Goal: Complete application form: Complete application form

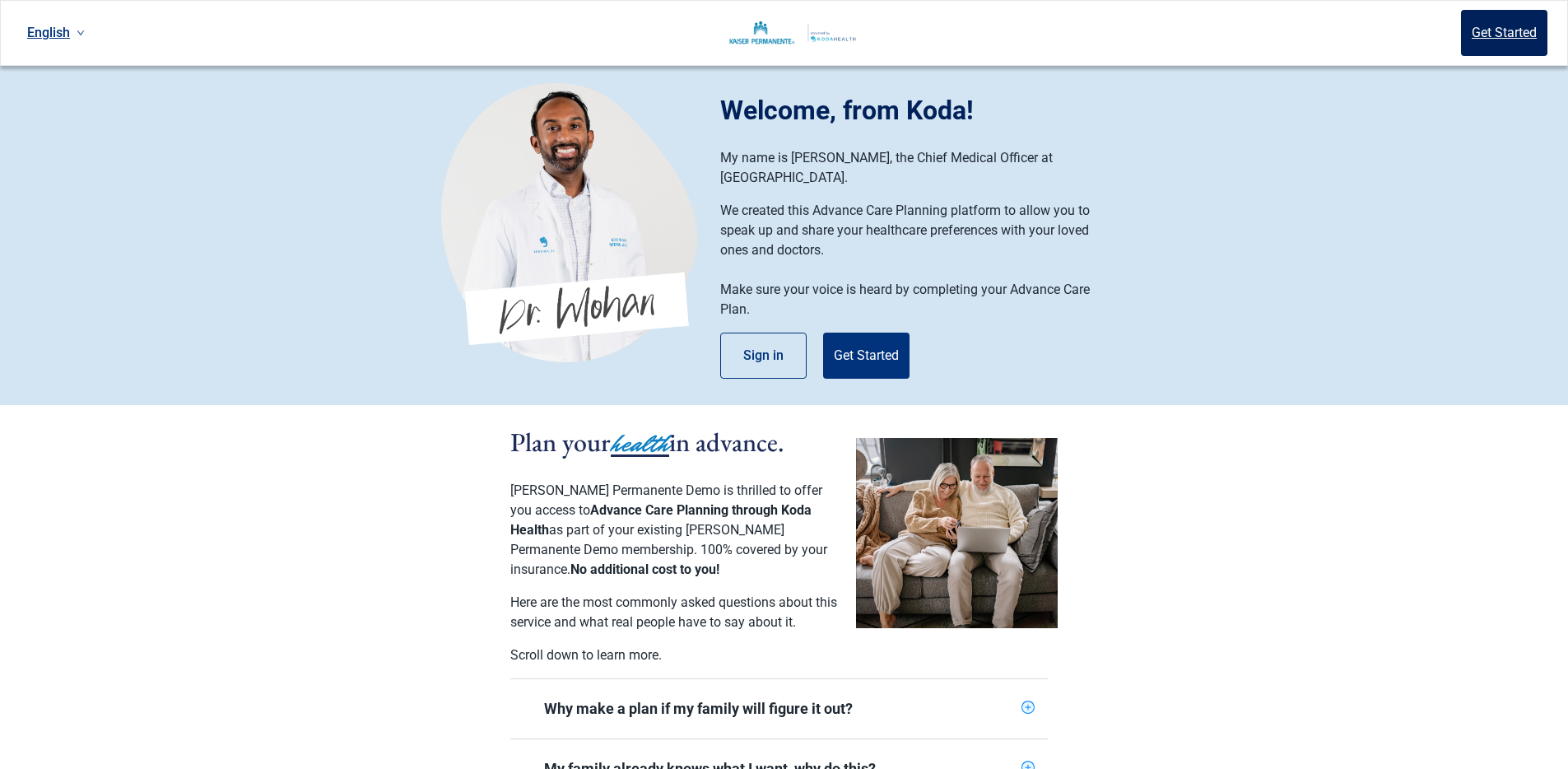
click at [1505, 28] on button "Get Started" at bounding box center [1504, 33] width 86 height 46
click at [873, 339] on button "Get Started" at bounding box center [866, 356] width 86 height 46
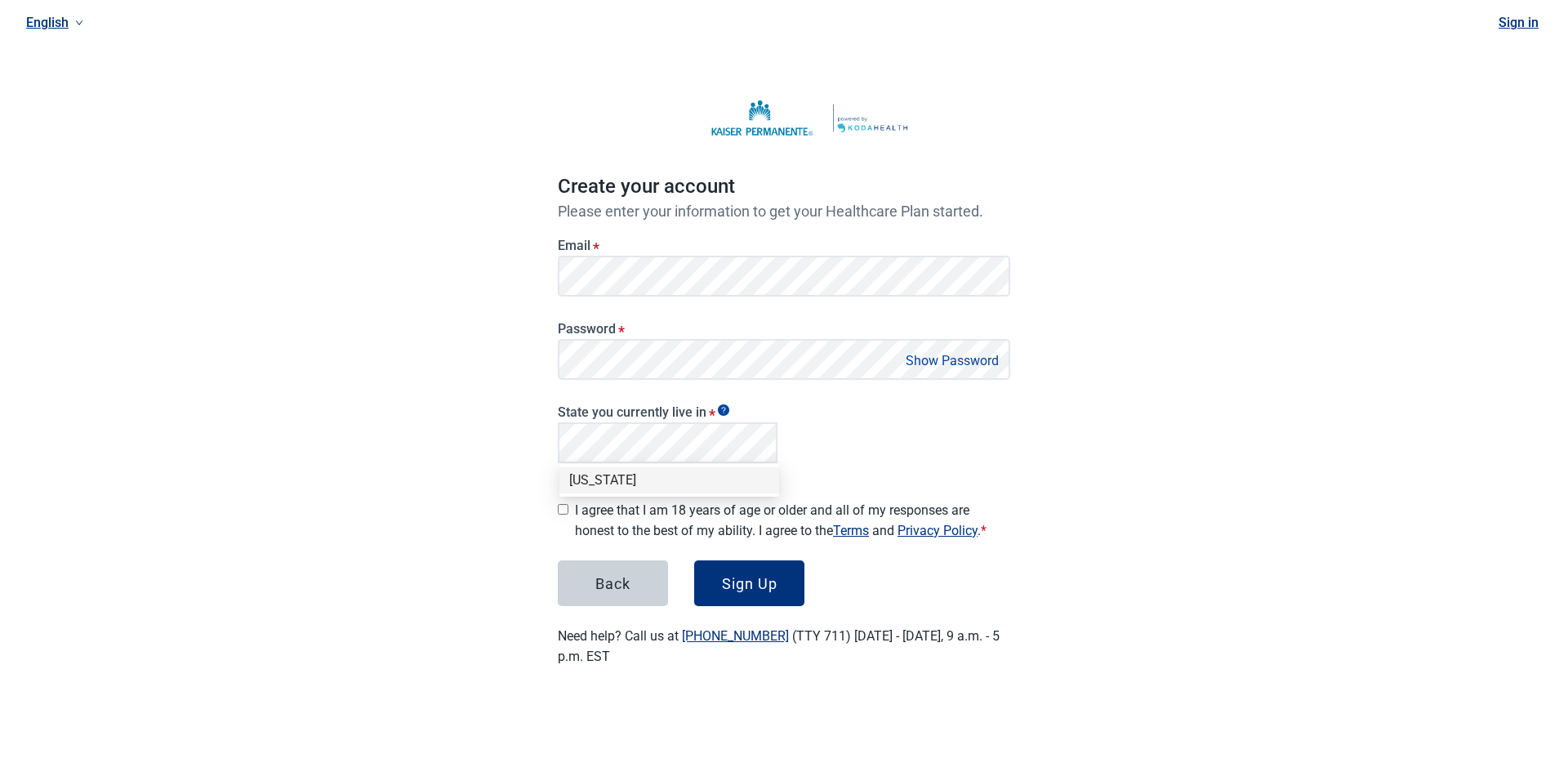
click at [613, 476] on div "[US_STATE]" at bounding box center [669, 480] width 200 height 18
click at [564, 505] on input "I agree that I am 18 years of age or older and all of my responses are honest t…" at bounding box center [563, 509] width 11 height 11
checkbox input "true"
click at [758, 586] on button "Sign Up" at bounding box center [748, 583] width 110 height 45
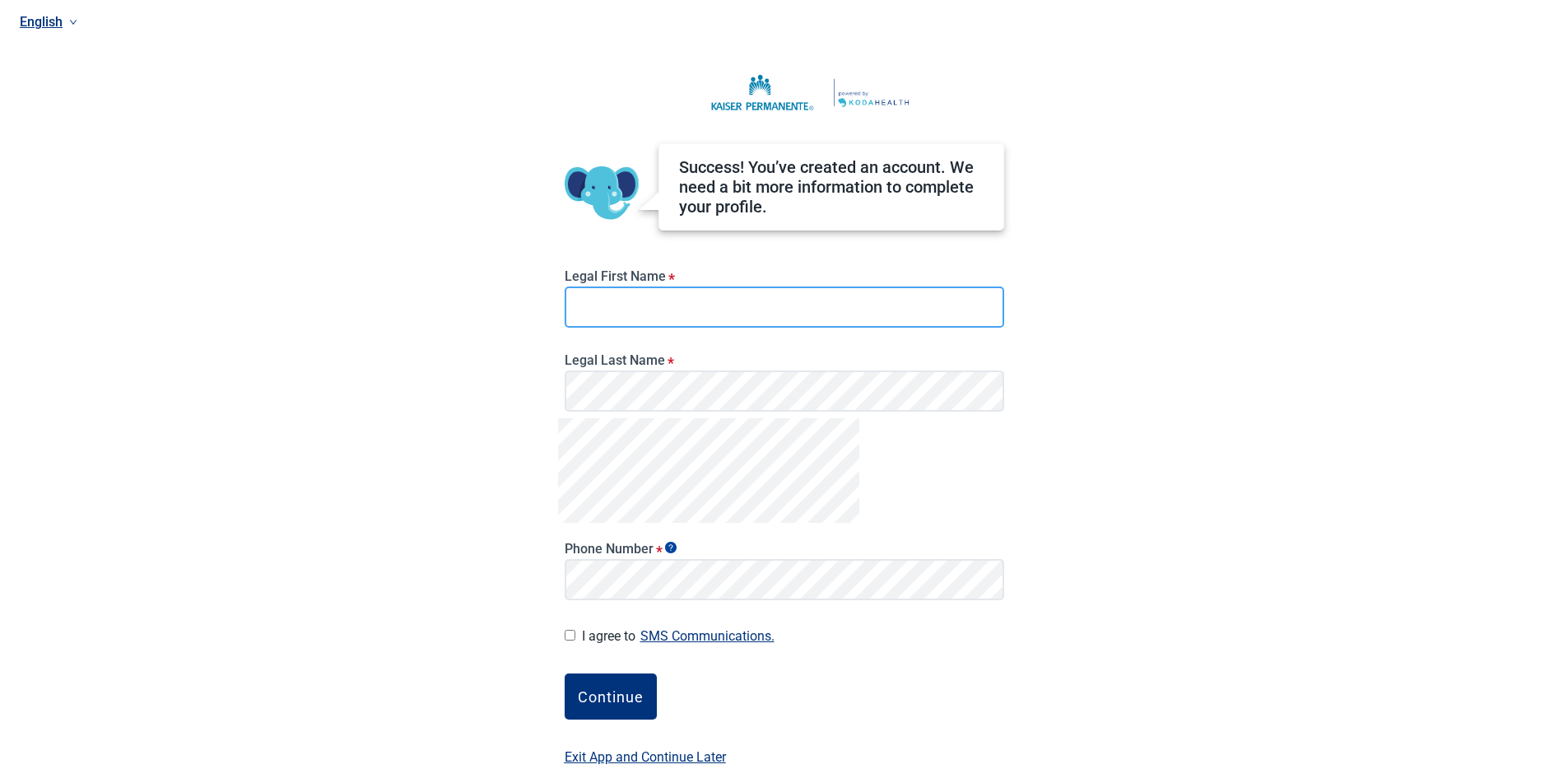
click at [796, 295] on input "Legal First Name *" at bounding box center [784, 307] width 440 height 41
type input "H"
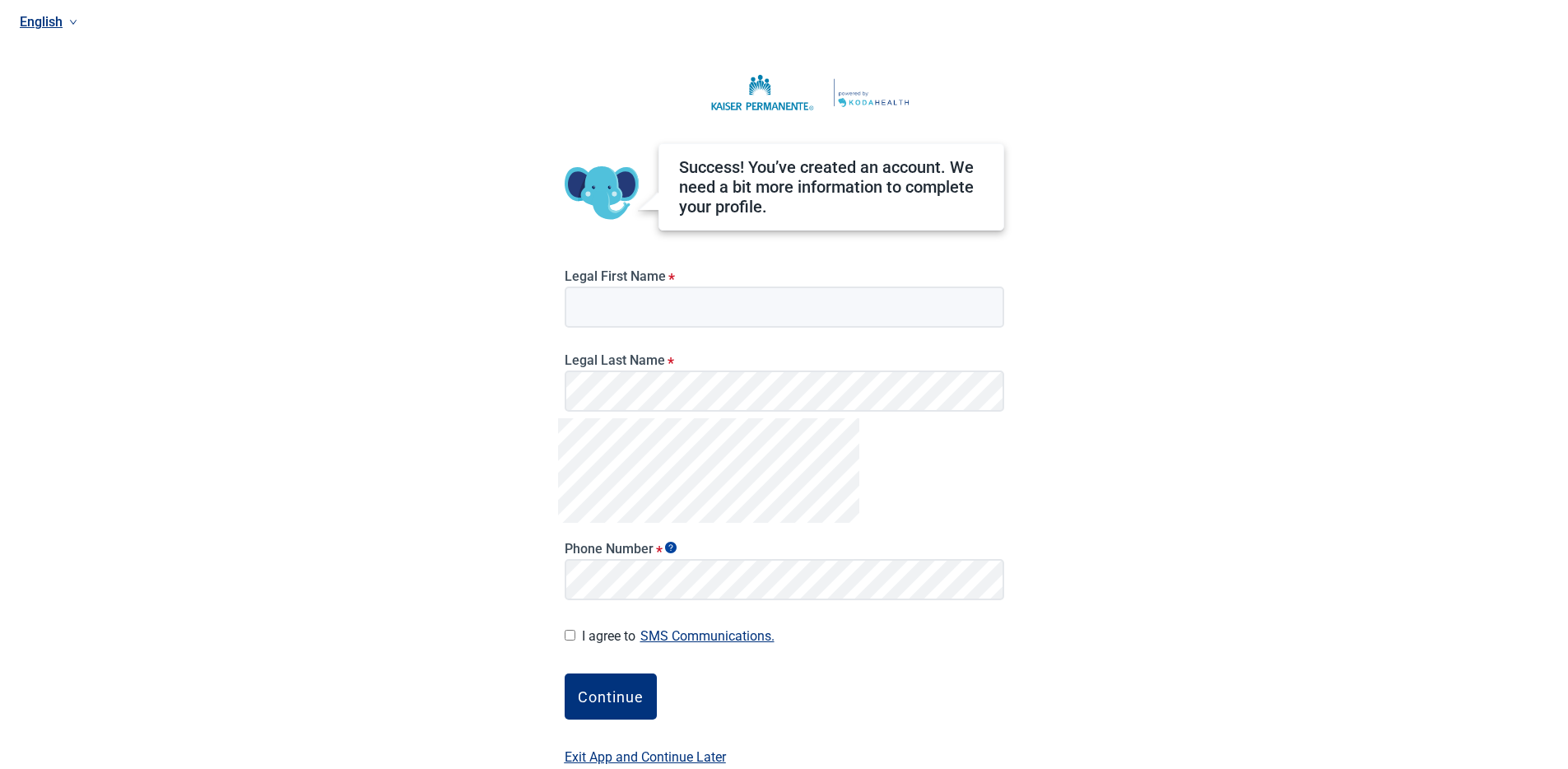
click at [397, 331] on div "English Success! You’ve created an account. We need a bit more information to c…" at bounding box center [784, 384] width 1568 height 769
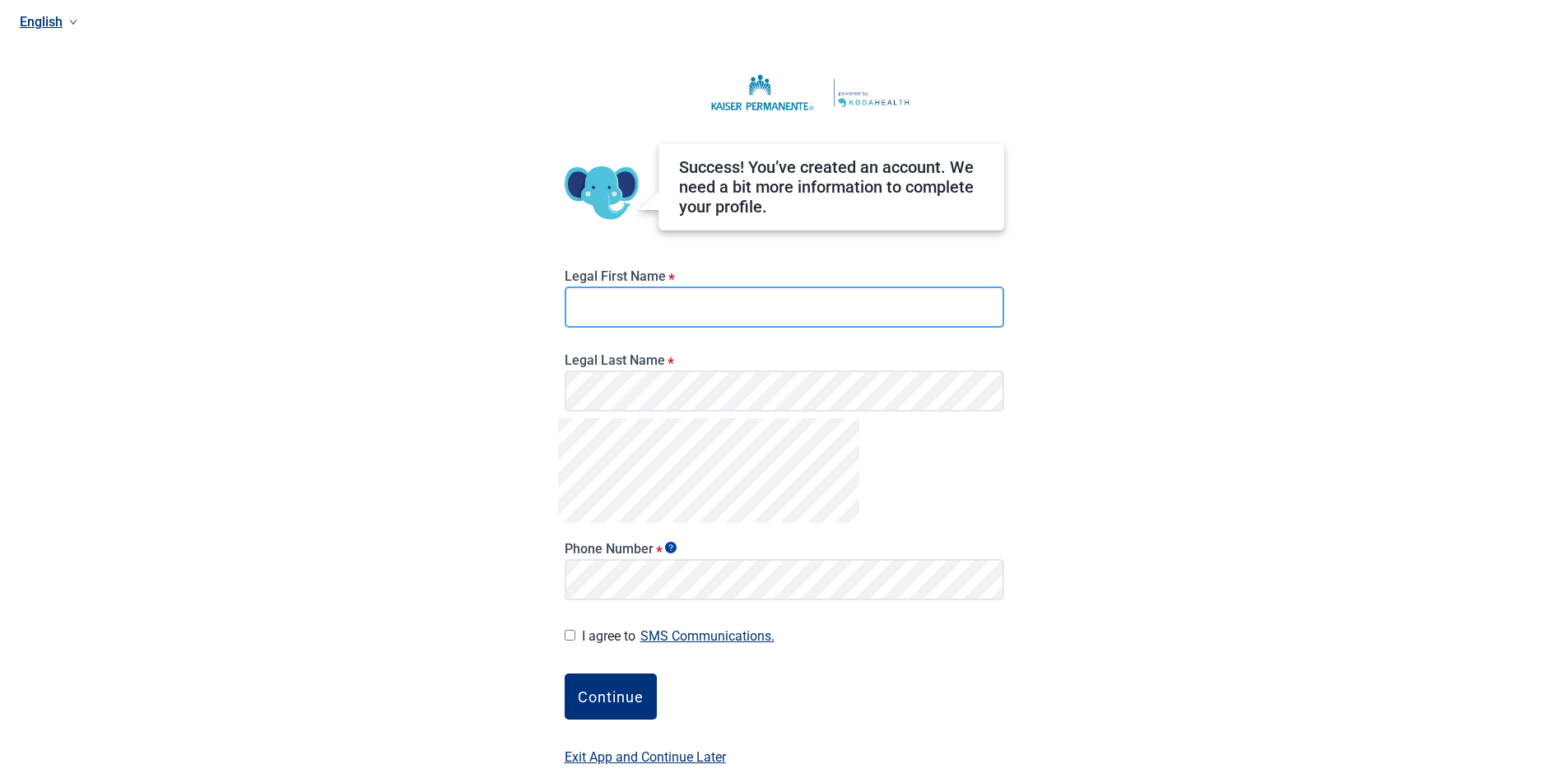
click at [634, 310] on input "Legal First Name *" at bounding box center [784, 307] width 440 height 41
type input "[PERSON_NAME]"
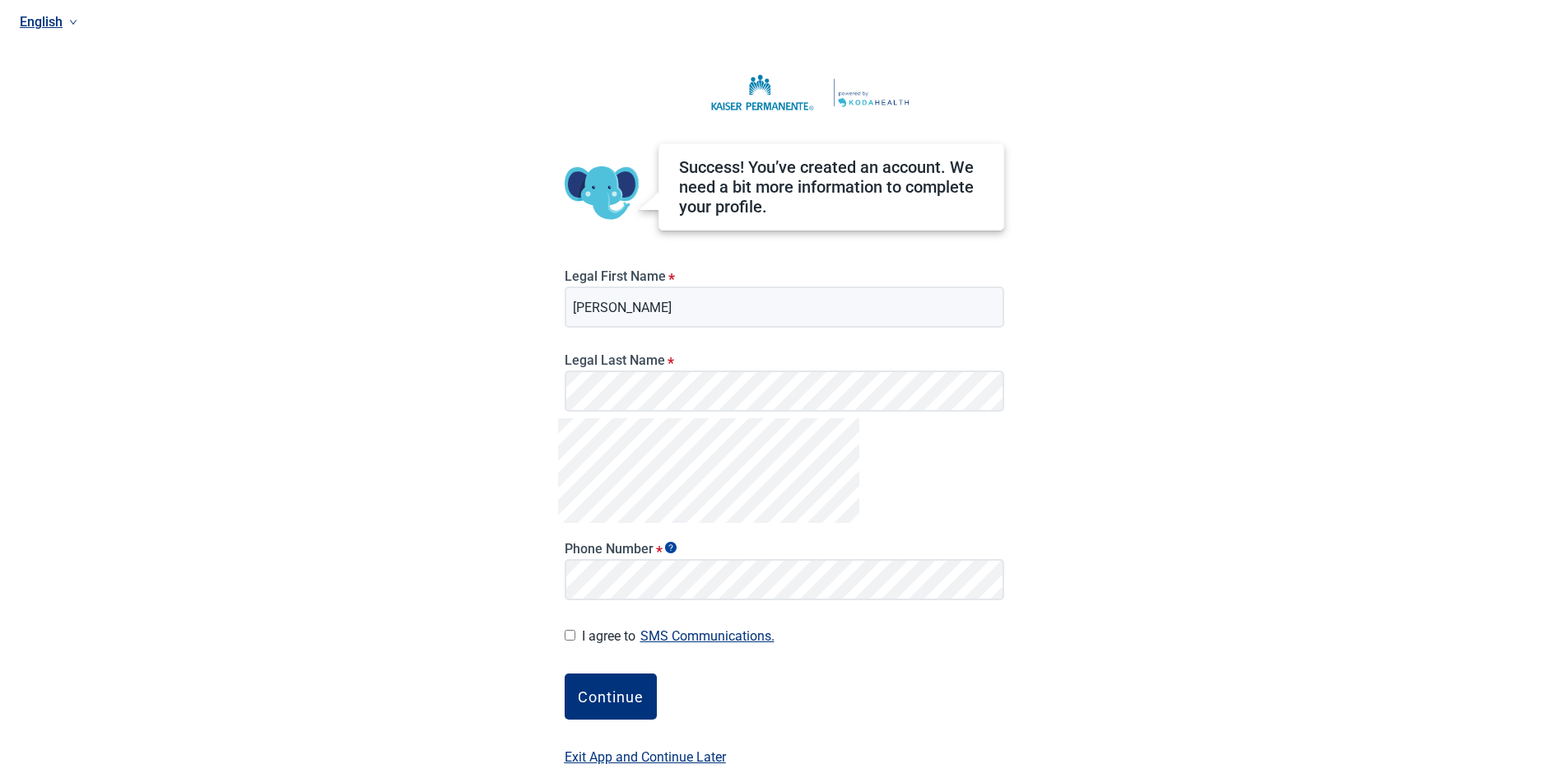
click at [574, 633] on input "I agree to SMS Communications." at bounding box center [570, 635] width 11 height 11
checkbox input "true"
click at [628, 703] on div "Continue" at bounding box center [611, 697] width 66 height 16
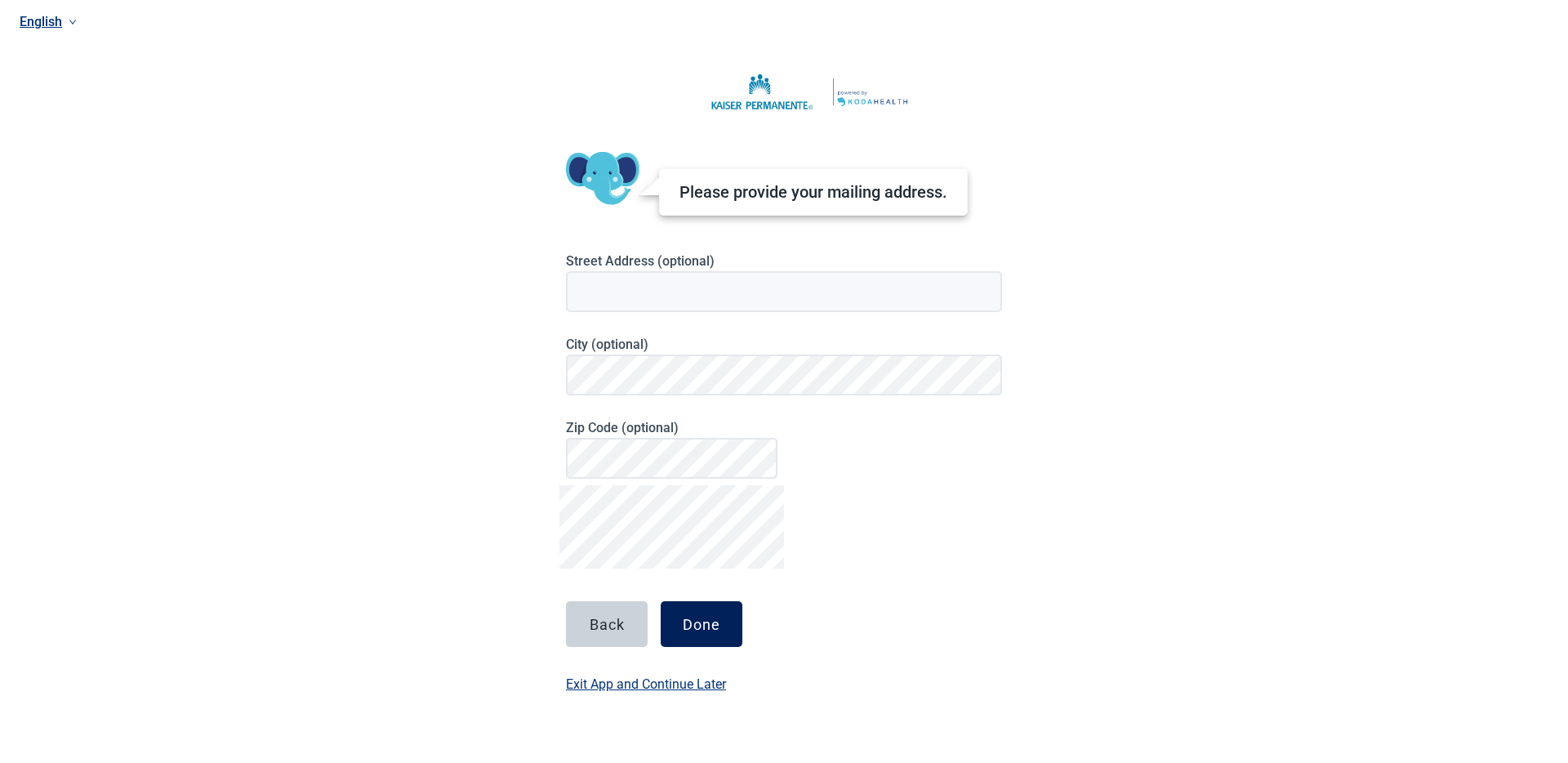
click at [700, 617] on div "Done" at bounding box center [701, 624] width 37 height 16
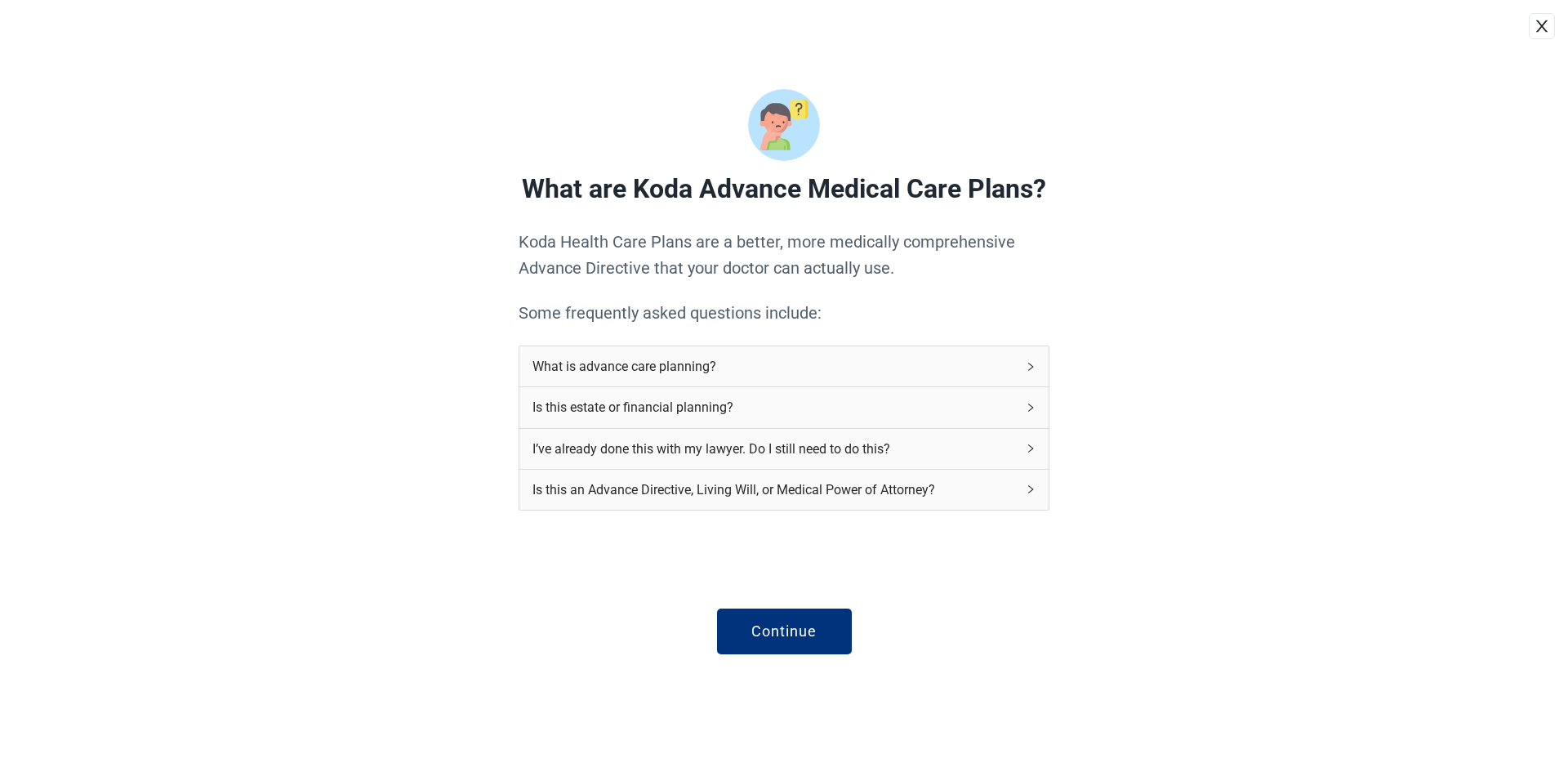
click at [1532, 21] on button "close" at bounding box center [1541, 25] width 26 height 26
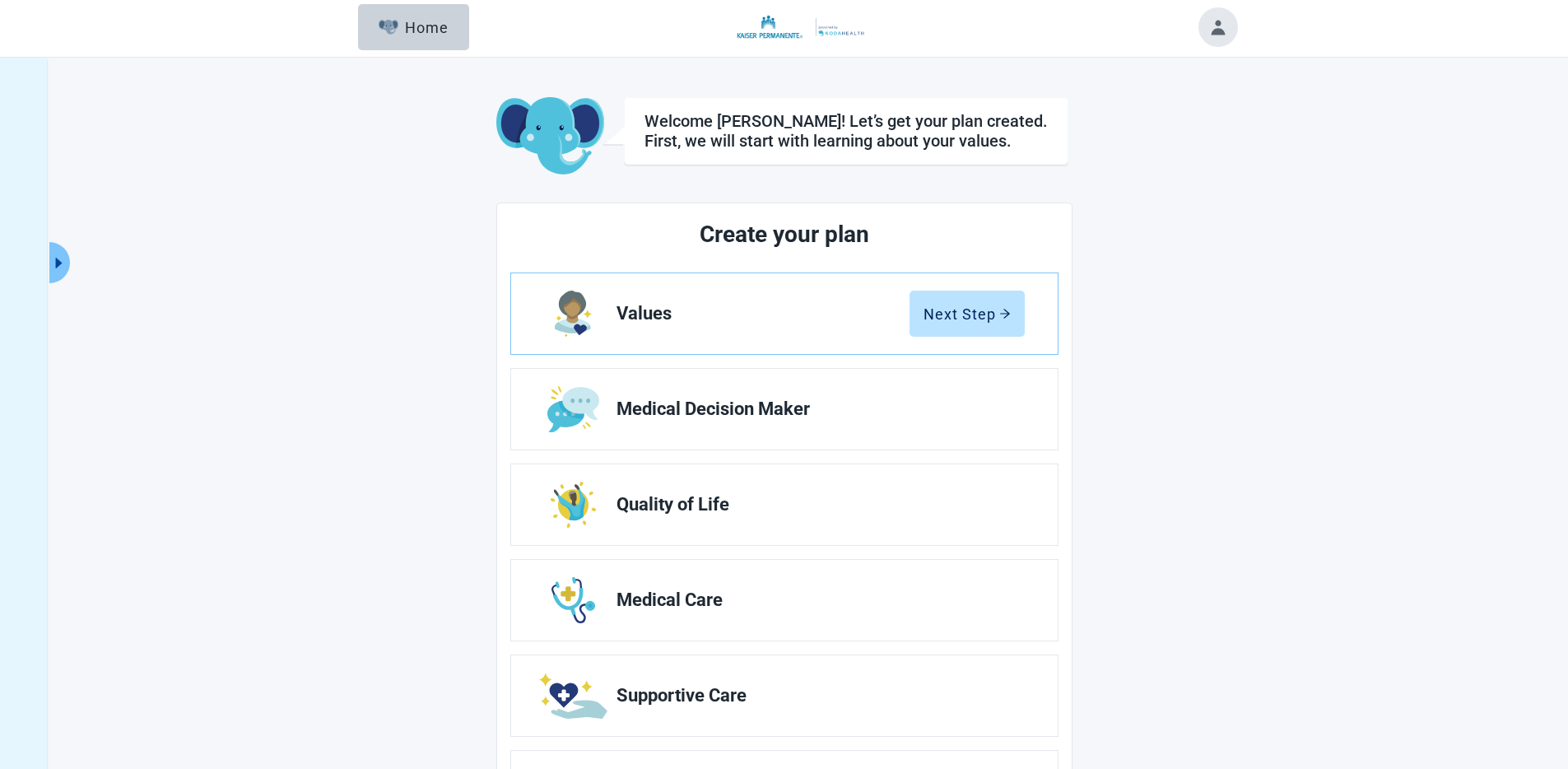
scroll to position [9, 0]
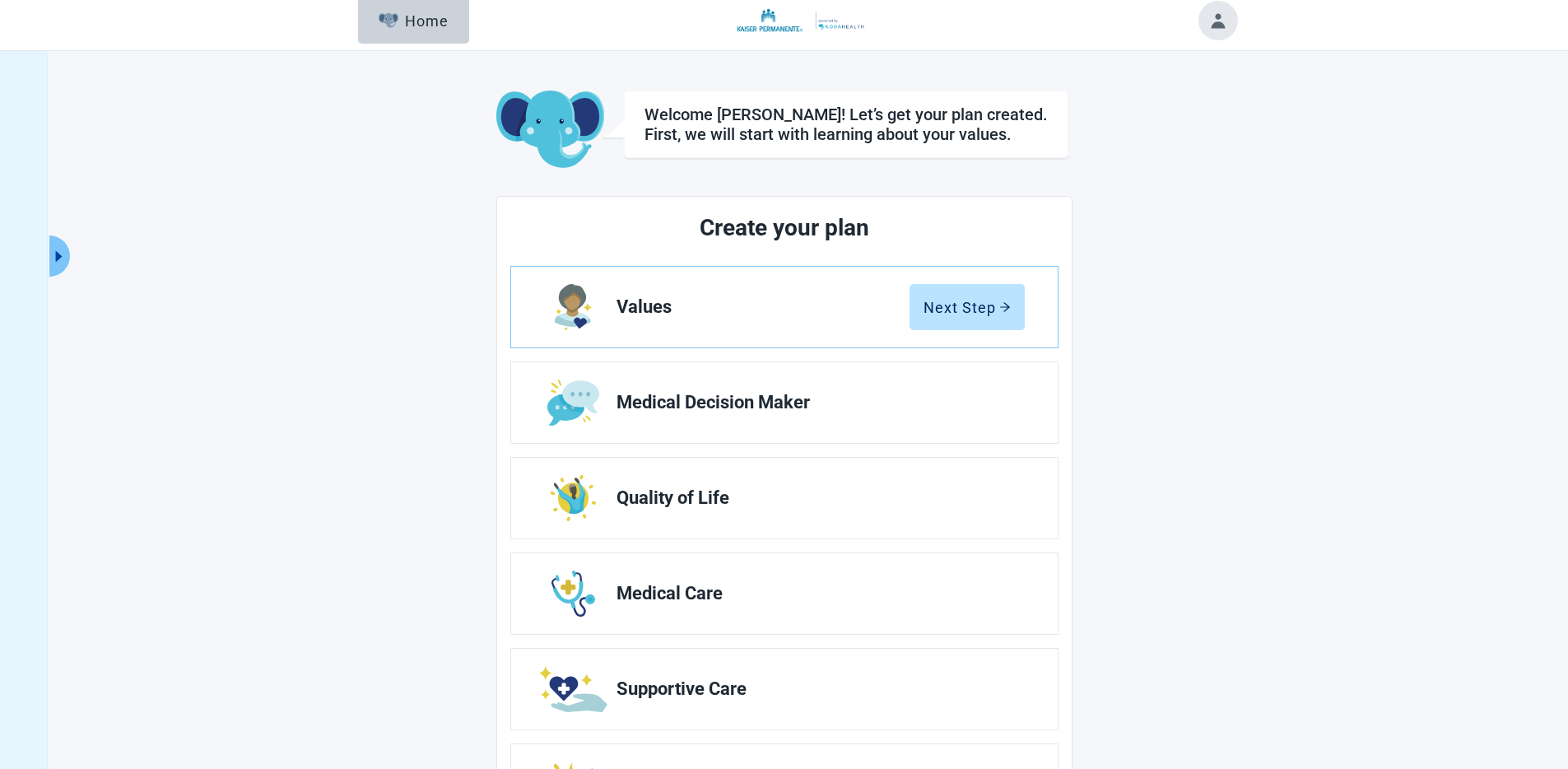
click at [303, 190] on div "Welcome [PERSON_NAME]! Let’s get your plan created. First, we will start with l…" at bounding box center [784, 506] width 1568 height 910
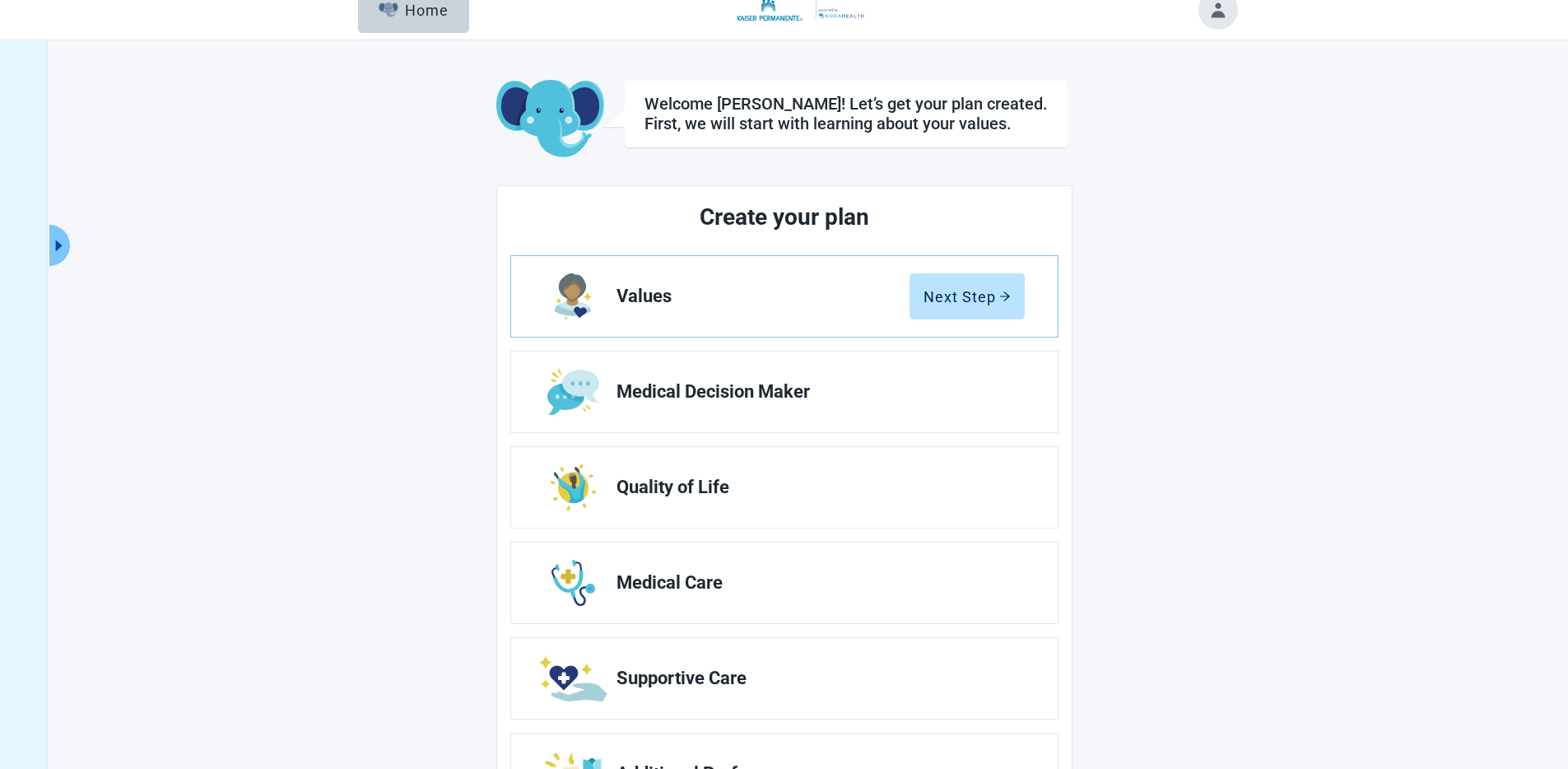
scroll to position [0, 0]
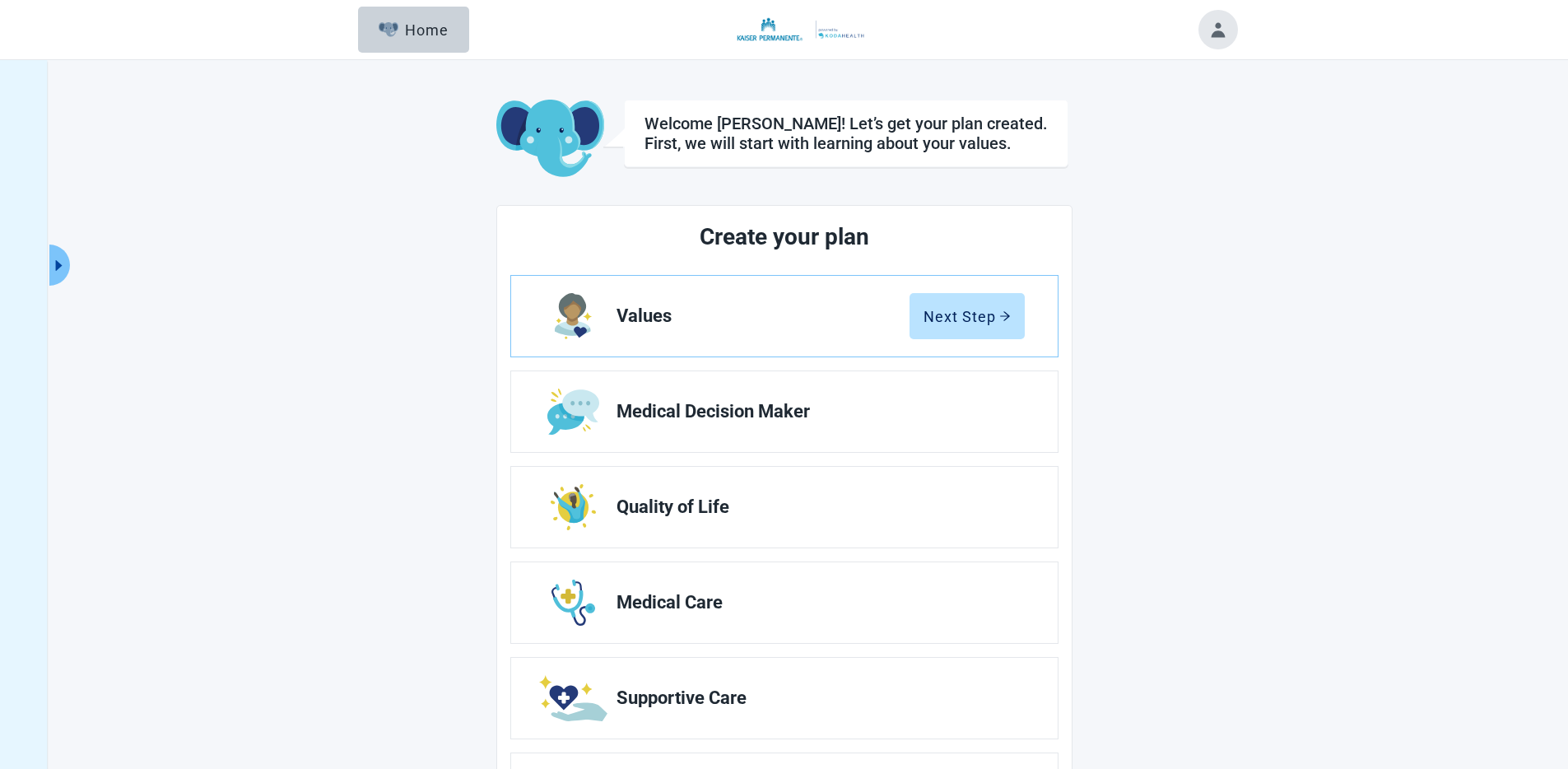
click at [318, 172] on div "Welcome [PERSON_NAME]! Let’s get your plan created. First, we will start with l…" at bounding box center [784, 515] width 1568 height 910
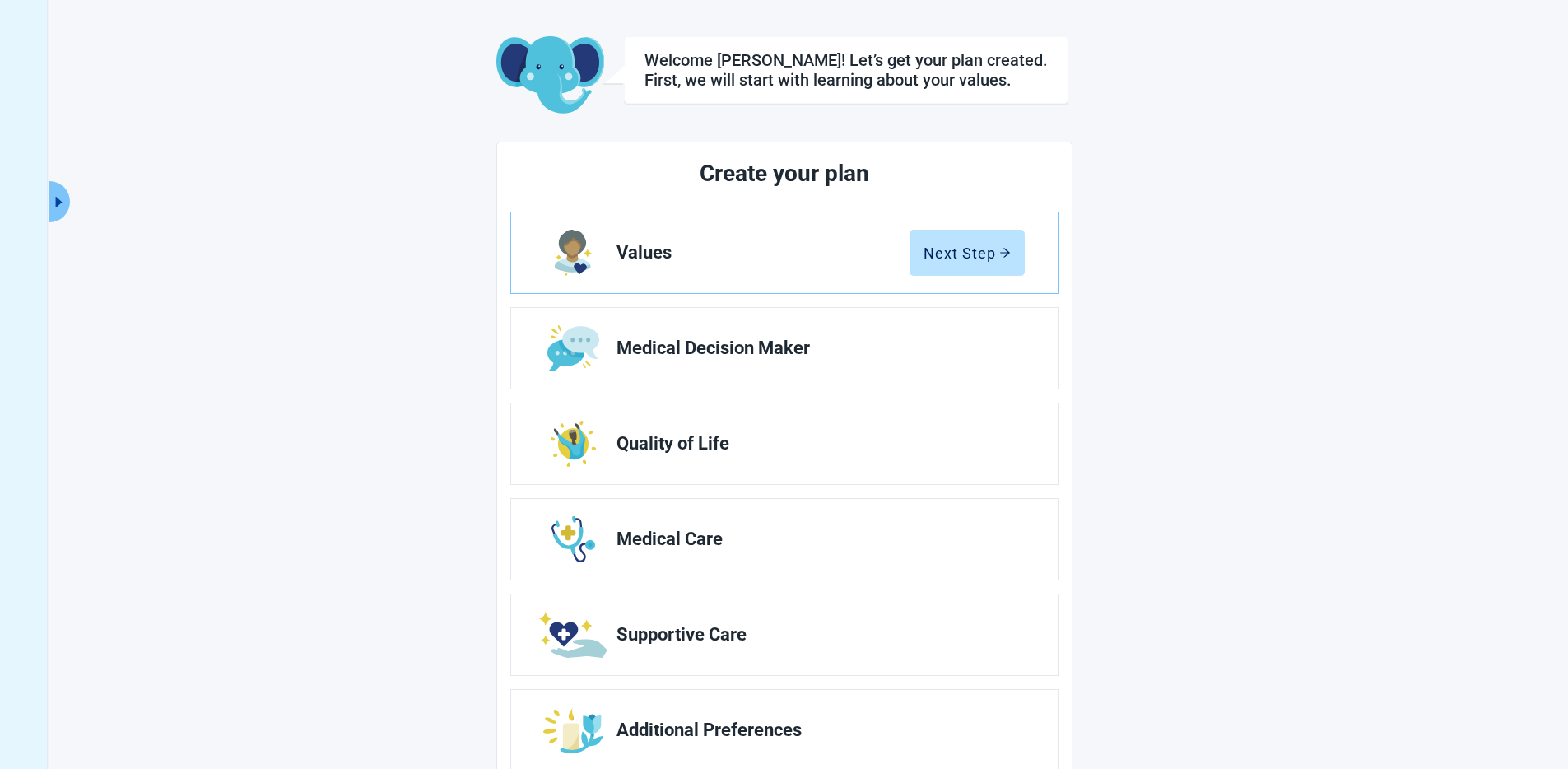
scroll to position [60, 0]
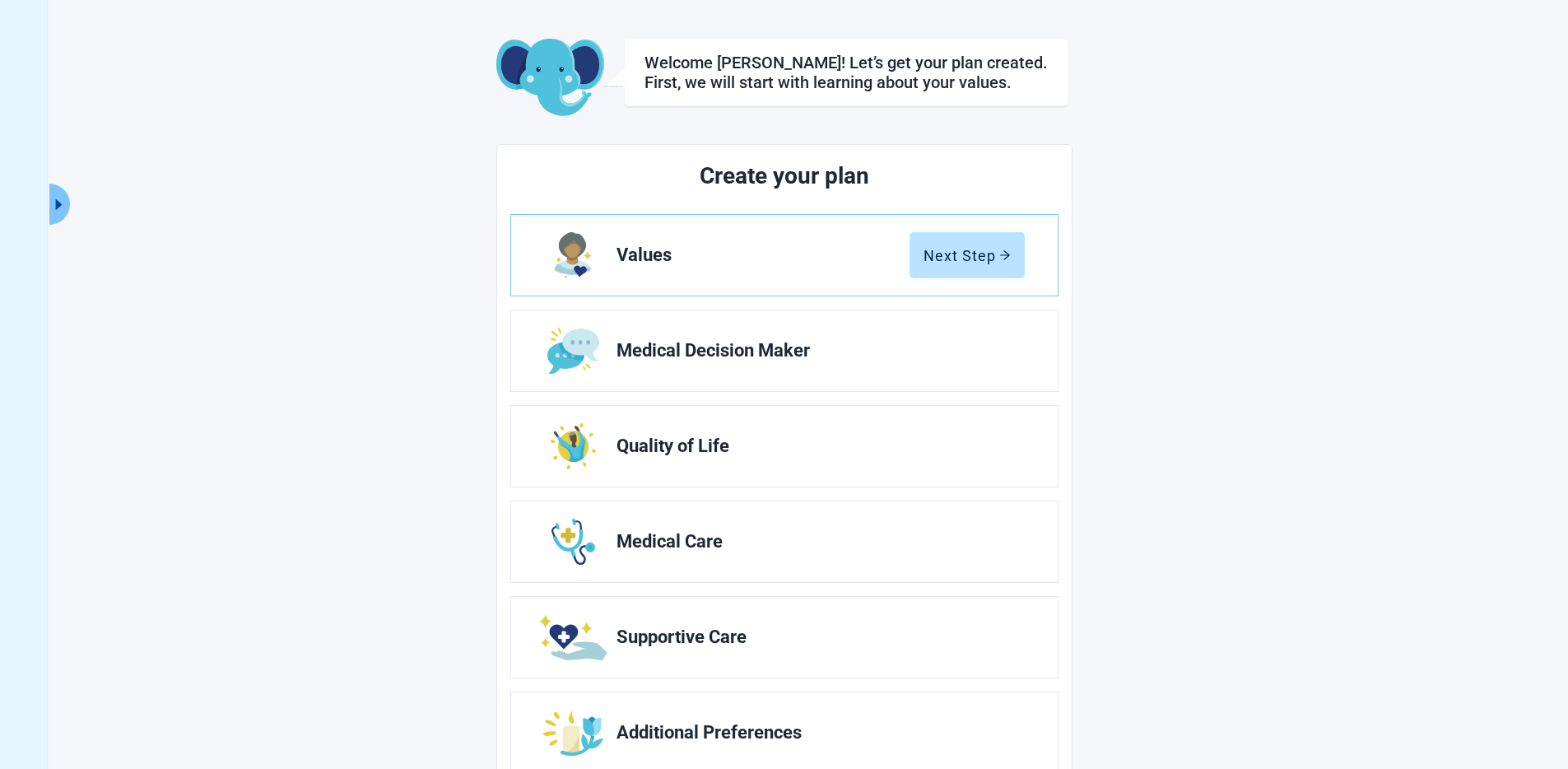
click at [1288, 380] on div "Welcome [PERSON_NAME]! Let’s get your plan created. First, we will start with l…" at bounding box center [784, 454] width 1568 height 910
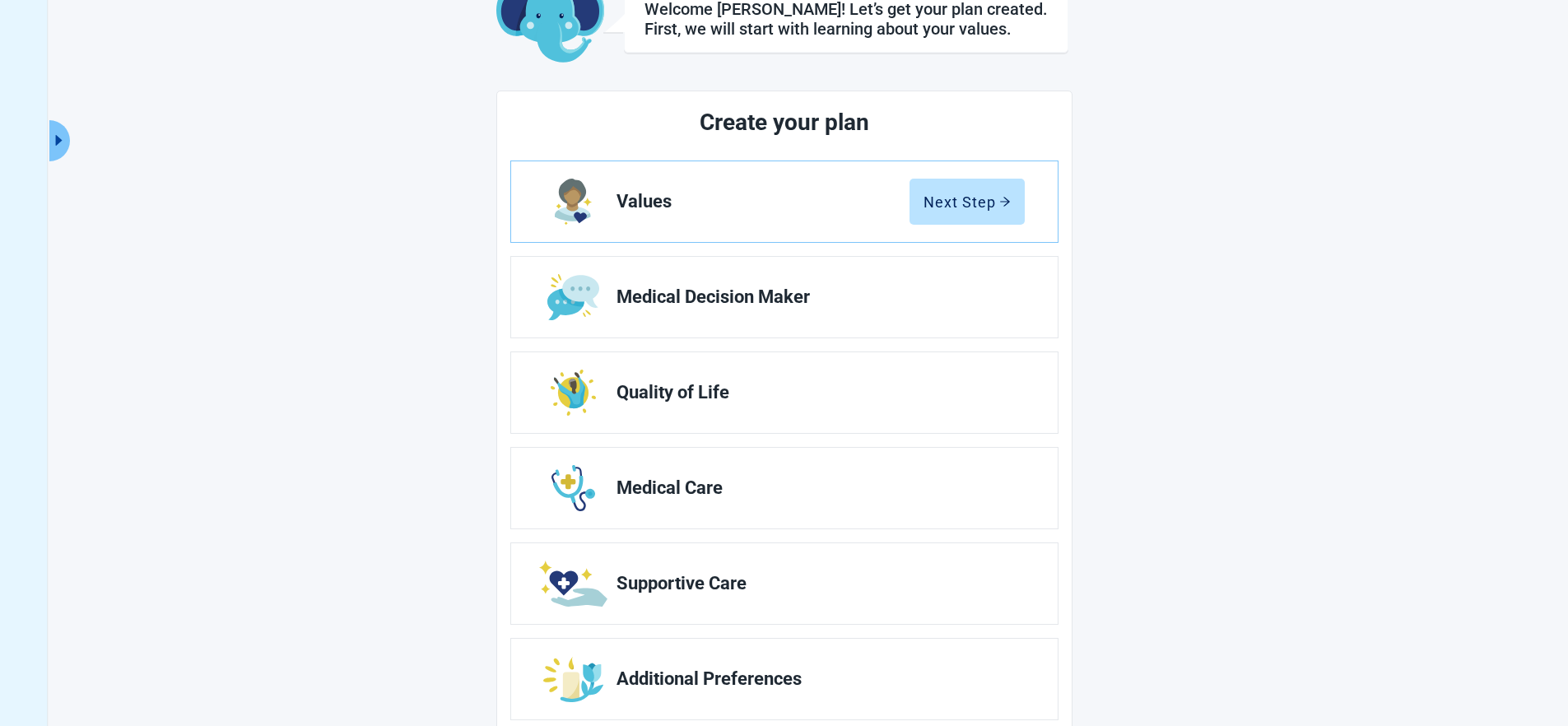
scroll to position [116, 0]
click at [1002, 209] on button "Next Step" at bounding box center [967, 200] width 115 height 46
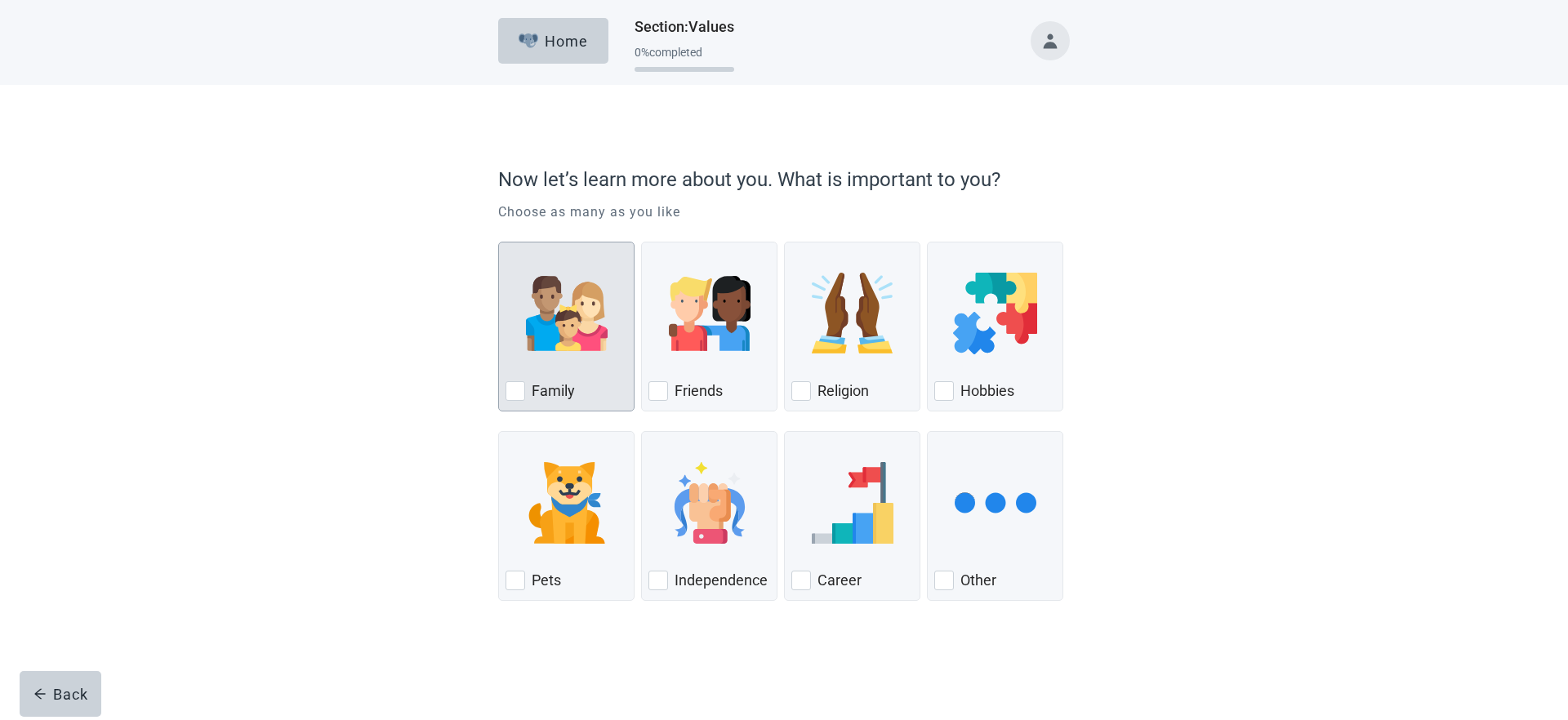
click at [595, 389] on div "Family" at bounding box center [566, 391] width 122 height 26
click at [499, 243] on input "Family" at bounding box center [498, 242] width 1 height 1
checkbox input "true"
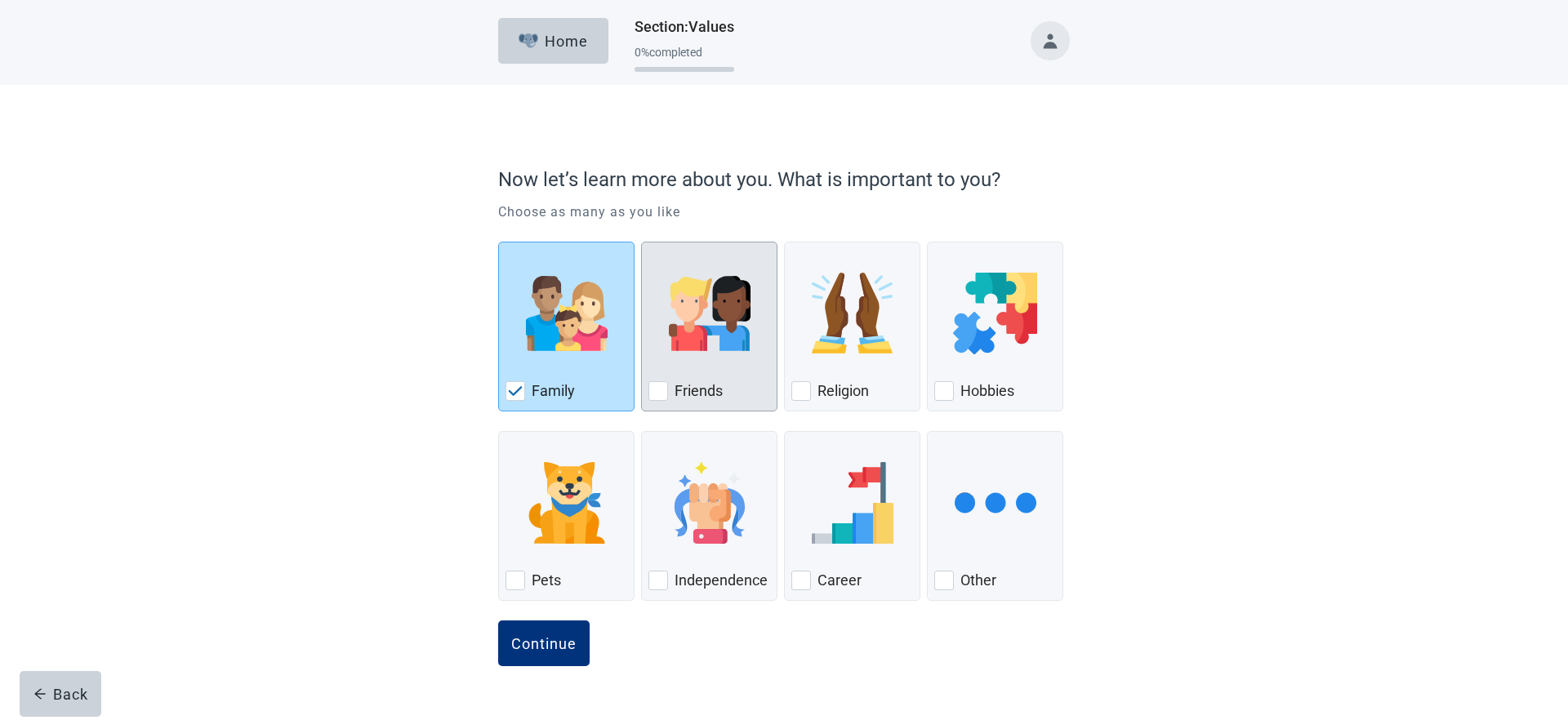
click at [734, 393] on div "Friends" at bounding box center [709, 391] width 122 height 26
click at [642, 243] on input "Friends" at bounding box center [641, 242] width 1 height 1
checkbox input "true"
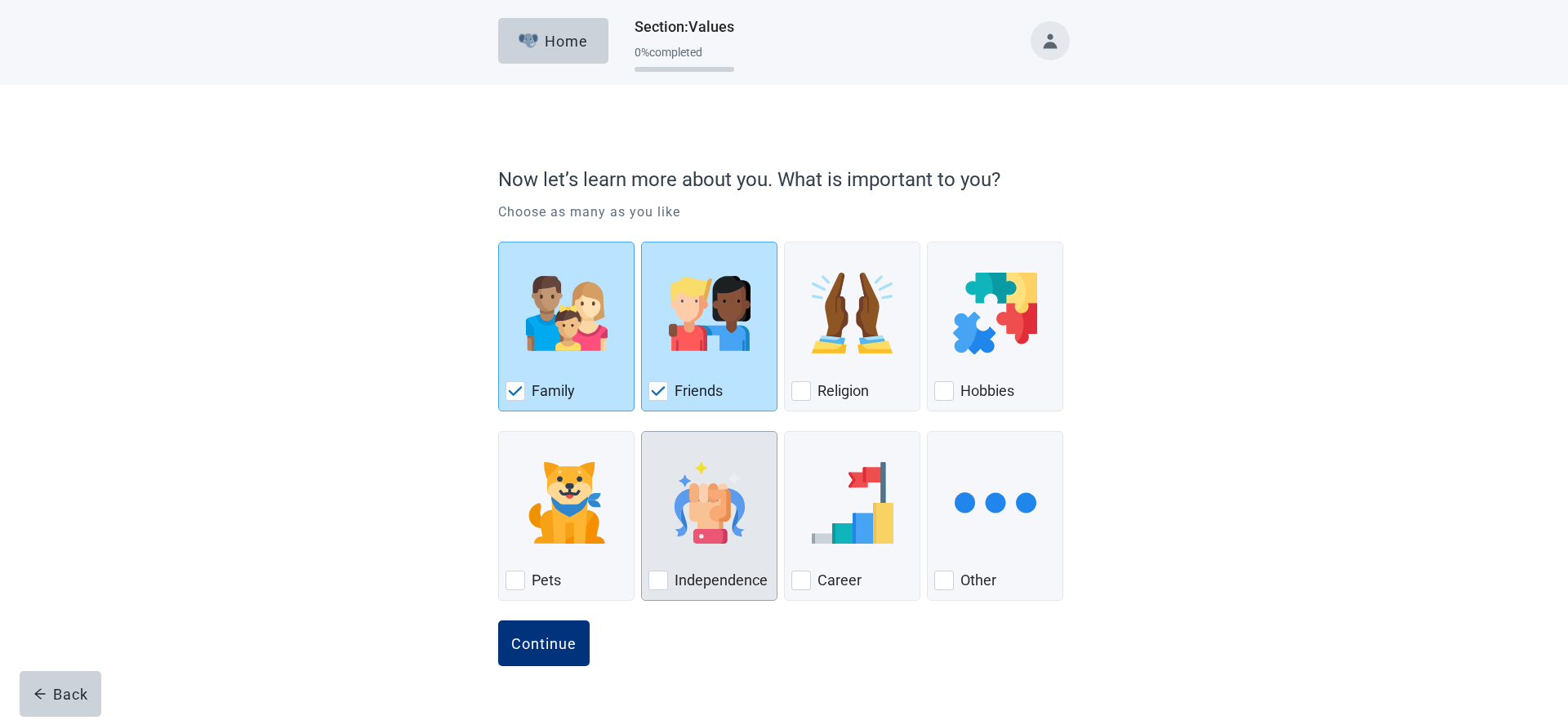
click at [698, 584] on label "Independence" at bounding box center [721, 581] width 93 height 20
checkbox input "true"
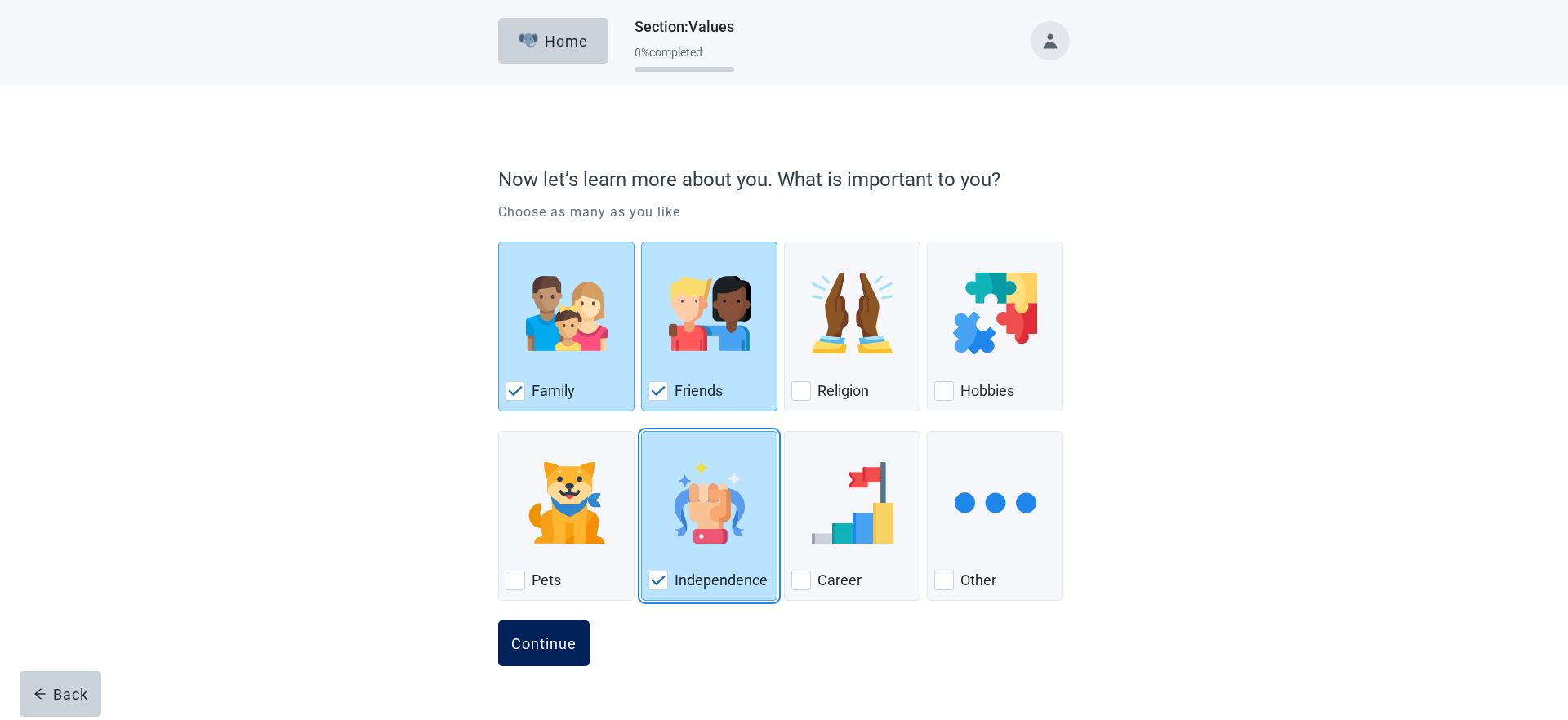
click at [577, 638] on button "Continue" at bounding box center [544, 644] width 92 height 45
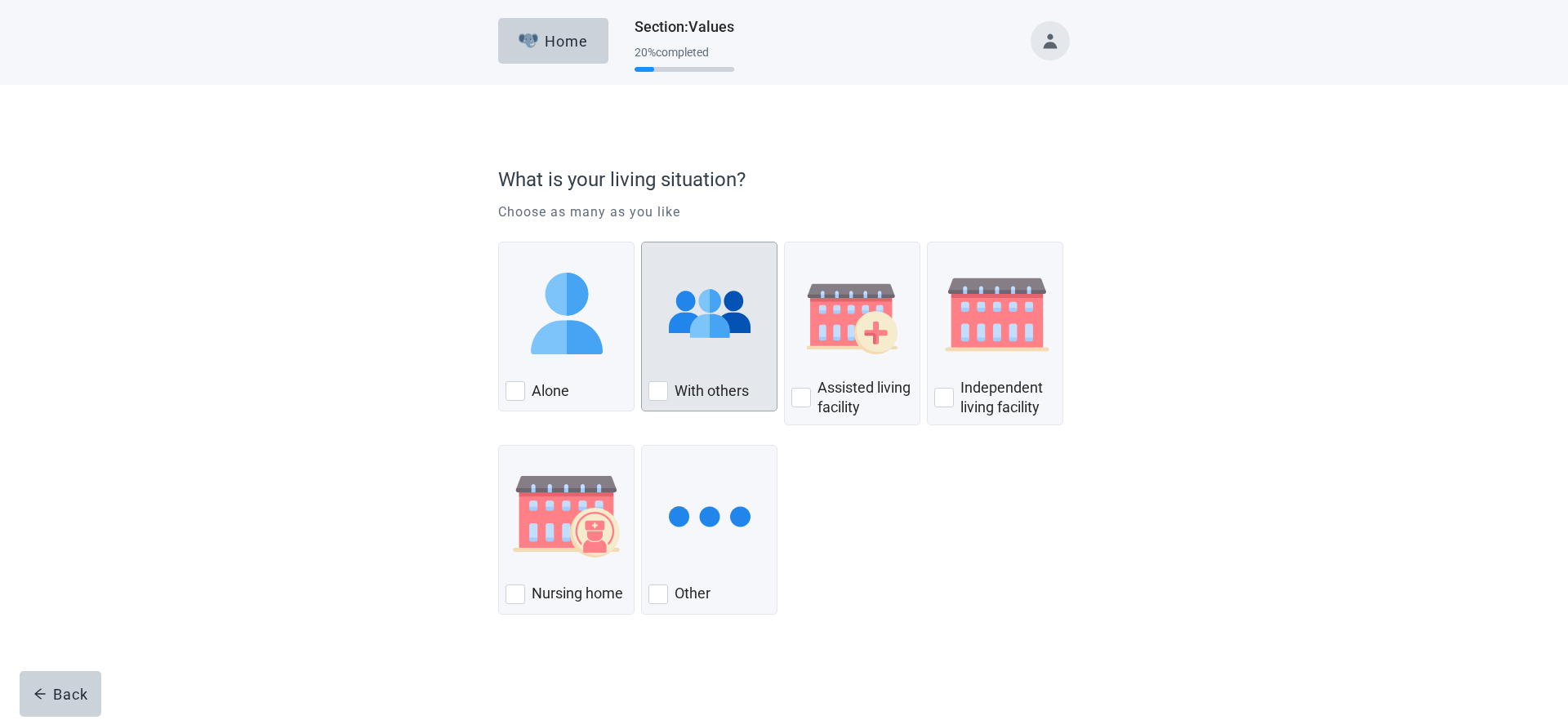
click at [706, 384] on label "With others" at bounding box center [712, 391] width 75 height 20
checkbox input "true"
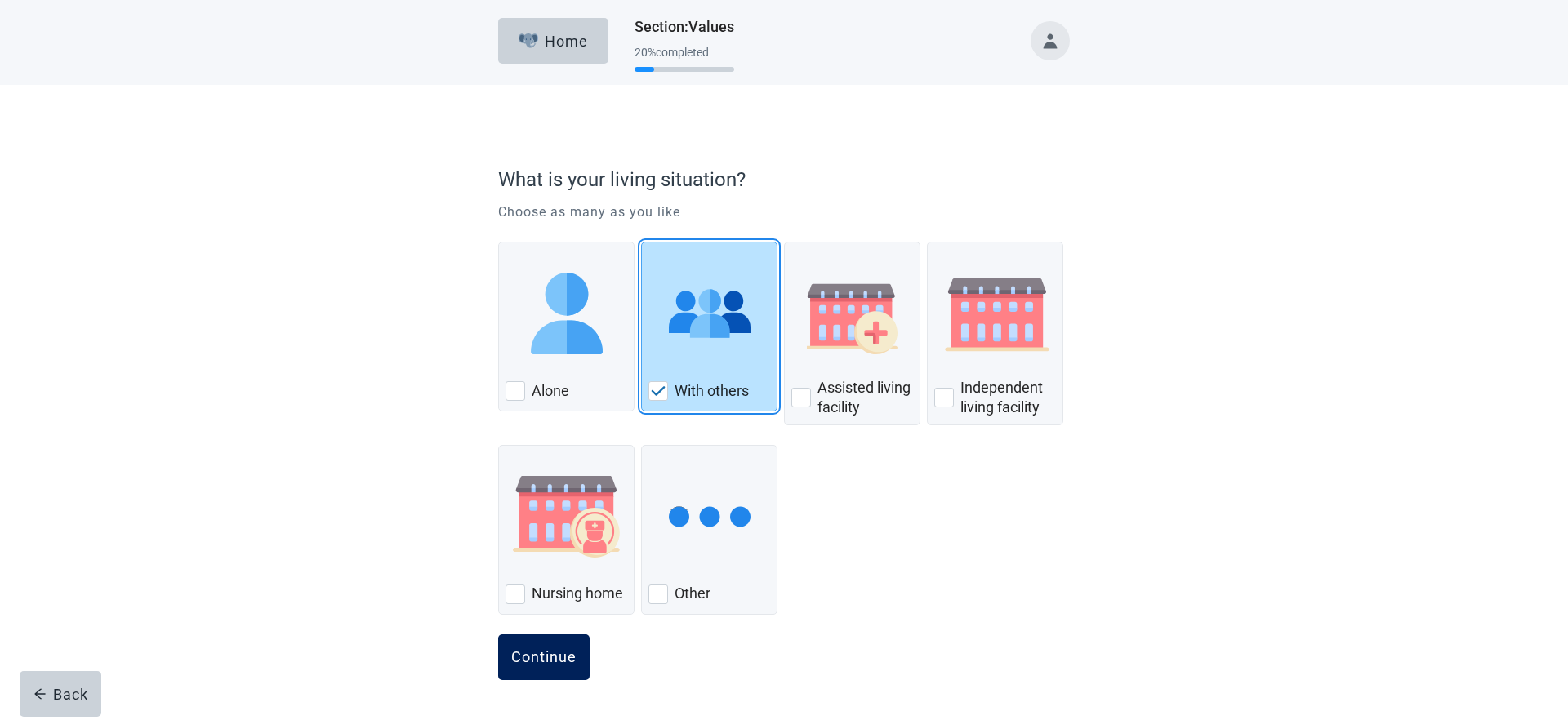
click at [575, 648] on button "Continue" at bounding box center [544, 657] width 92 height 45
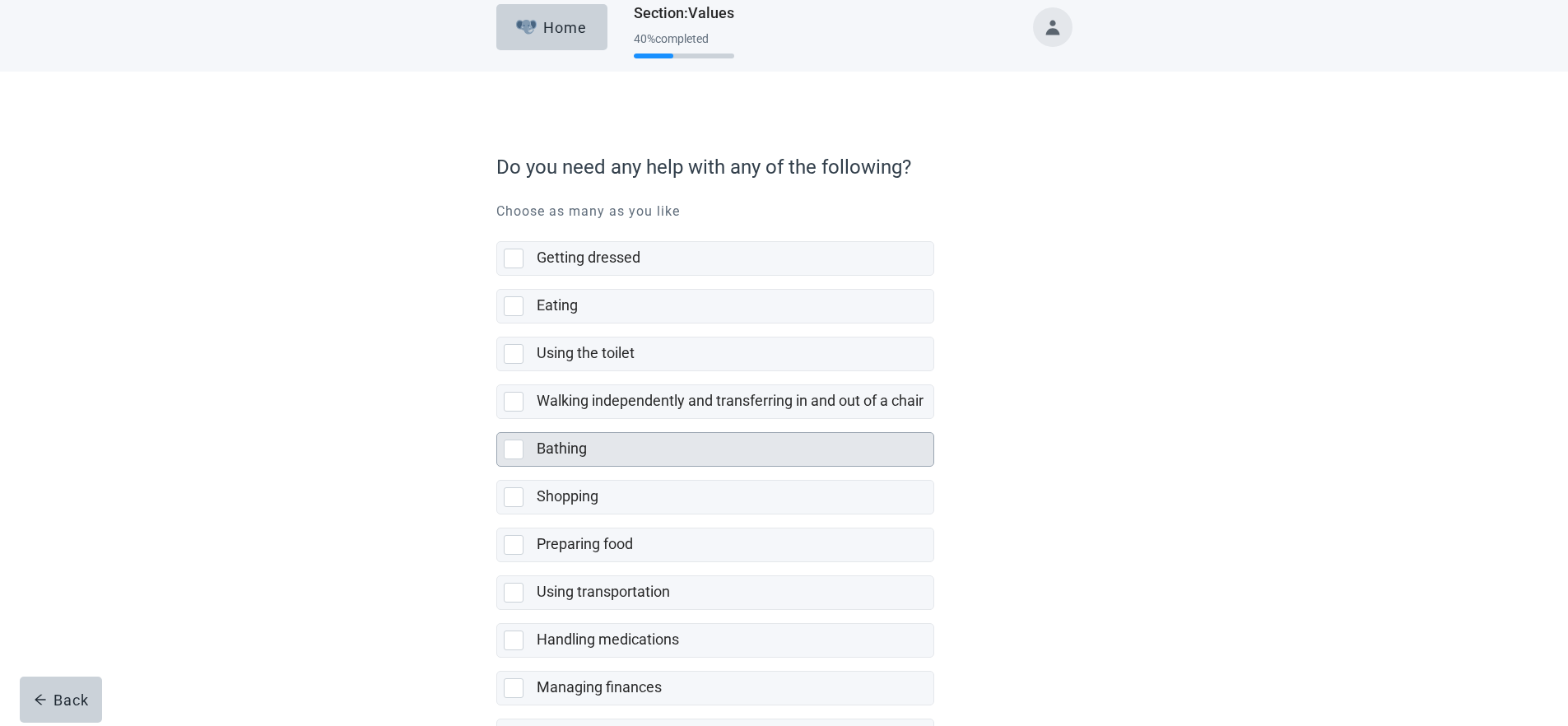
scroll to position [21, 0]
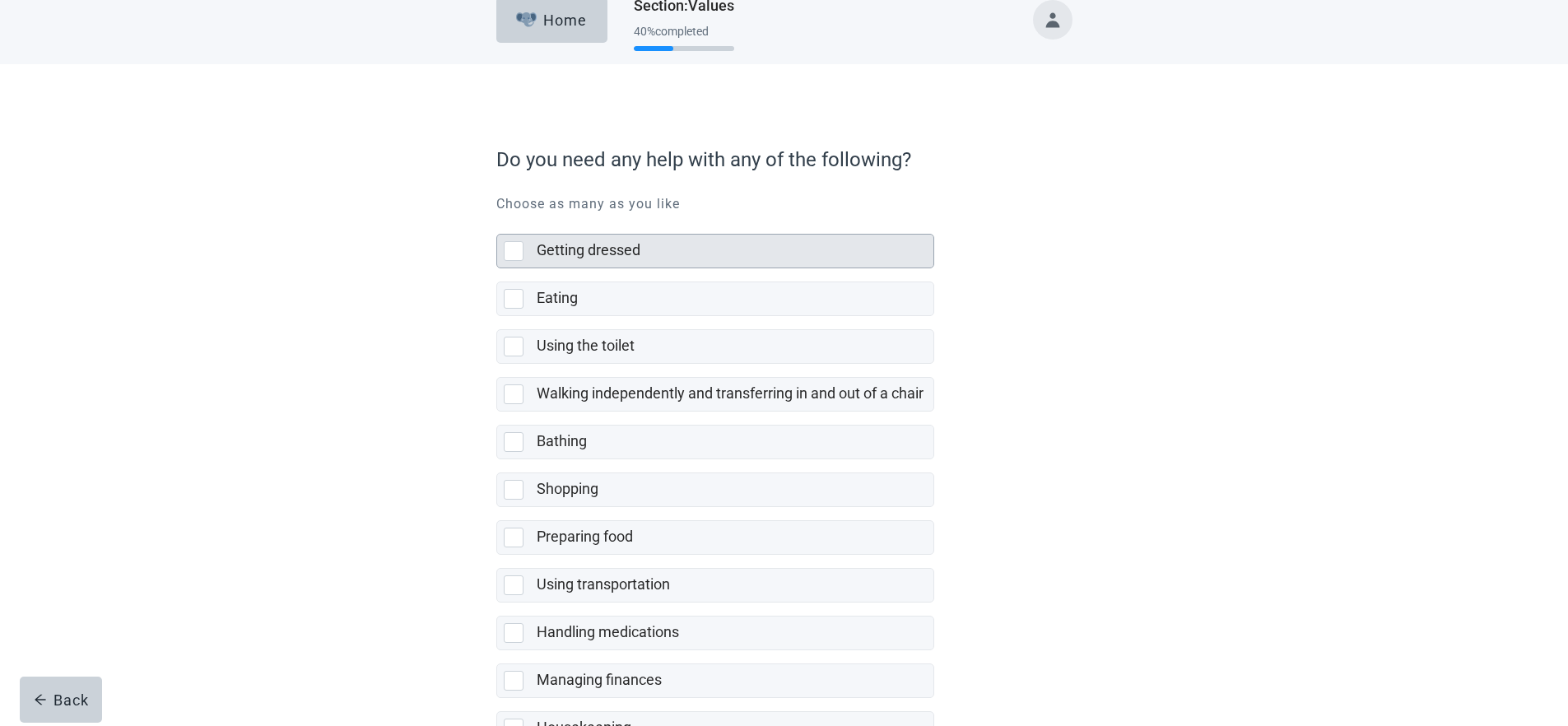
click at [703, 256] on div "Getting dressed" at bounding box center [730, 250] width 387 height 20
click at [498, 222] on input "Getting dressed" at bounding box center [497, 221] width 1 height 1
checkbox input "true"
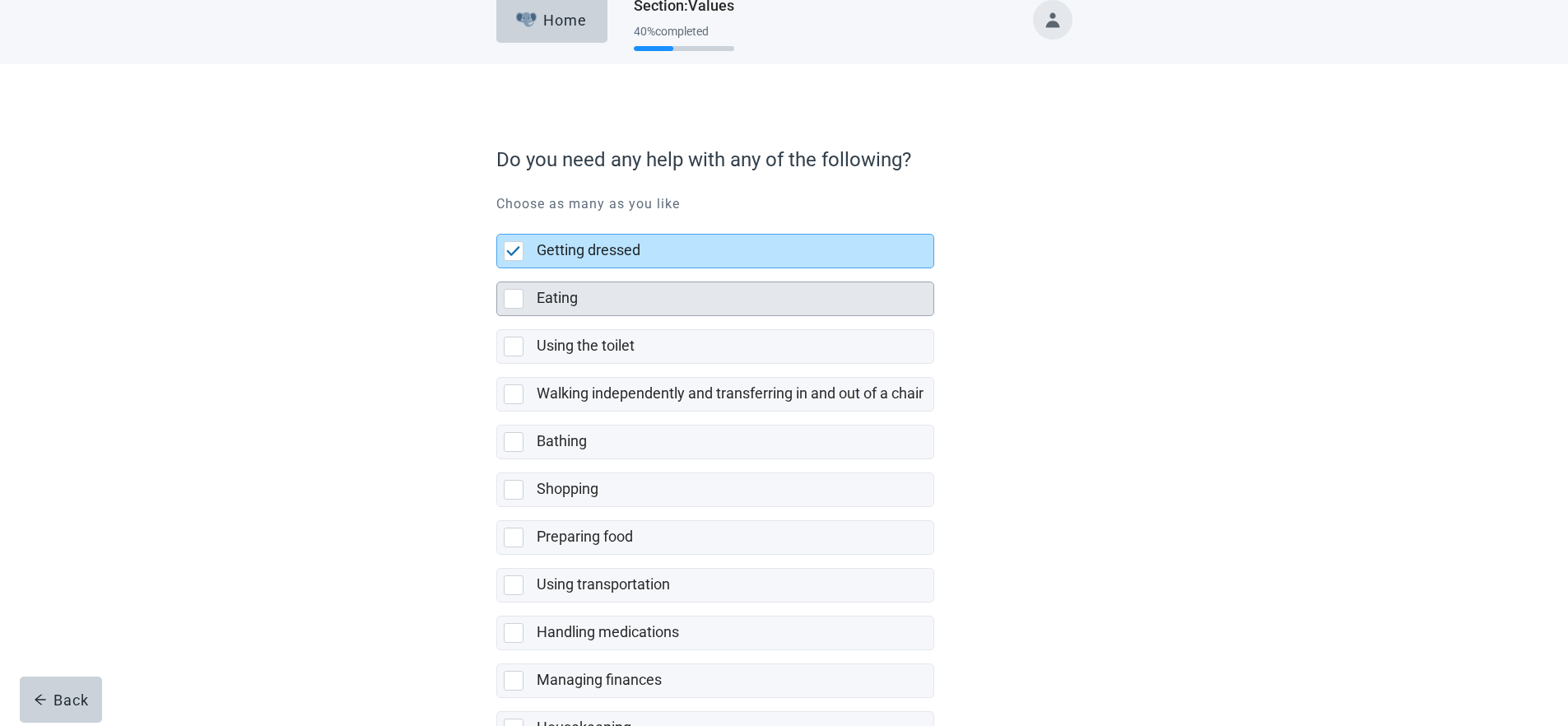
click at [659, 307] on div "Eating" at bounding box center [730, 298] width 387 height 20
click at [498, 270] on input "Eating" at bounding box center [497, 269] width 1 height 1
checkbox input "true"
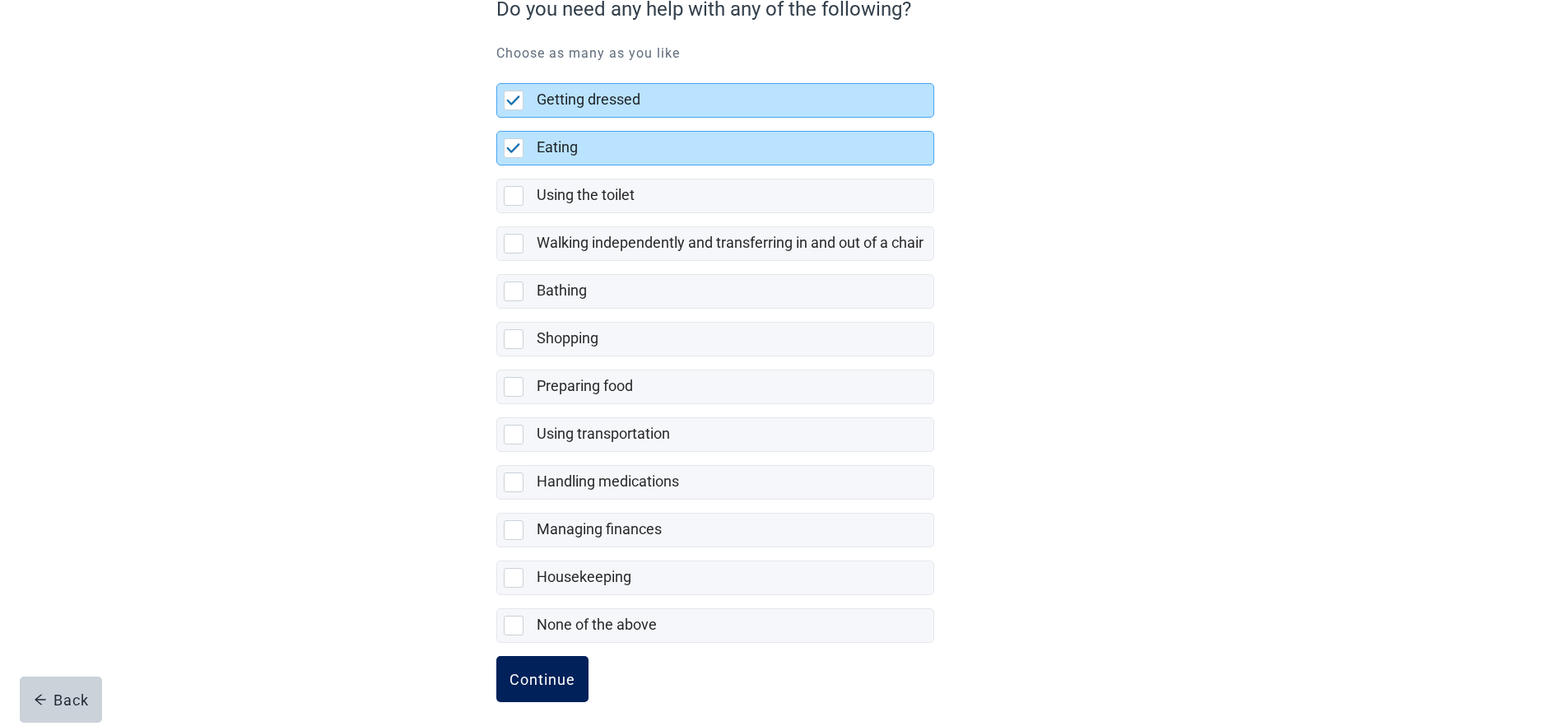
scroll to position [184, 0]
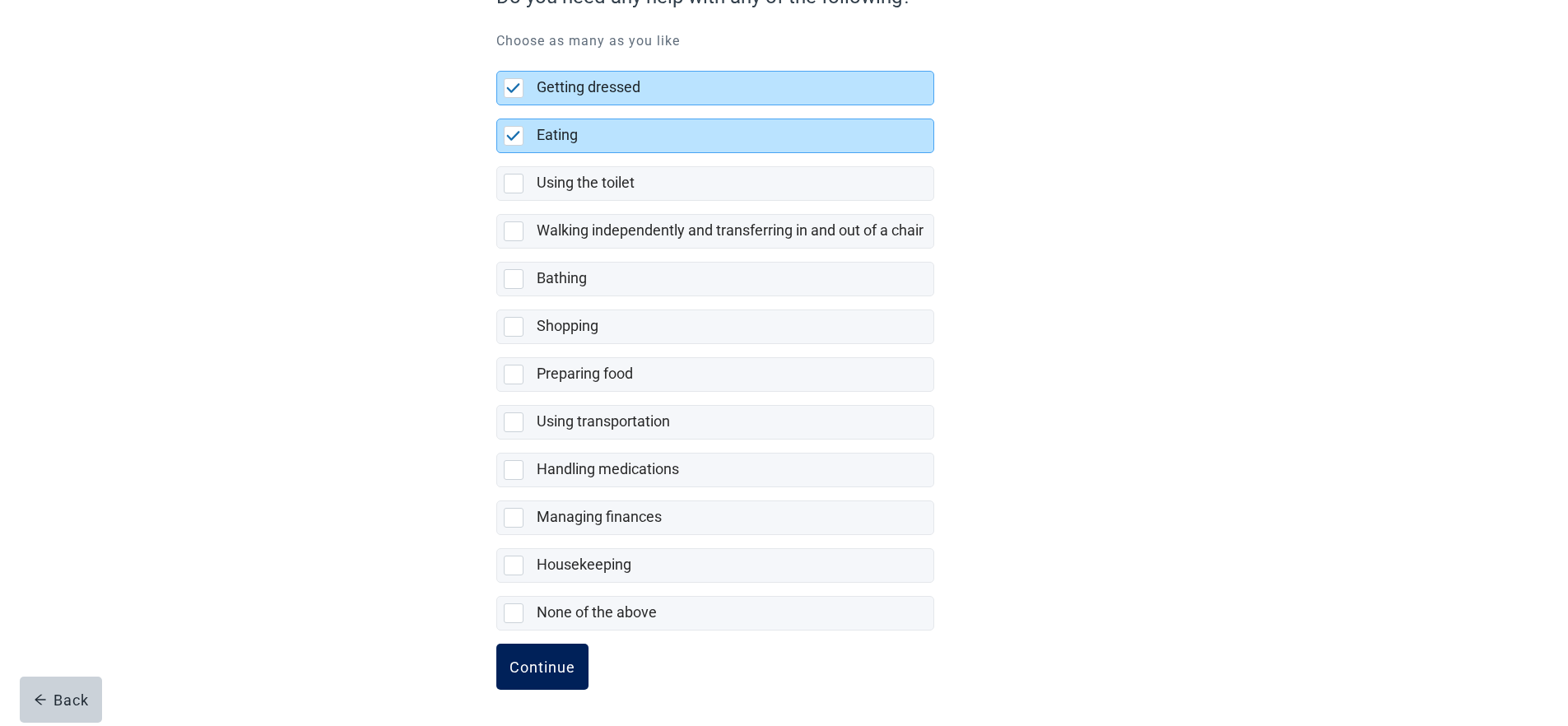
click at [574, 664] on div "Continue" at bounding box center [543, 667] width 66 height 16
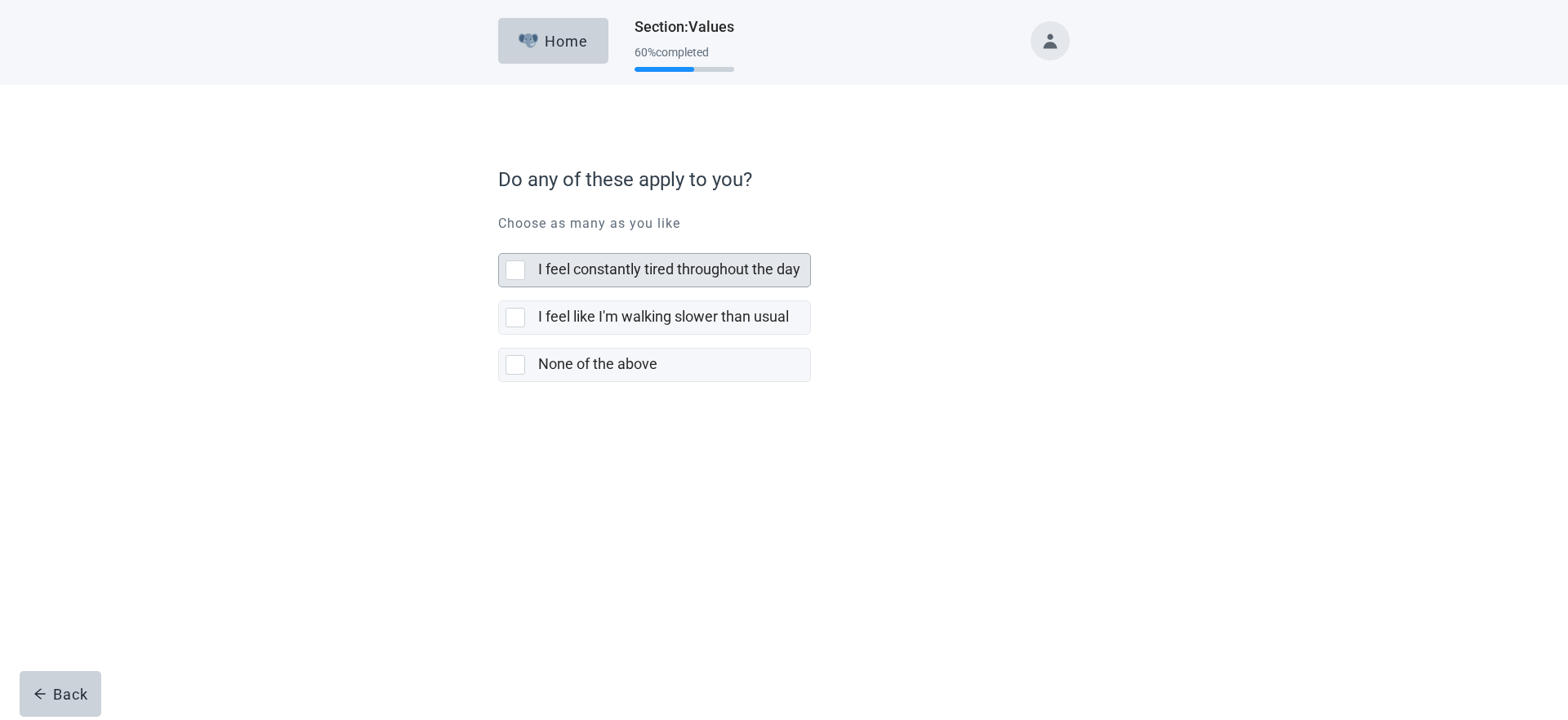
click at [636, 275] on label "I feel constantly tired throughout the day" at bounding box center [669, 269] width 262 height 17
checkbox input "true"
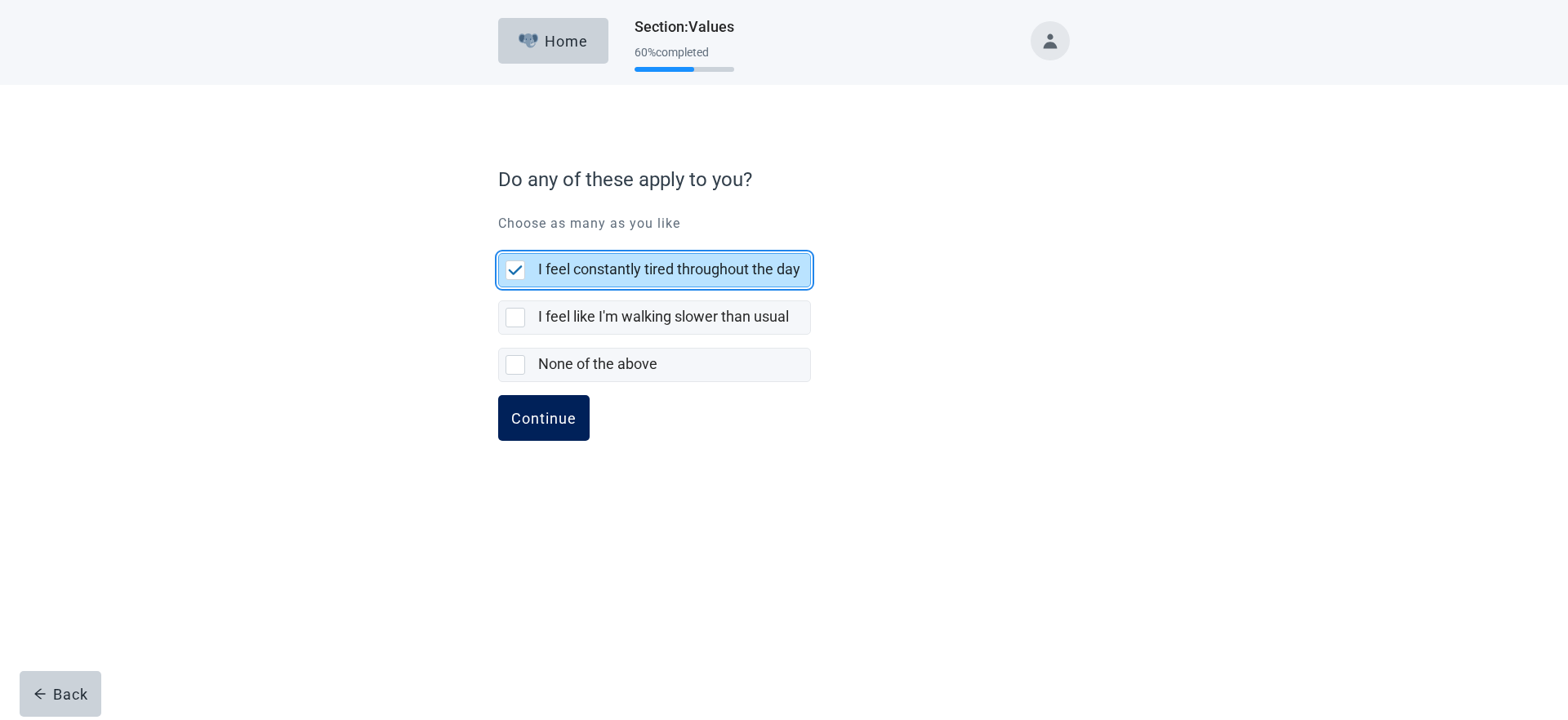
click at [561, 413] on div "Continue" at bounding box center [544, 418] width 65 height 16
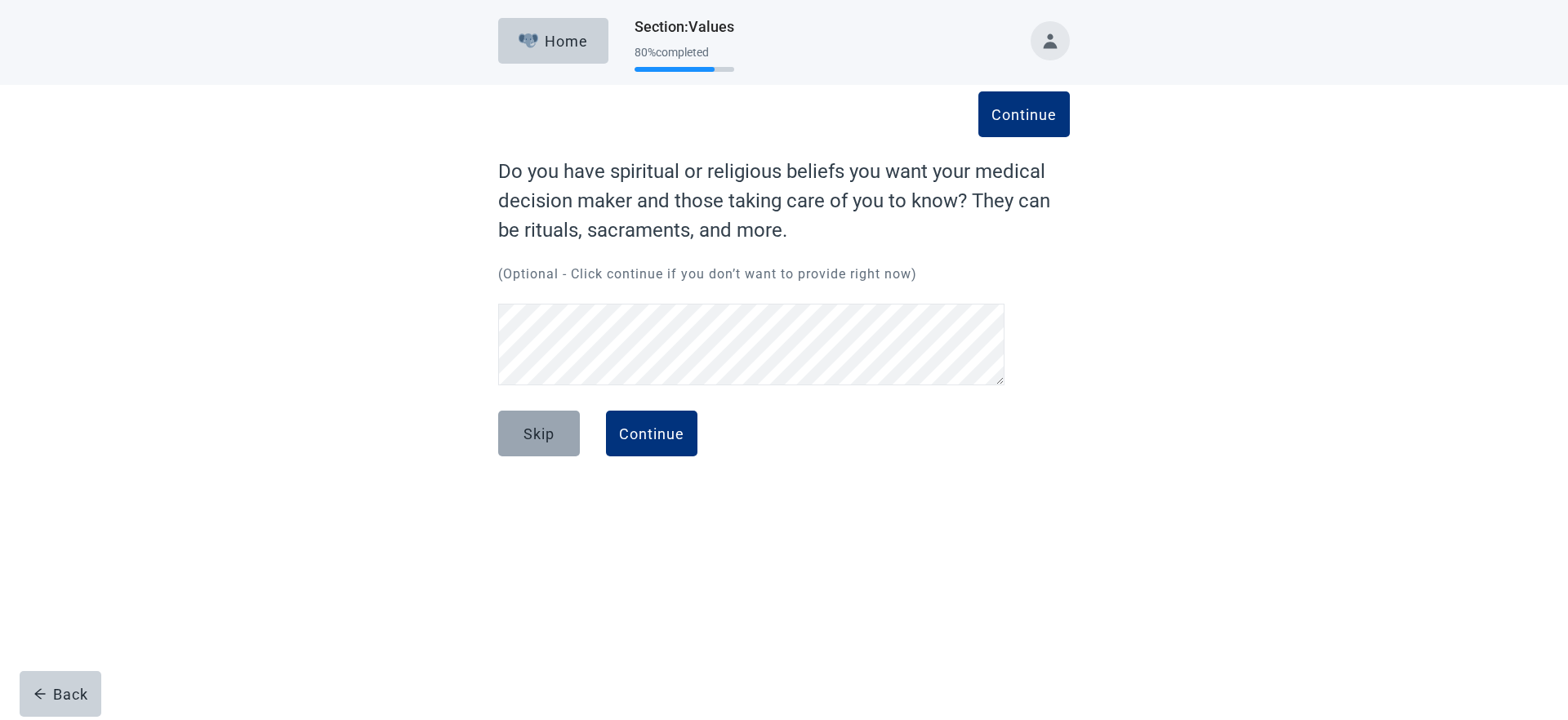
click at [572, 436] on button "Skip" at bounding box center [539, 434] width 82 height 45
click at [670, 427] on div "Continue" at bounding box center [652, 434] width 65 height 16
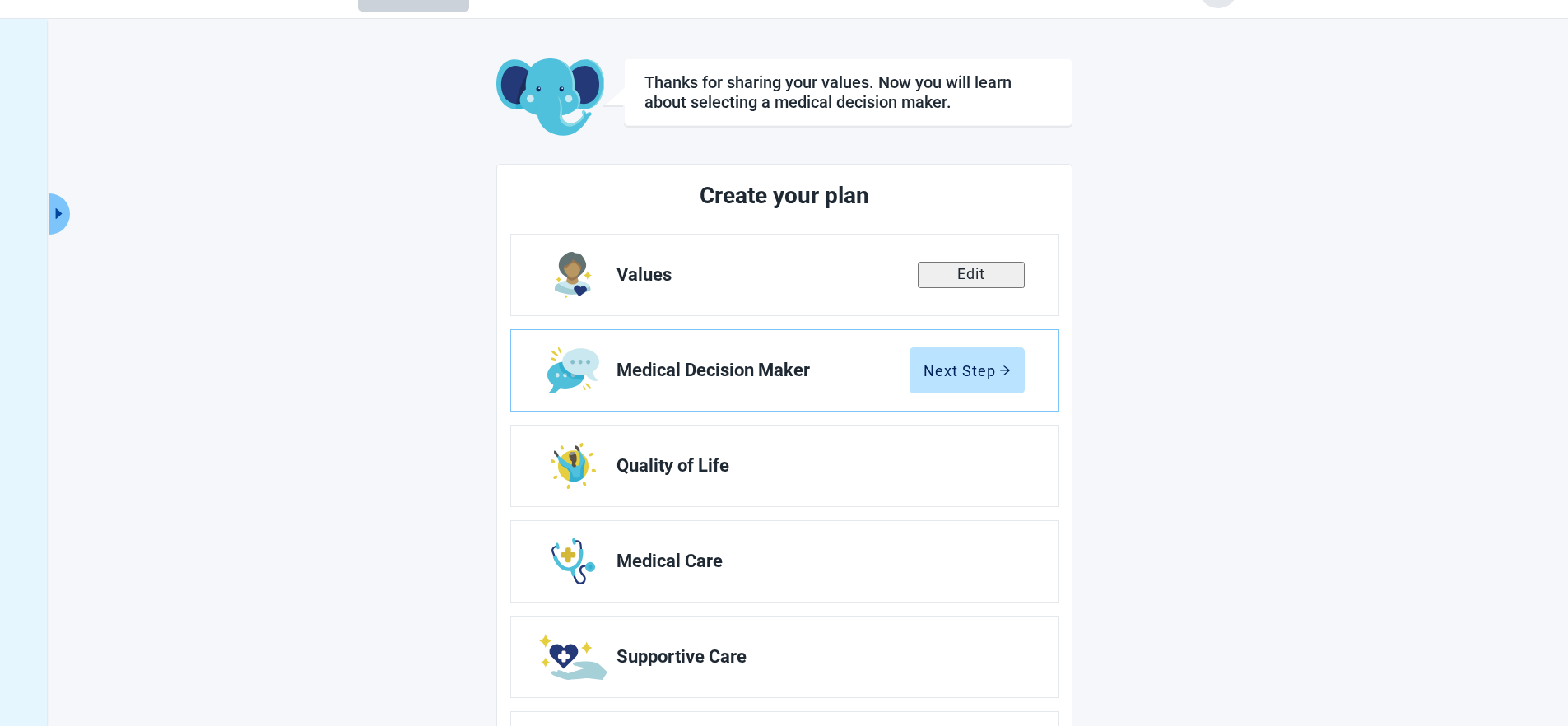
scroll to position [56, 0]
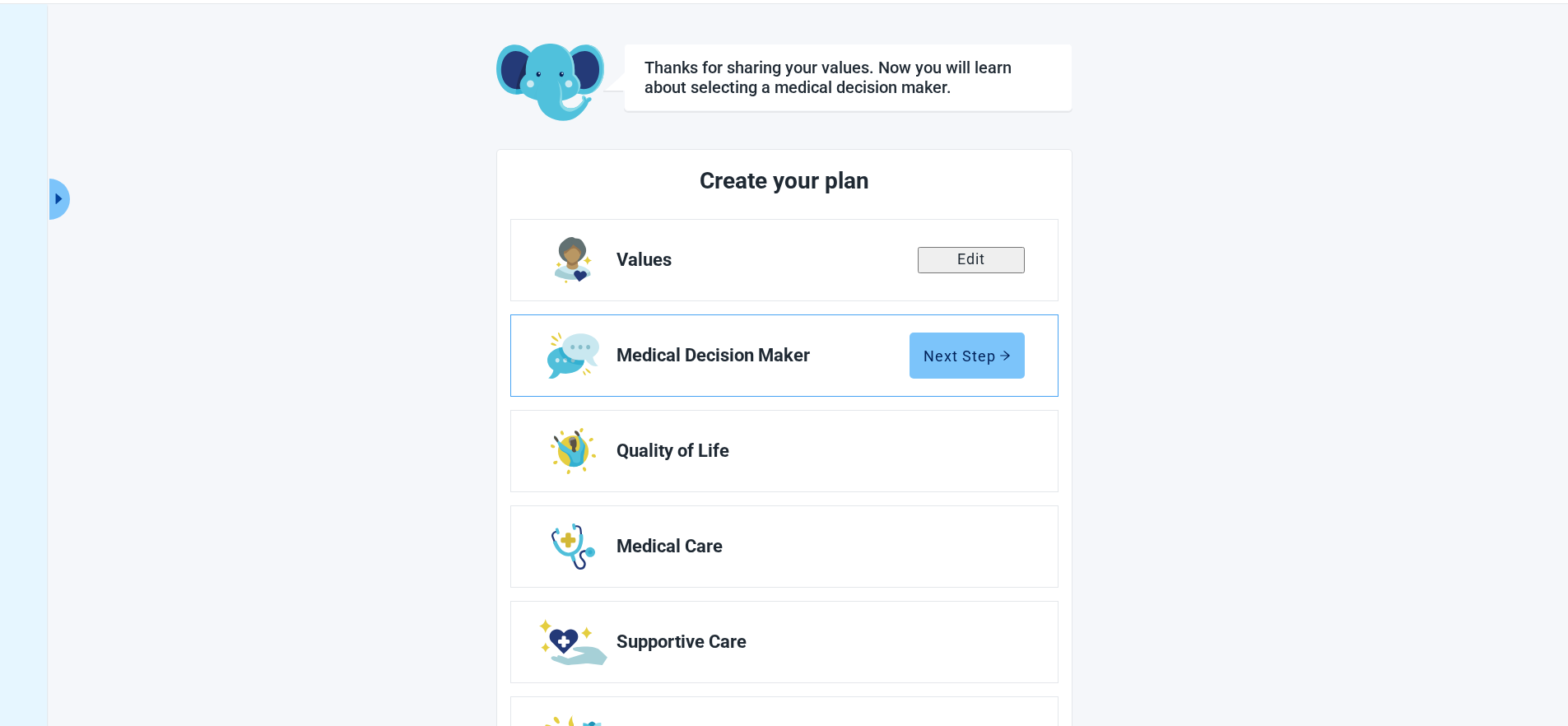
click at [958, 367] on button "Next Step" at bounding box center [967, 356] width 115 height 46
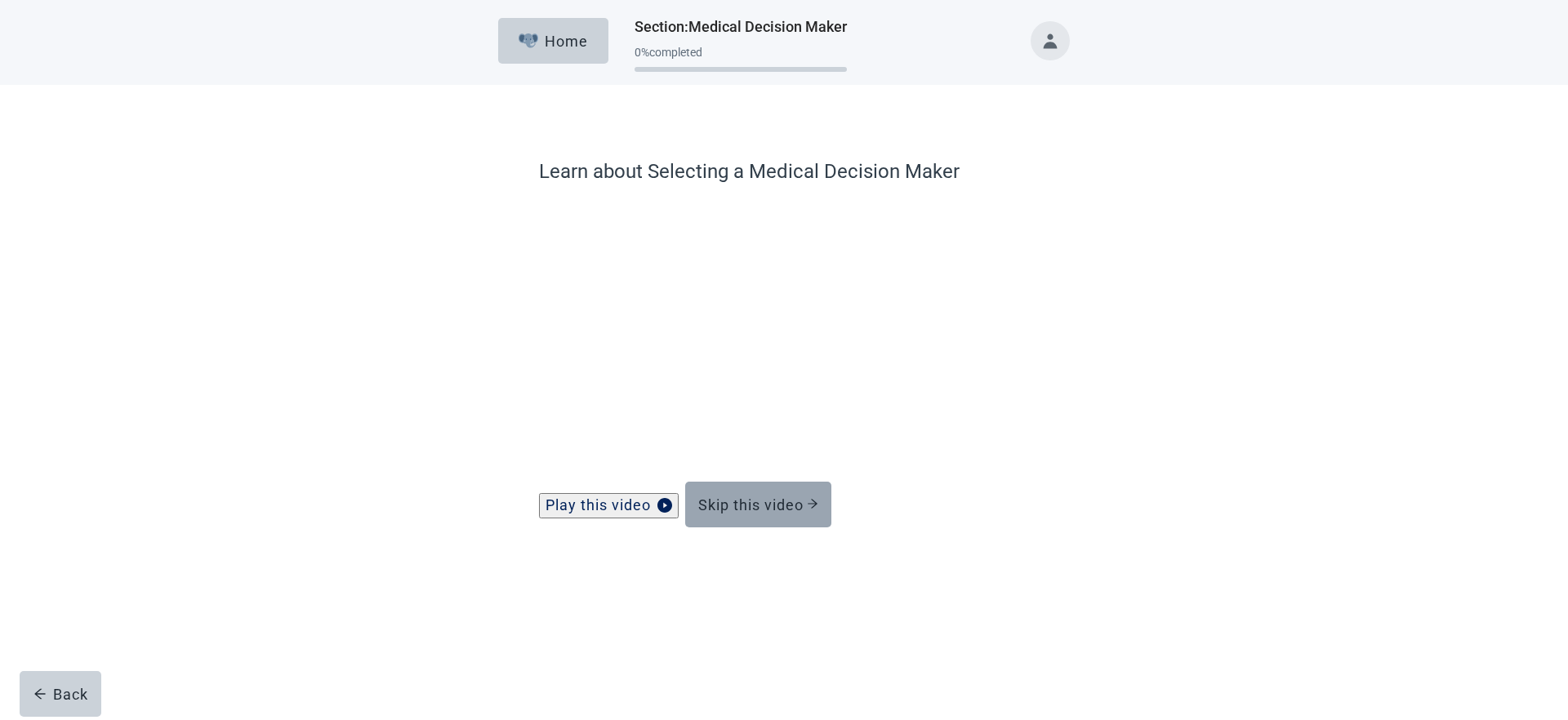
click at [805, 513] on div "Skip this video" at bounding box center [758, 505] width 120 height 16
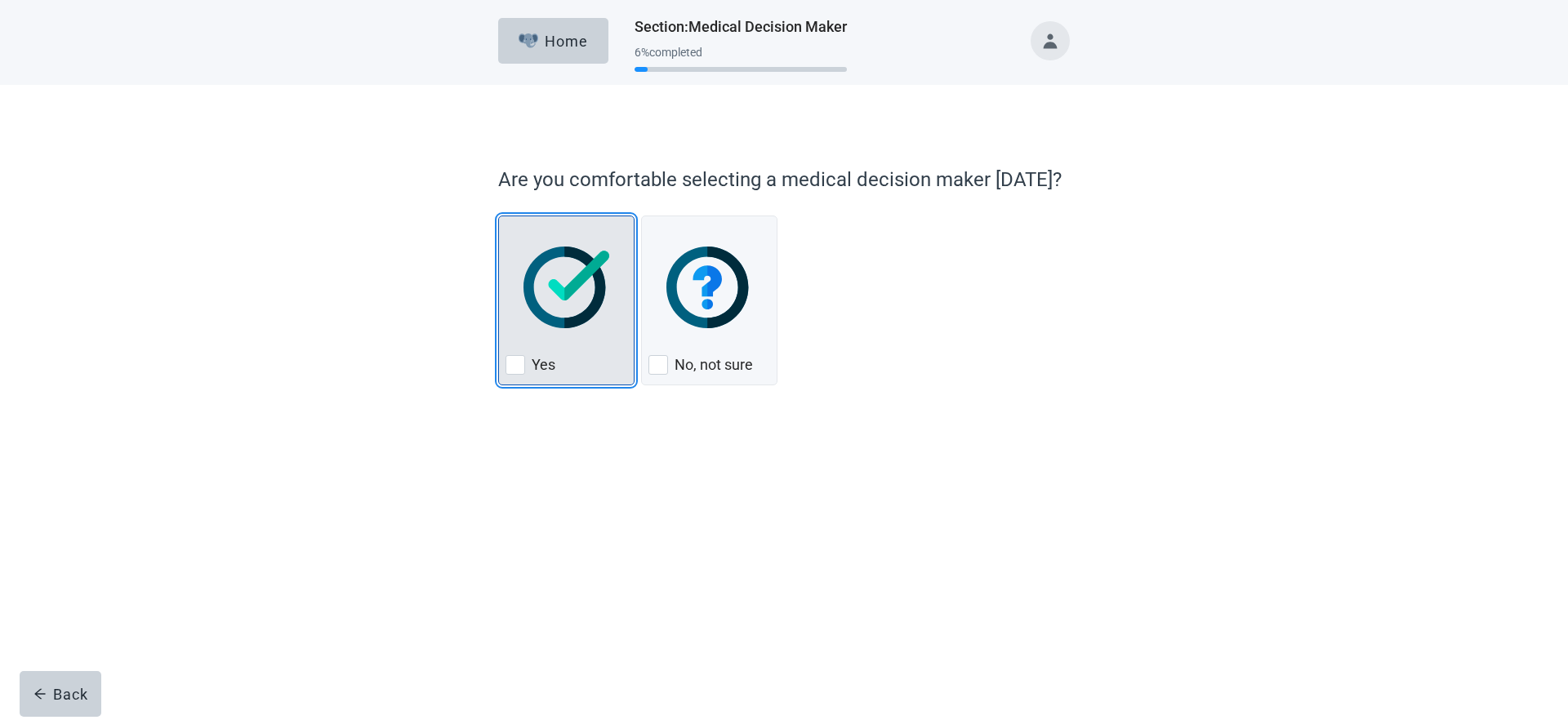
click at [600, 365] on div "Yes" at bounding box center [566, 365] width 122 height 26
click at [499, 216] on input "Yes" at bounding box center [498, 215] width 1 height 1
checkbox input "true"
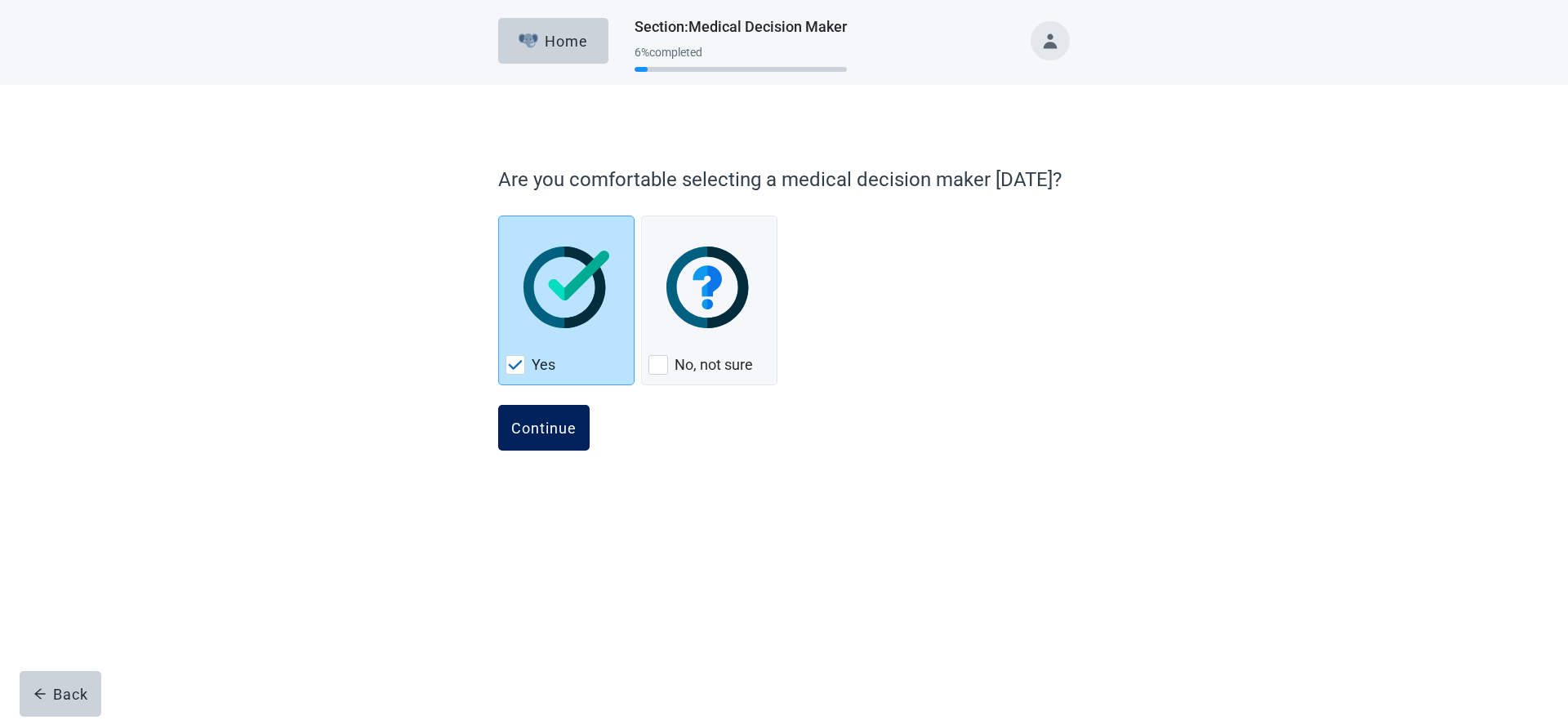
click at [574, 437] on button "Continue" at bounding box center [544, 427] width 92 height 45
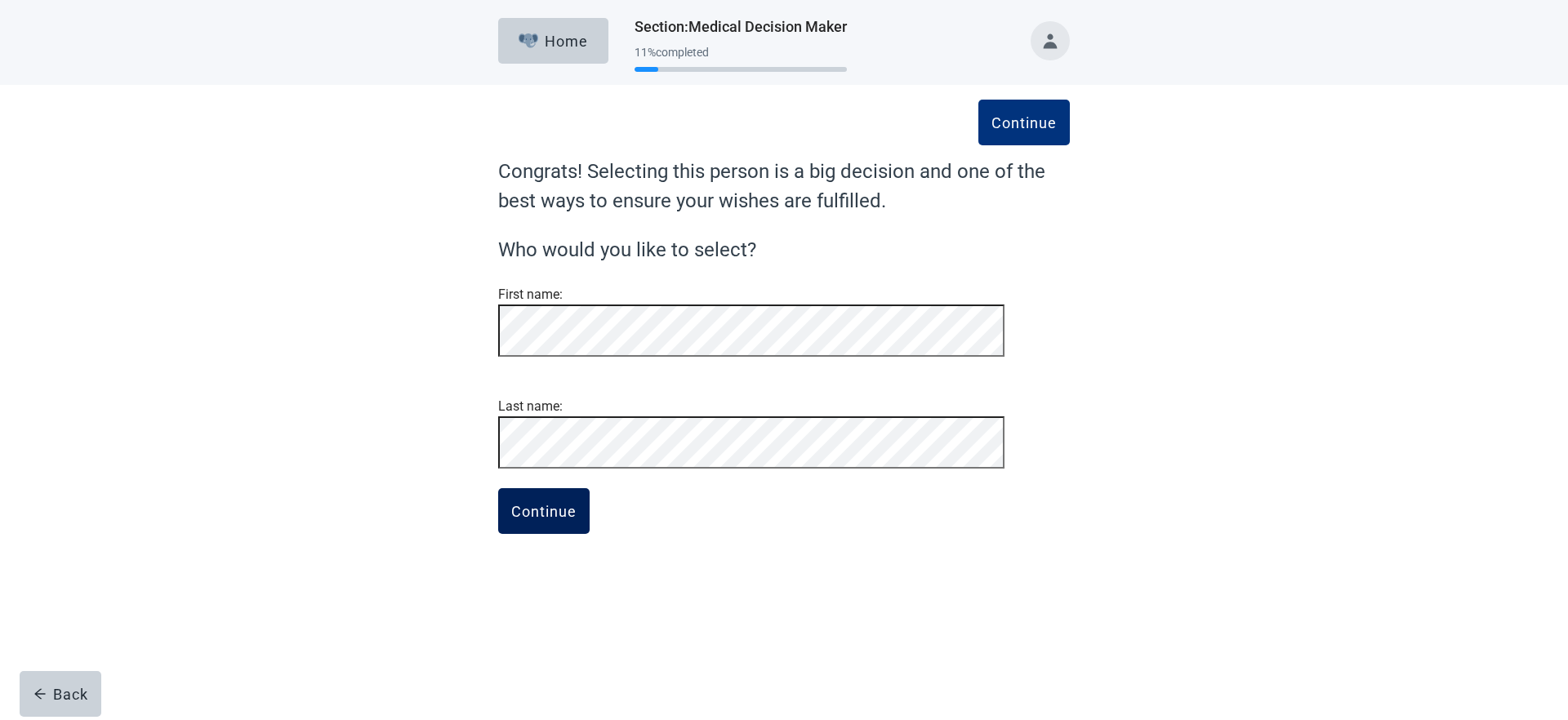
click at [567, 519] on div "Continue" at bounding box center [544, 511] width 65 height 16
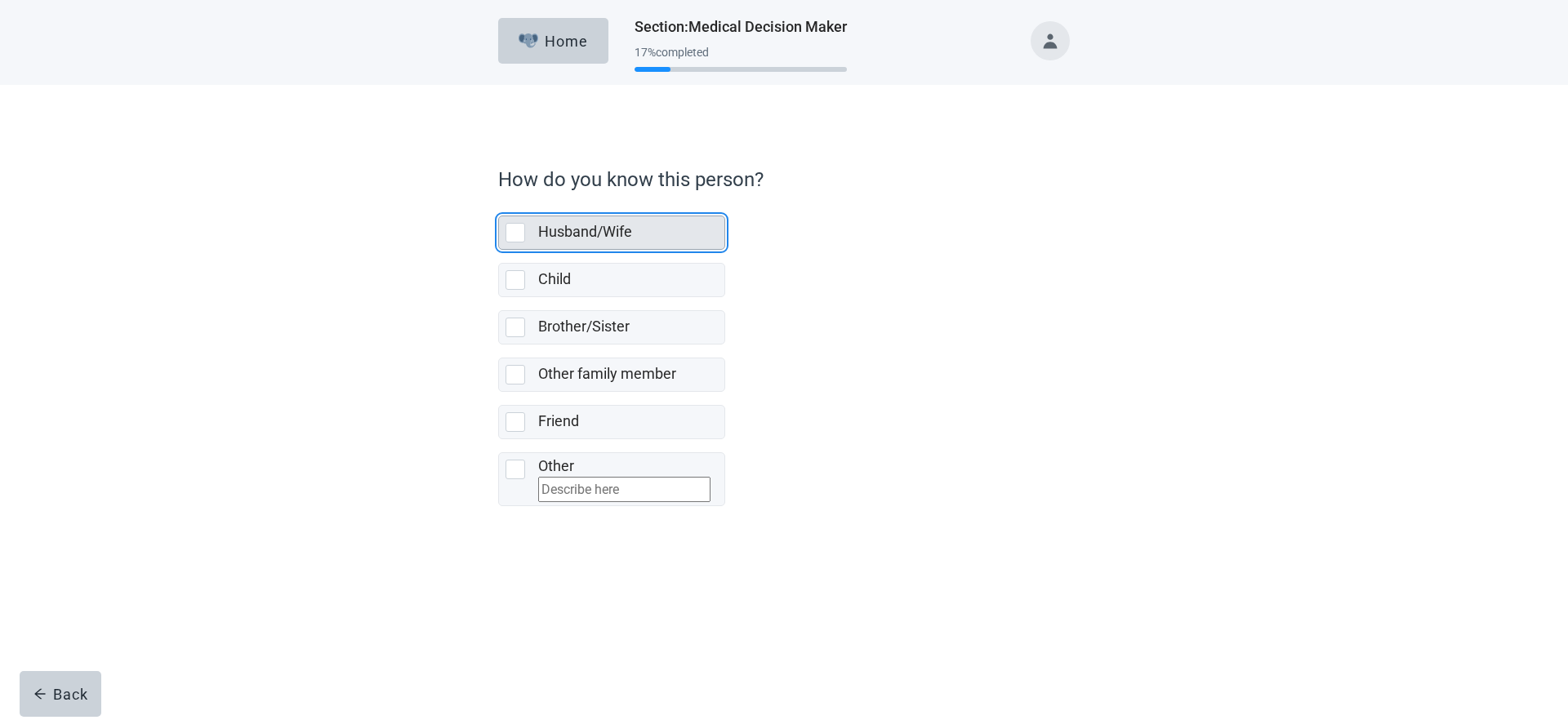
click at [614, 227] on label "Husband/Wife" at bounding box center [584, 231] width 94 height 17
checkbox input "true"
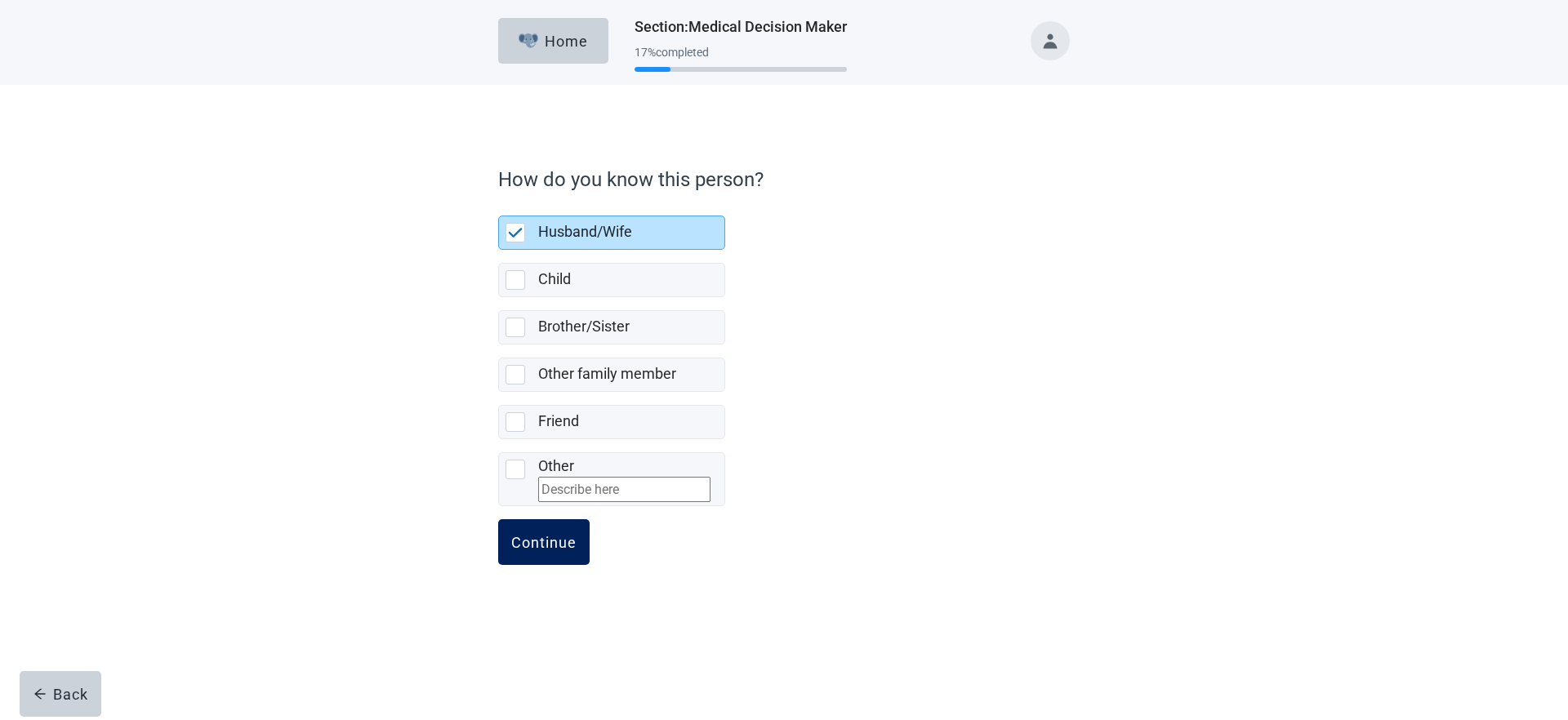
click at [548, 537] on button "Continue" at bounding box center [544, 542] width 92 height 45
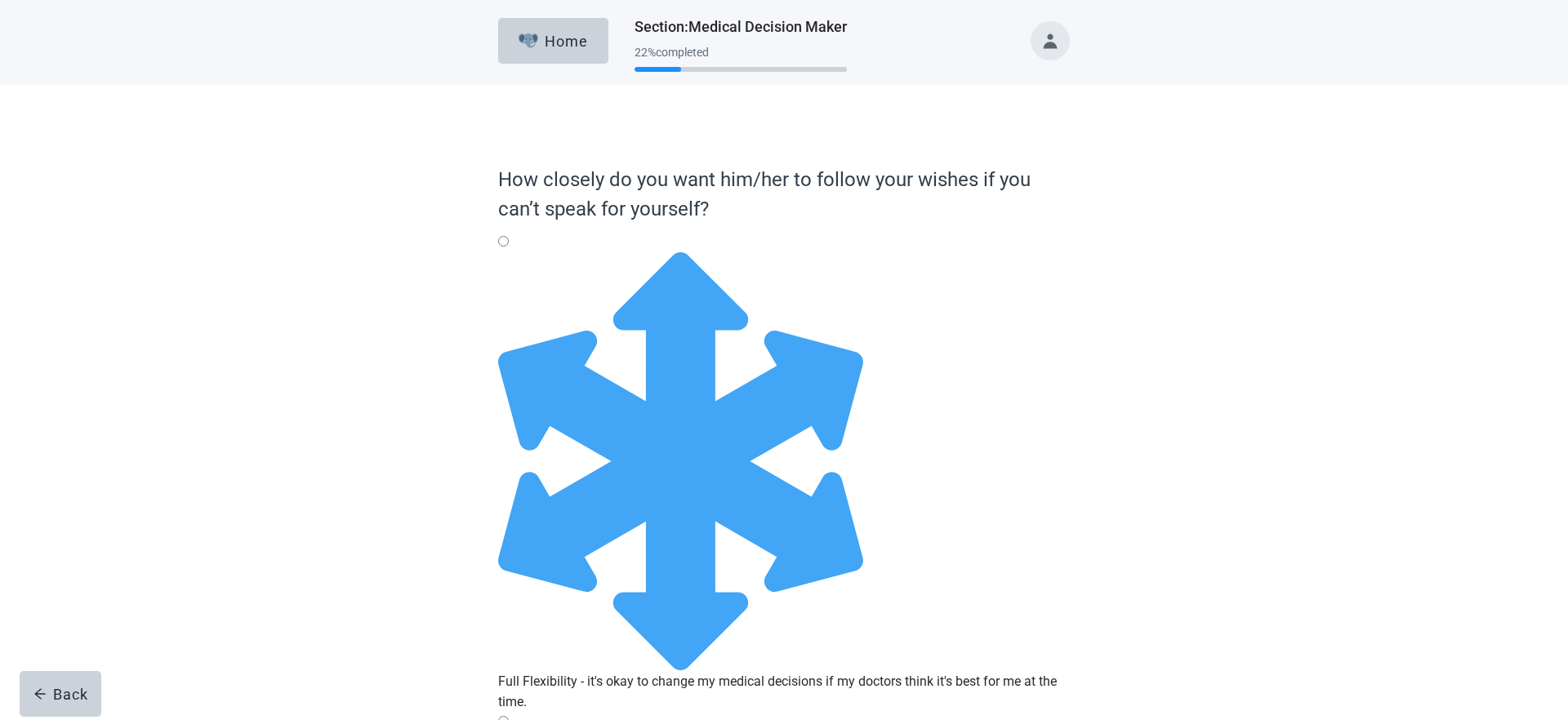
click at [689, 671] on div "Full Flexibility - it's okay to change my medical decisions if my doctors think…" at bounding box center [784, 691] width 572 height 41
click at [509, 246] on input "Full Flexibility - it's okay to change my medical decisions if my doctors think…" at bounding box center [504, 242] width 11 height 11
radio input "true"
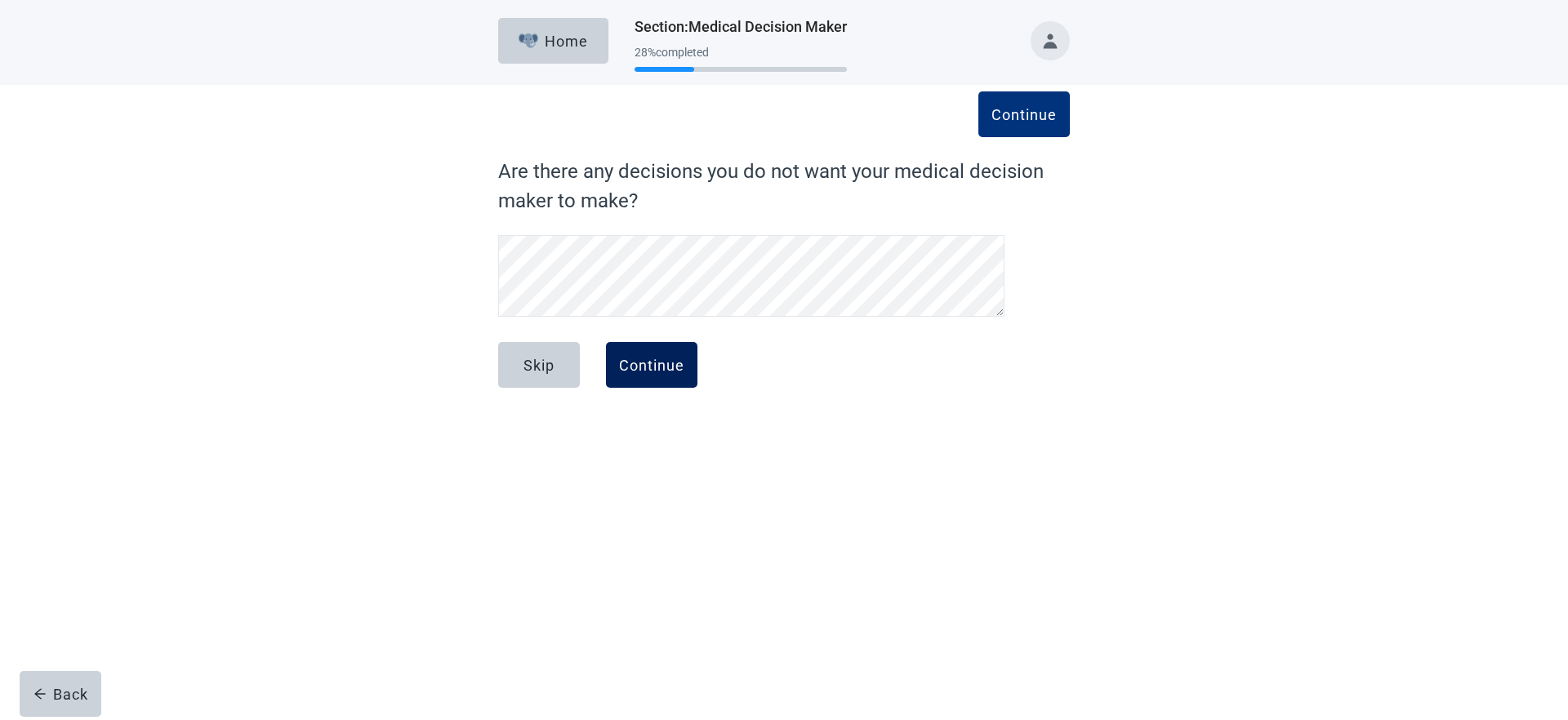
click at [646, 366] on div "Continue" at bounding box center [652, 365] width 65 height 16
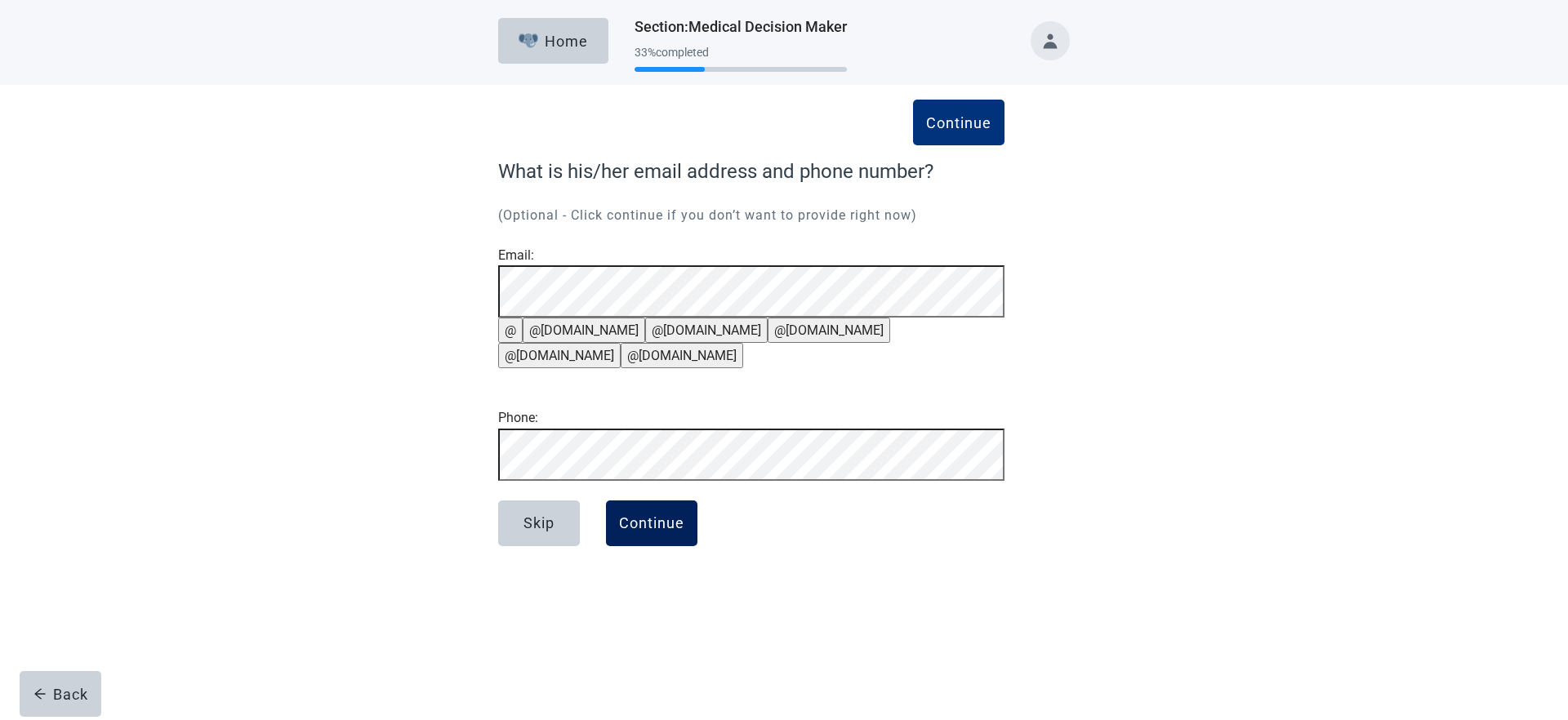
click at [646, 532] on div "Continue" at bounding box center [652, 524] width 65 height 16
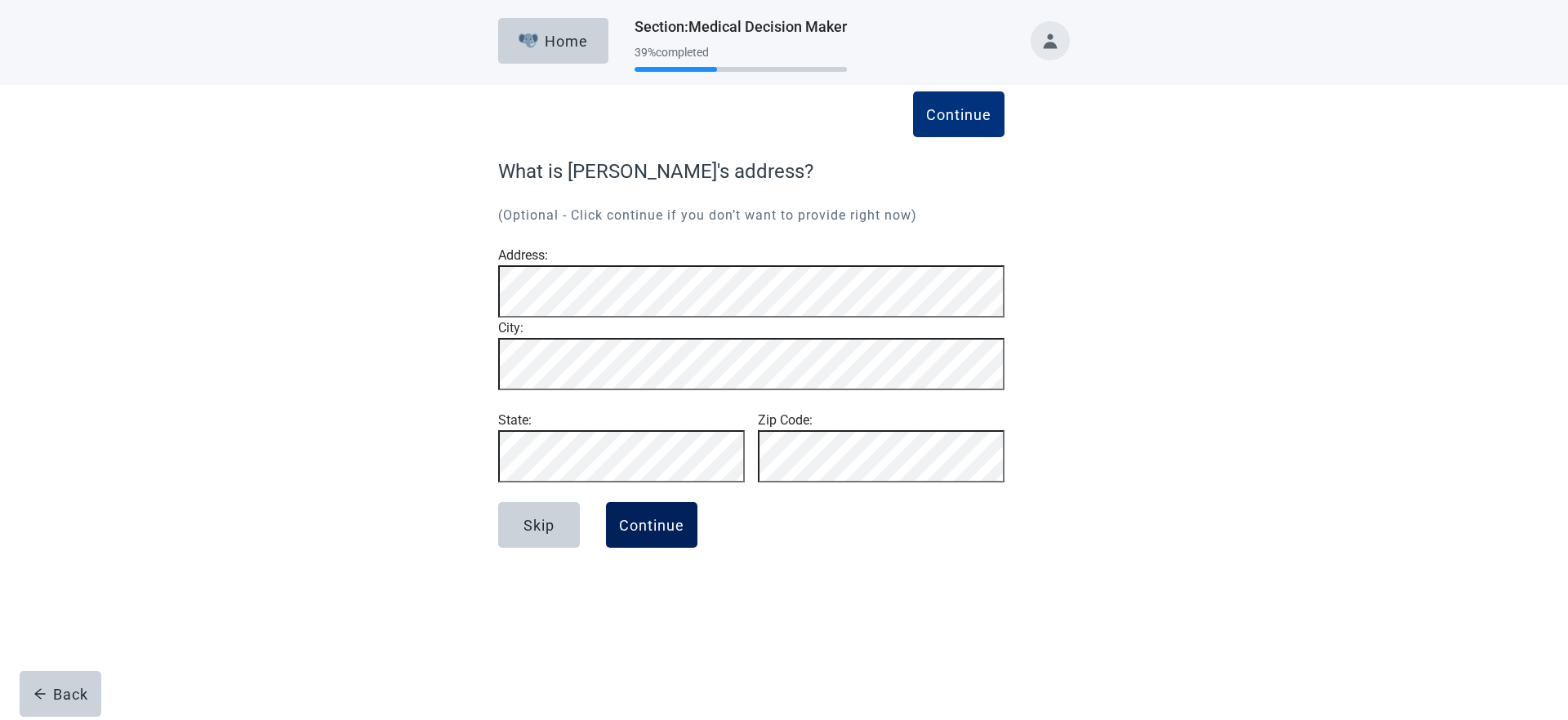
click at [656, 548] on button "Continue" at bounding box center [651, 525] width 92 height 45
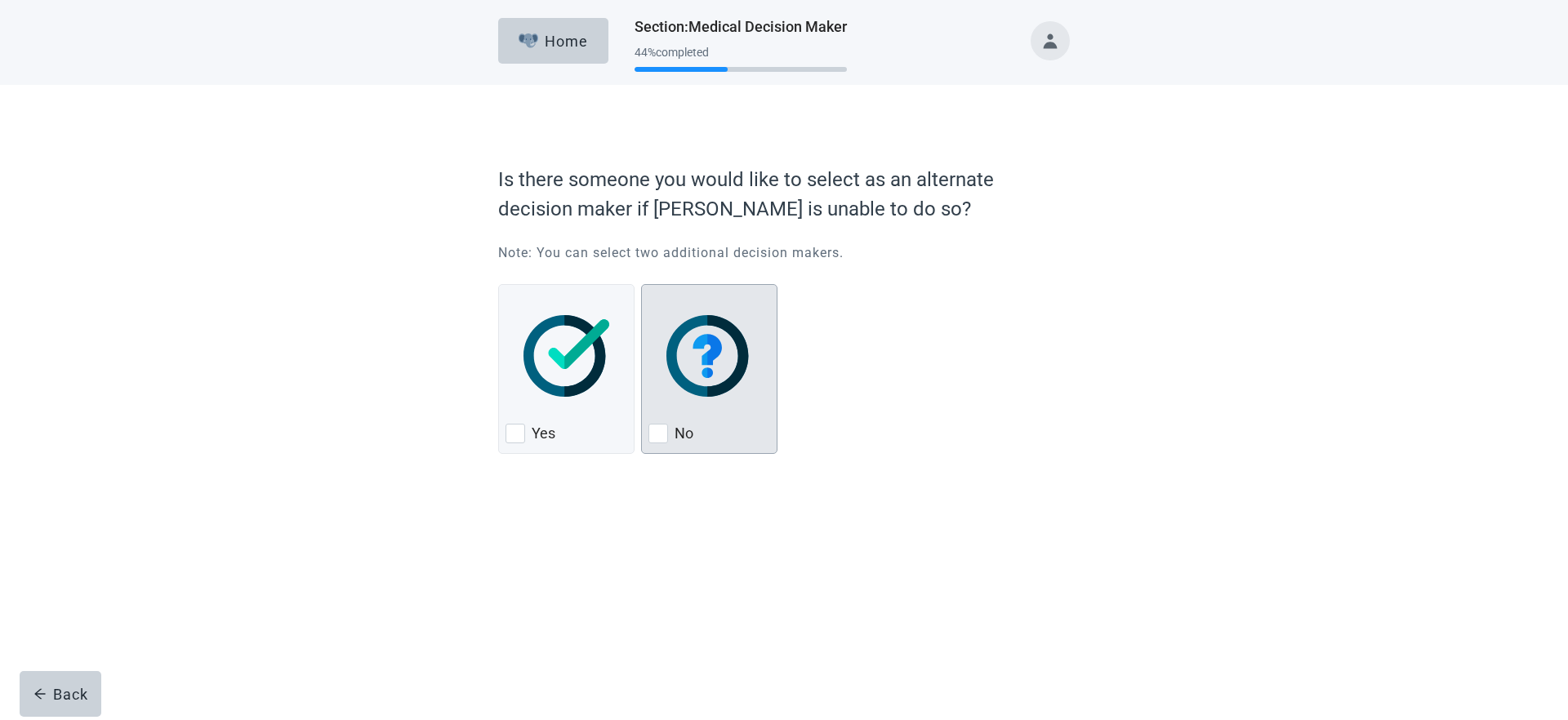
click at [740, 372] on img "No, checkbox, not checked" at bounding box center [709, 356] width 85 height 82
click at [642, 285] on input "No" at bounding box center [641, 285] width 1 height 1
checkbox input "true"
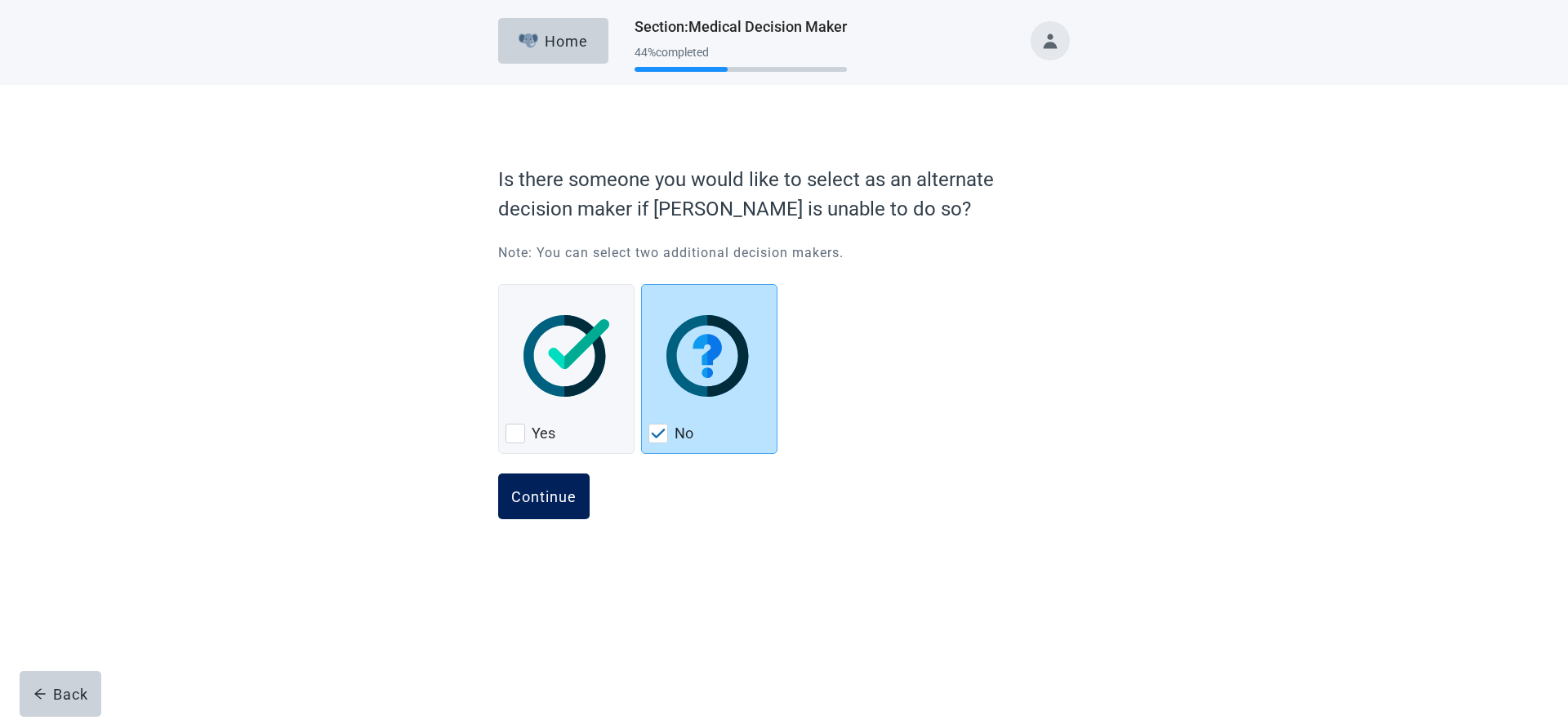
click at [588, 486] on button "Continue" at bounding box center [544, 496] width 92 height 45
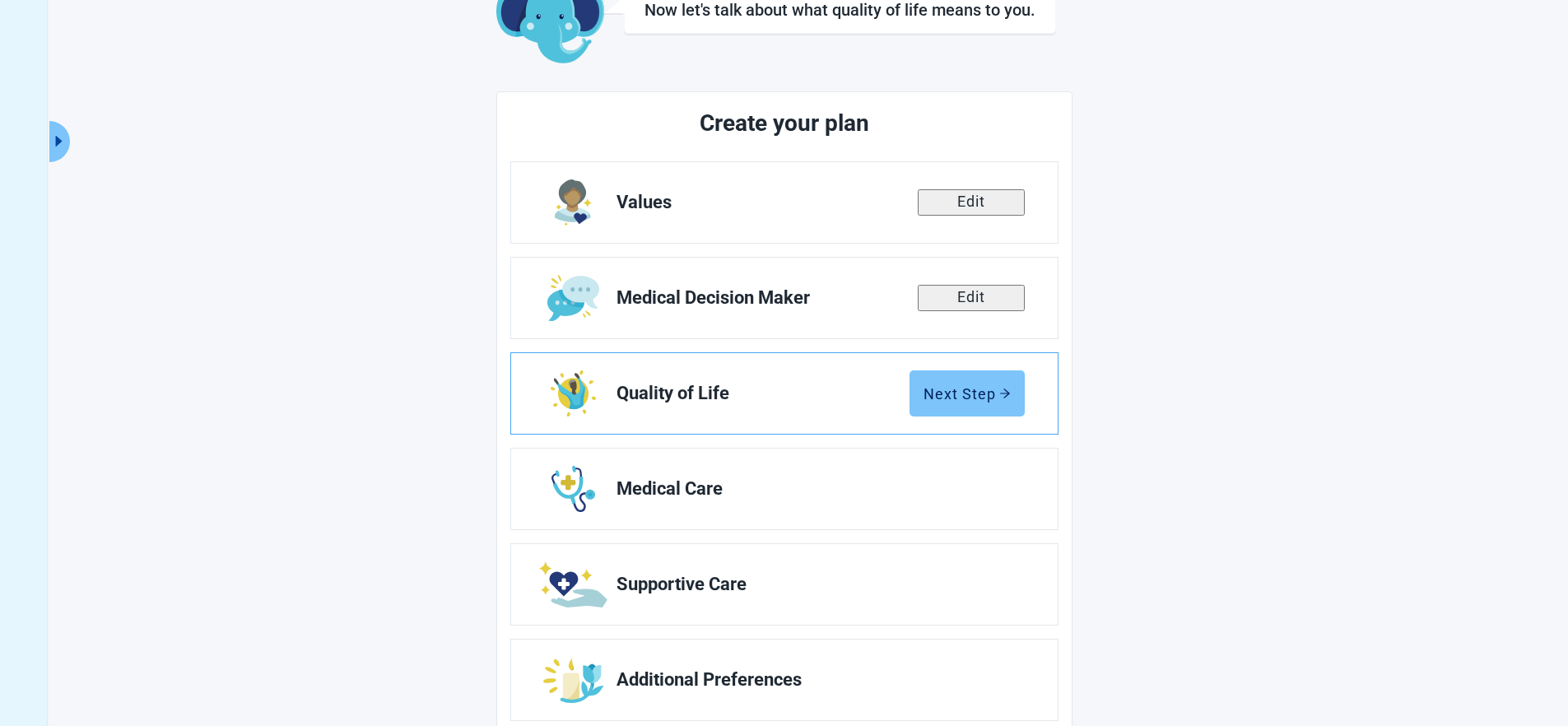
scroll to position [133, 0]
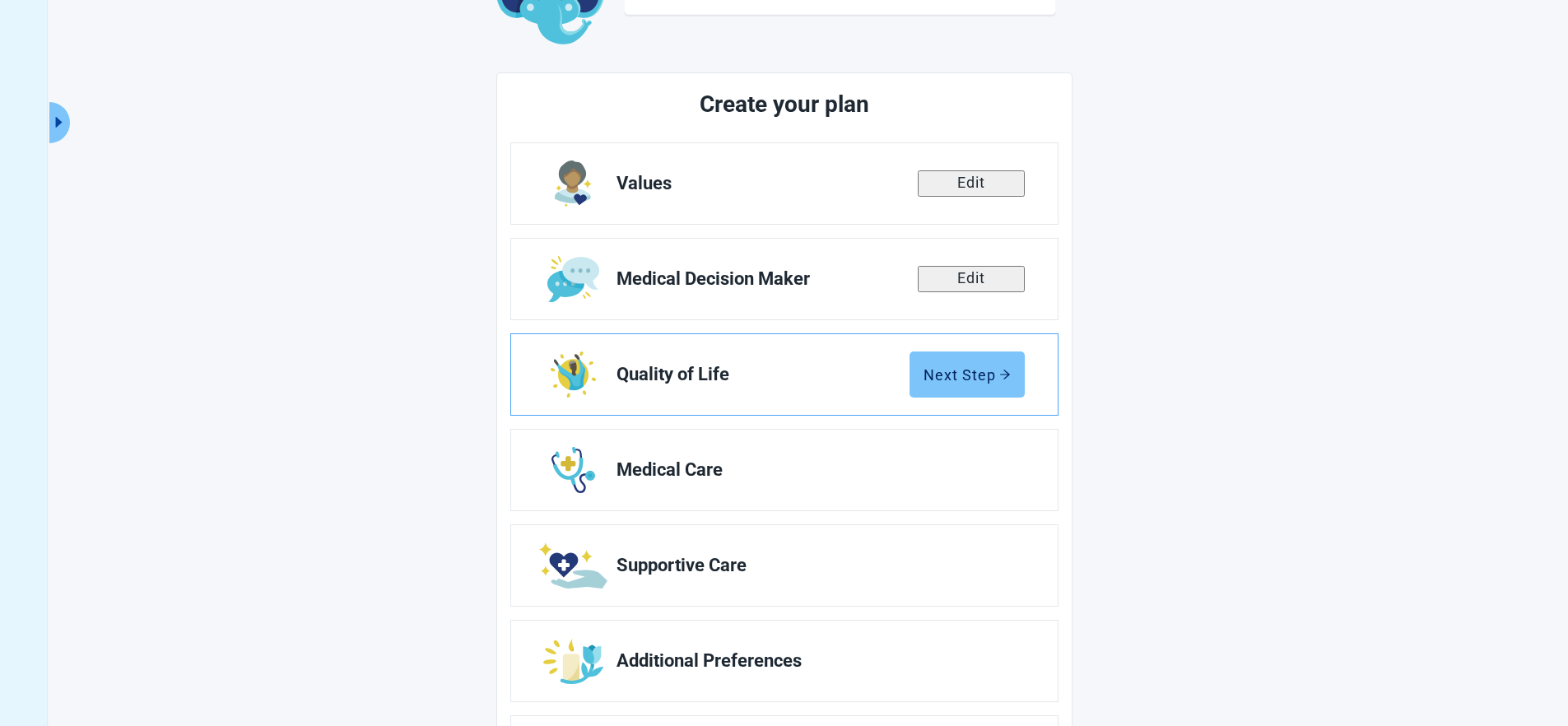
click at [982, 371] on div "Next Step" at bounding box center [967, 375] width 87 height 16
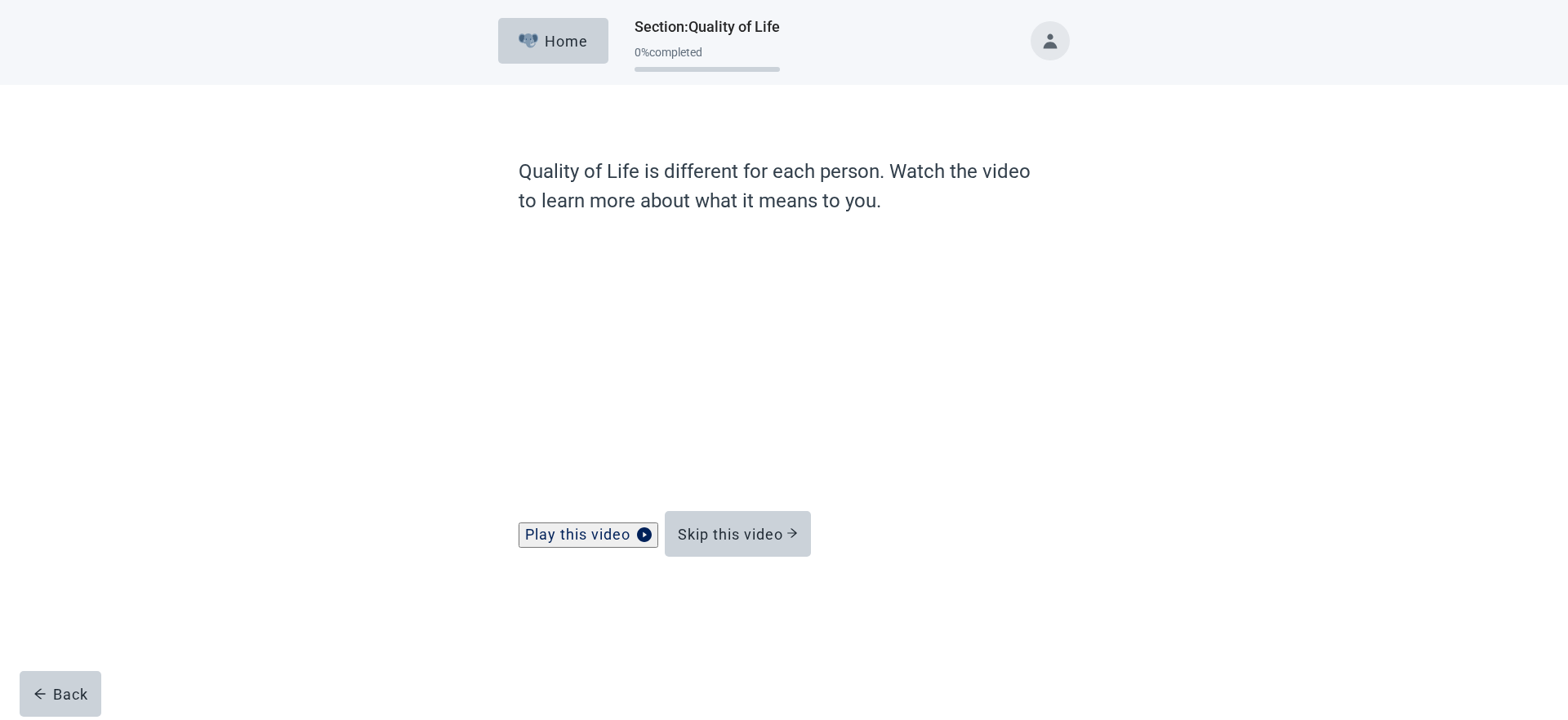
click at [420, 430] on div "Quality of Life is different for each person. Watch the video to learn more abo…" at bounding box center [784, 364] width 1411 height 558
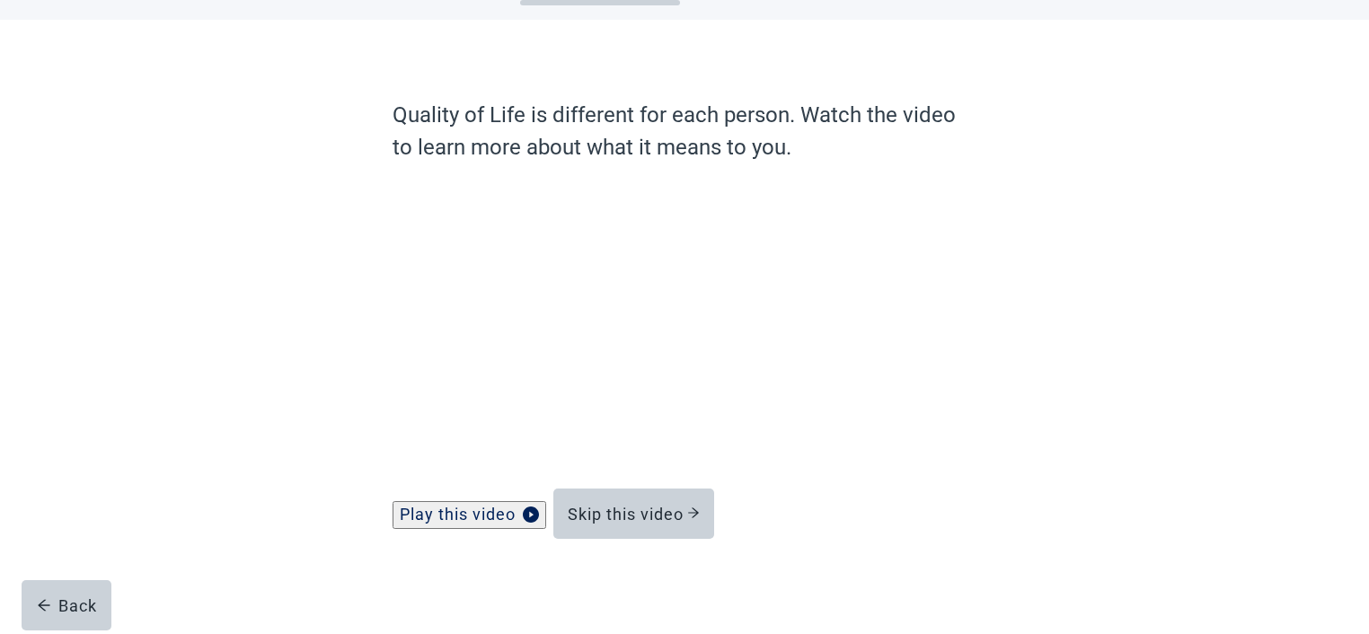
scroll to position [91, 0]
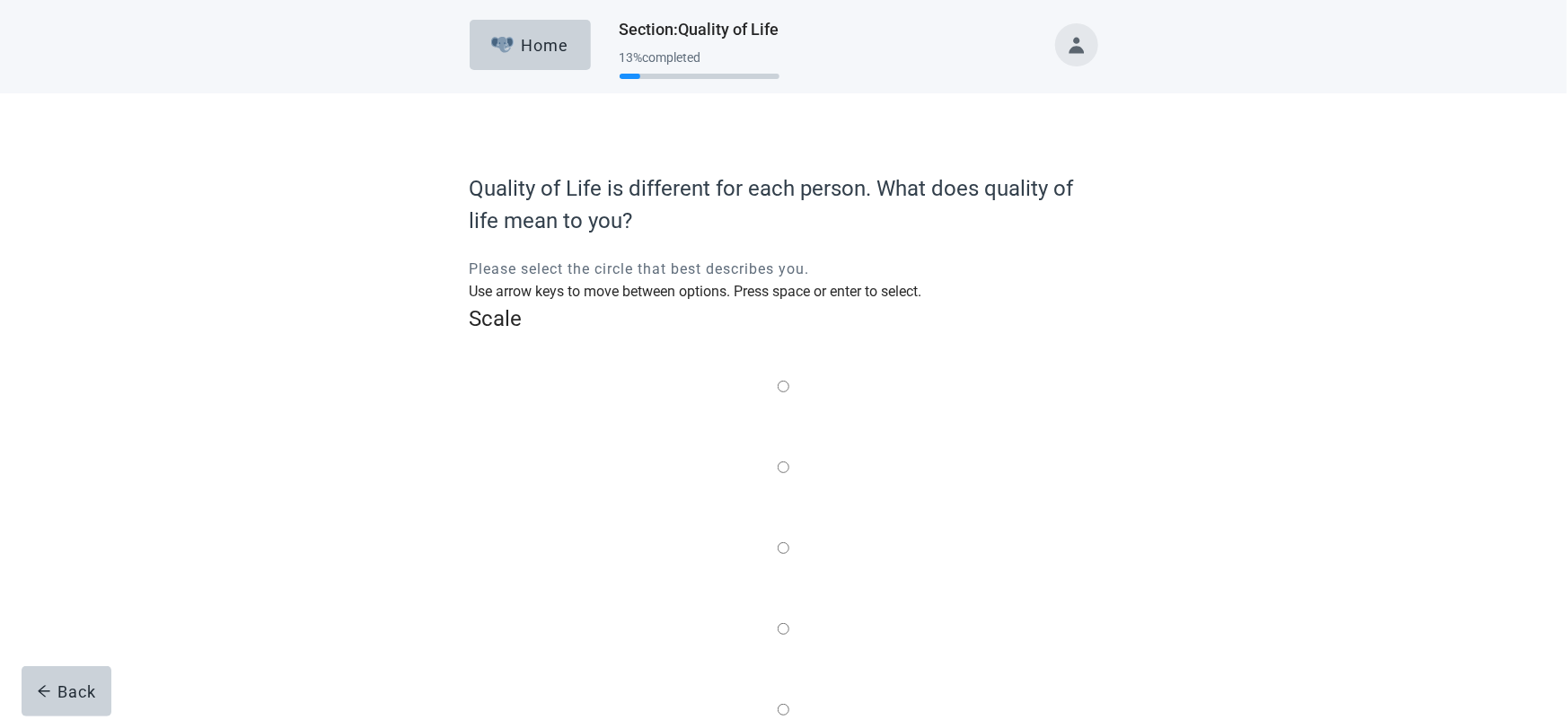
click at [1217, 439] on div "Quality of Life is different for each person. What does quality of life mean to…" at bounding box center [783, 501] width 1411 height 816
click at [790, 538] on label "Main content" at bounding box center [784, 549] width 12 height 22
click at [790, 543] on input "Quality of life scale: 50 out of 100. Balance of the two" at bounding box center [784, 549] width 12 height 12
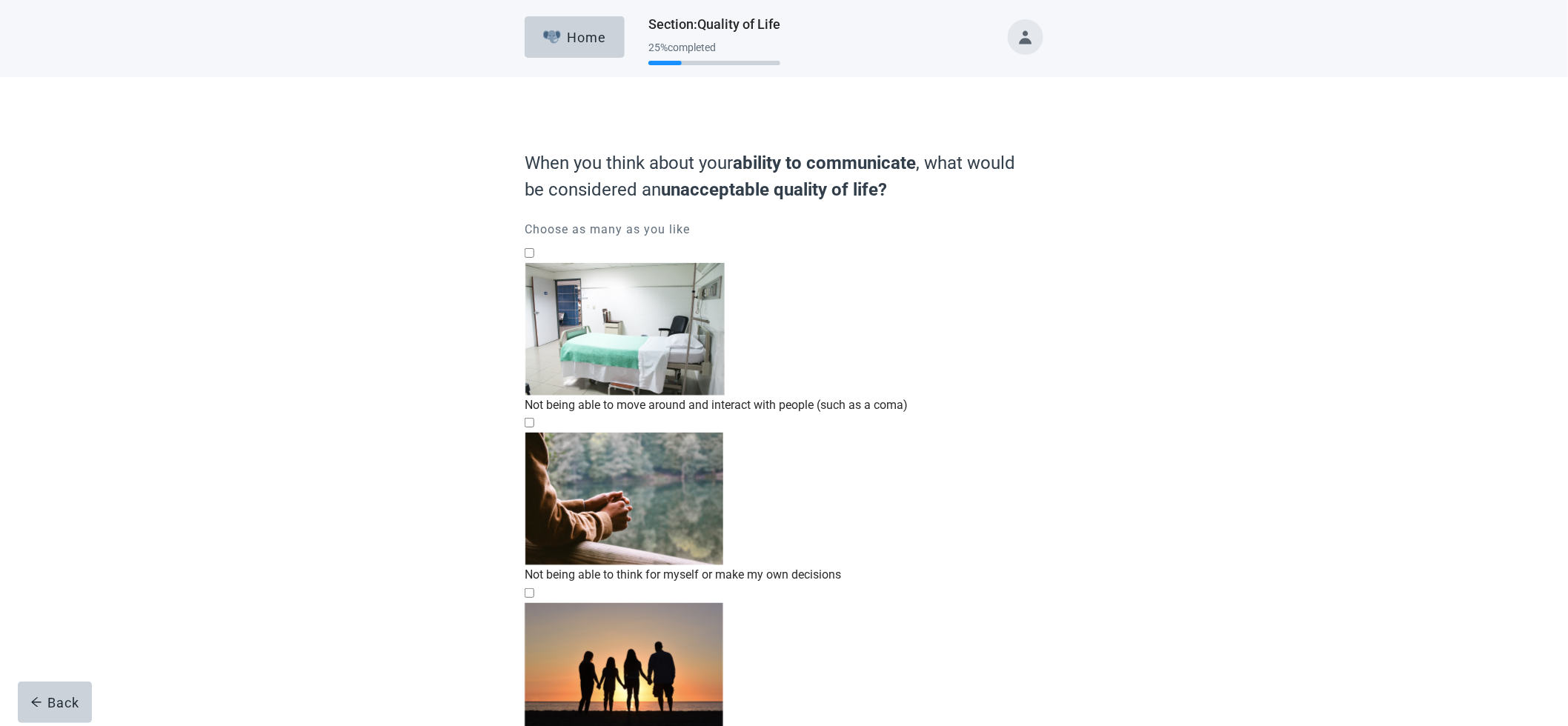
click at [902, 396] on div "Not being able to move around and interact with people (such as a coma)" at bounding box center [784, 405] width 519 height 18
click at [534, 258] on input "Not being able to move around and interact with people (such as a coma)" at bounding box center [530, 253] width 10 height 10
checkbox input "true"
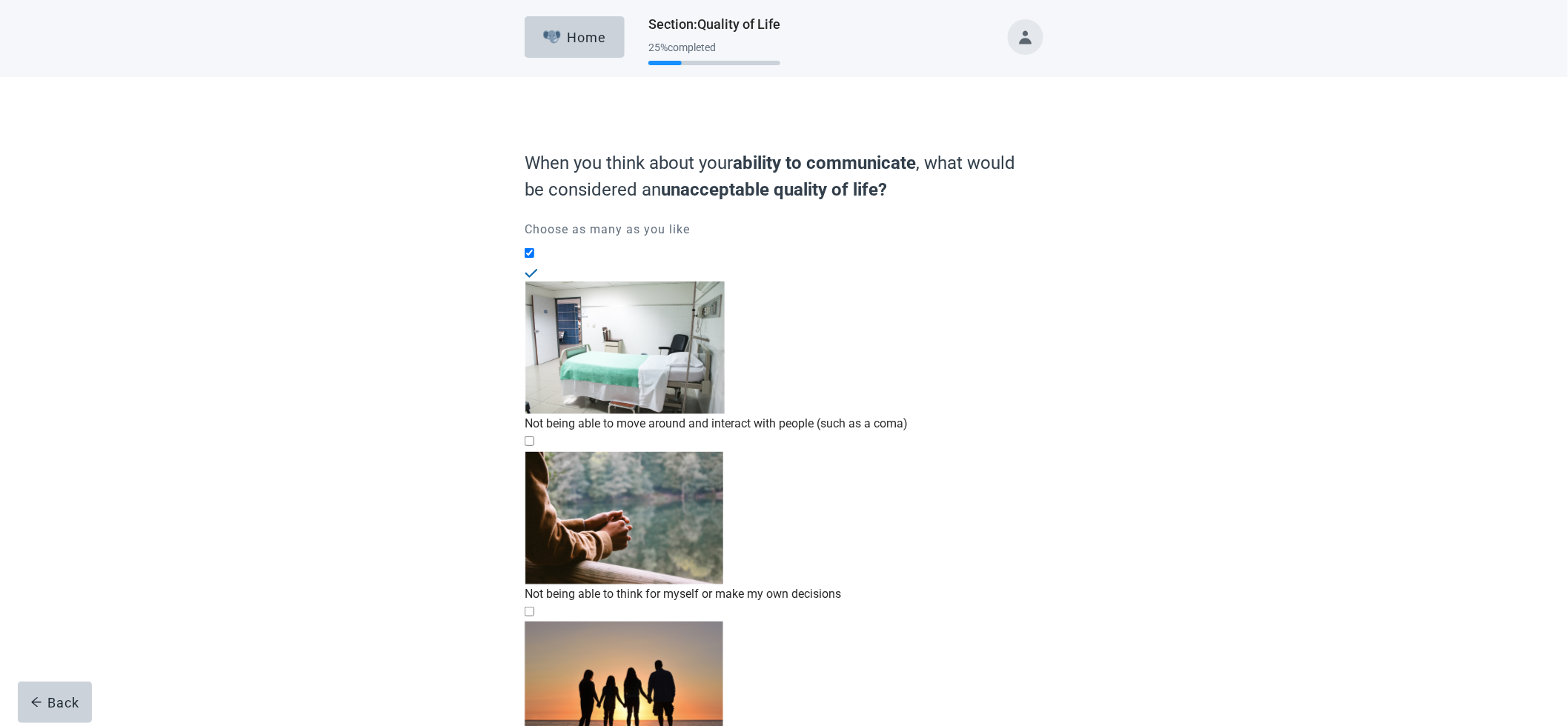
click at [817, 585] on div "Not being able to think for myself or make my own decisions" at bounding box center [784, 594] width 519 height 18
click at [534, 436] on input "Not being able to think for myself or make my own decisions" at bounding box center [530, 441] width 10 height 10
checkbox input "true"
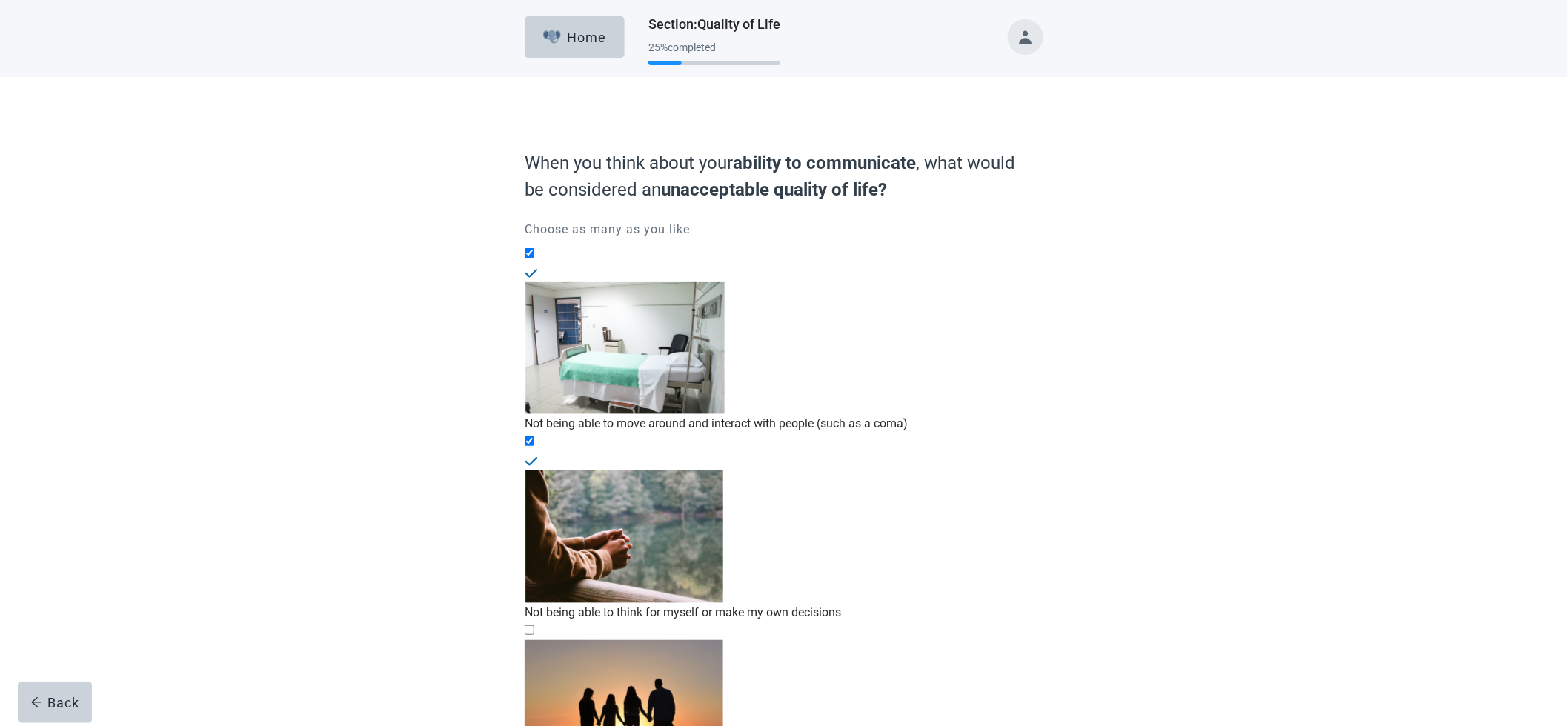
click at [534, 625] on input "Not being able to have meaningful relationships or recognize family/friends" at bounding box center [530, 630] width 10 height 10
checkbox input "true"
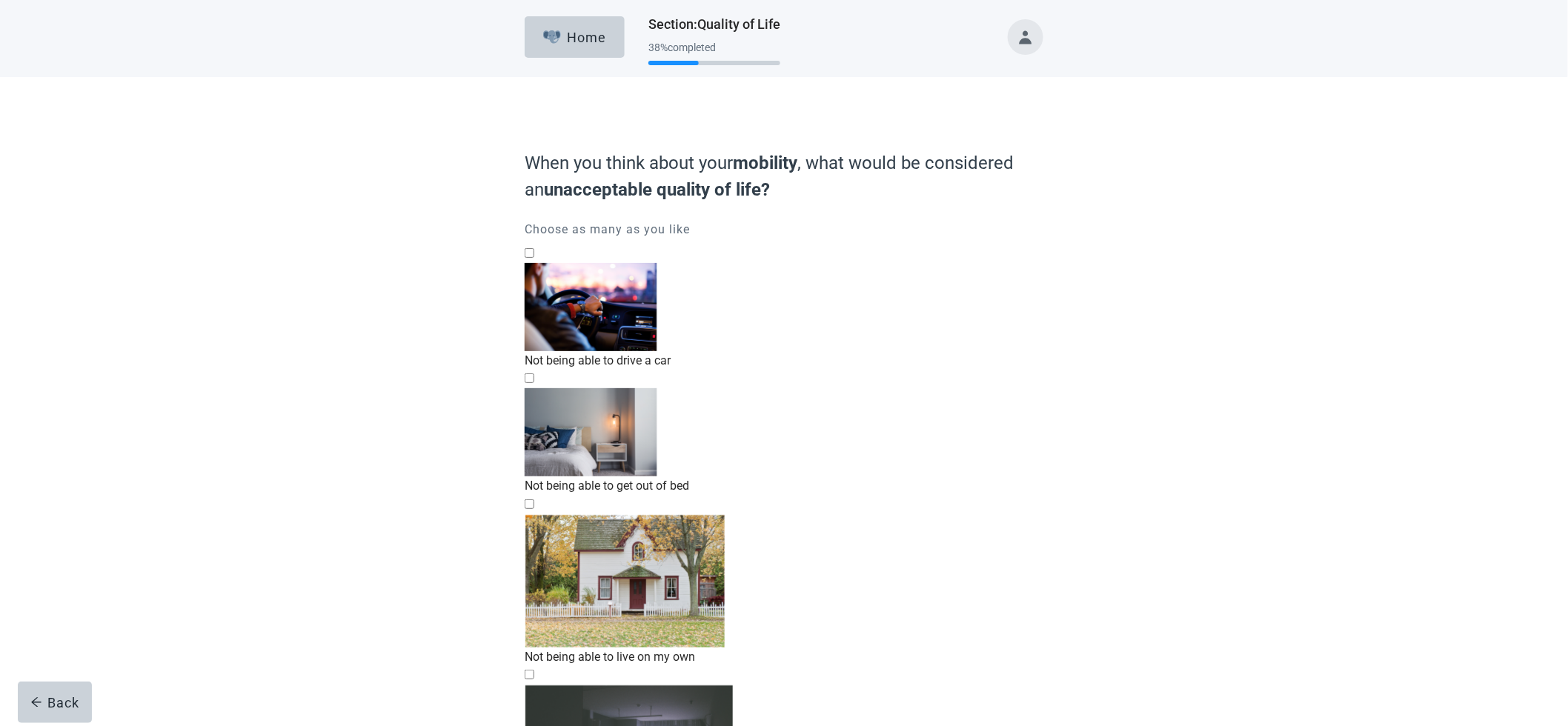
click at [798, 477] on div "Not being able to get out of bed" at bounding box center [784, 486] width 519 height 18
click at [534, 380] on input "Not being able to get out of bed" at bounding box center [530, 379] width 10 height 10
checkbox input "true"
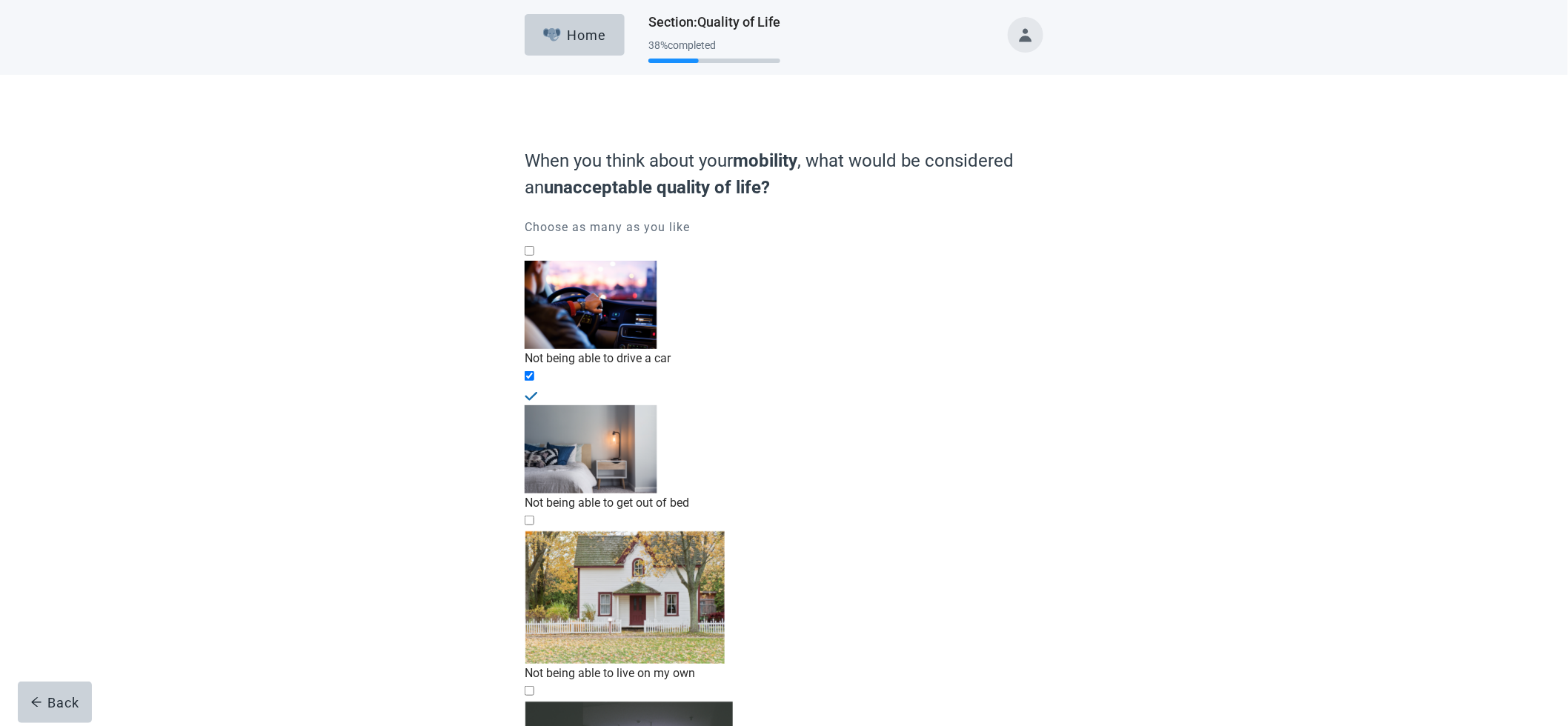
scroll to position [6, 0]
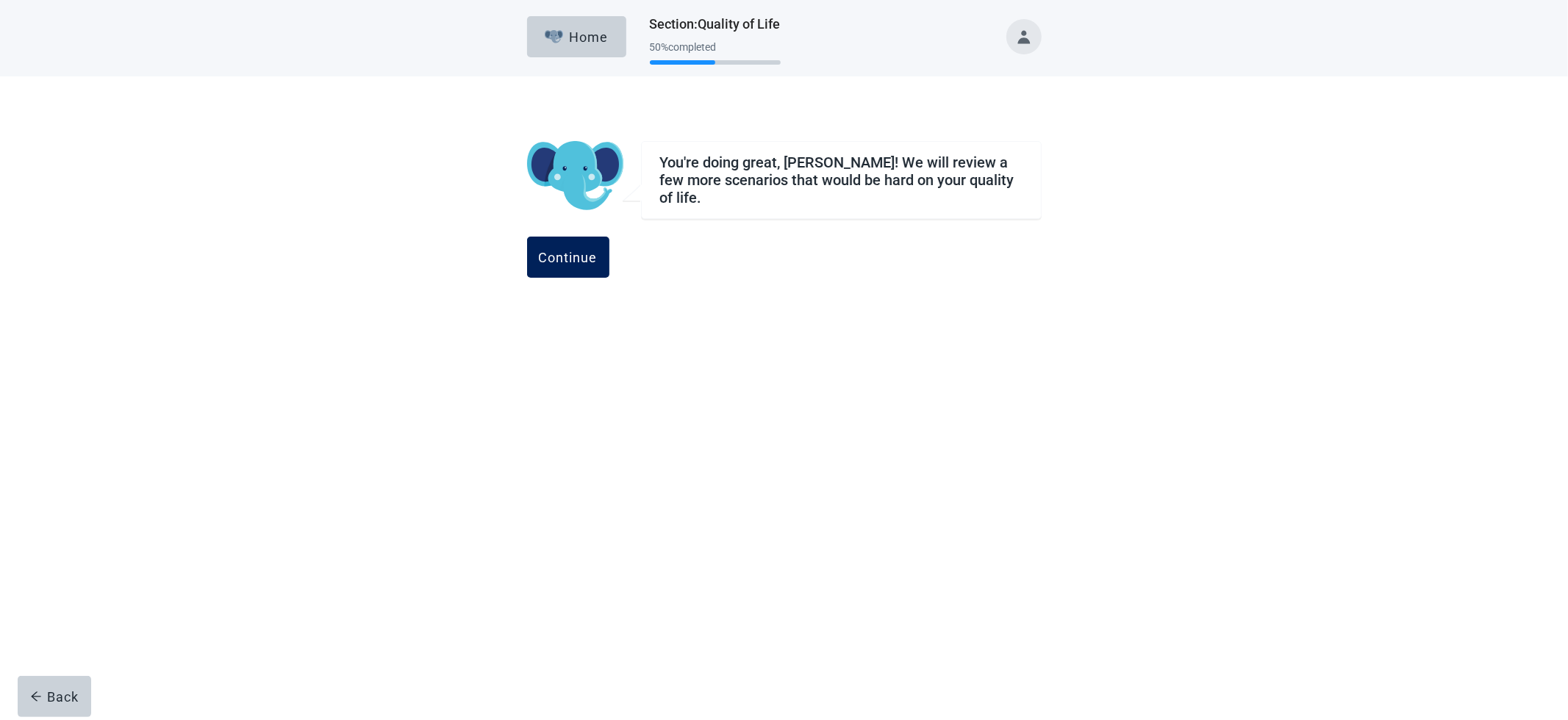
click at [597, 250] on div "Continue" at bounding box center [568, 257] width 59 height 15
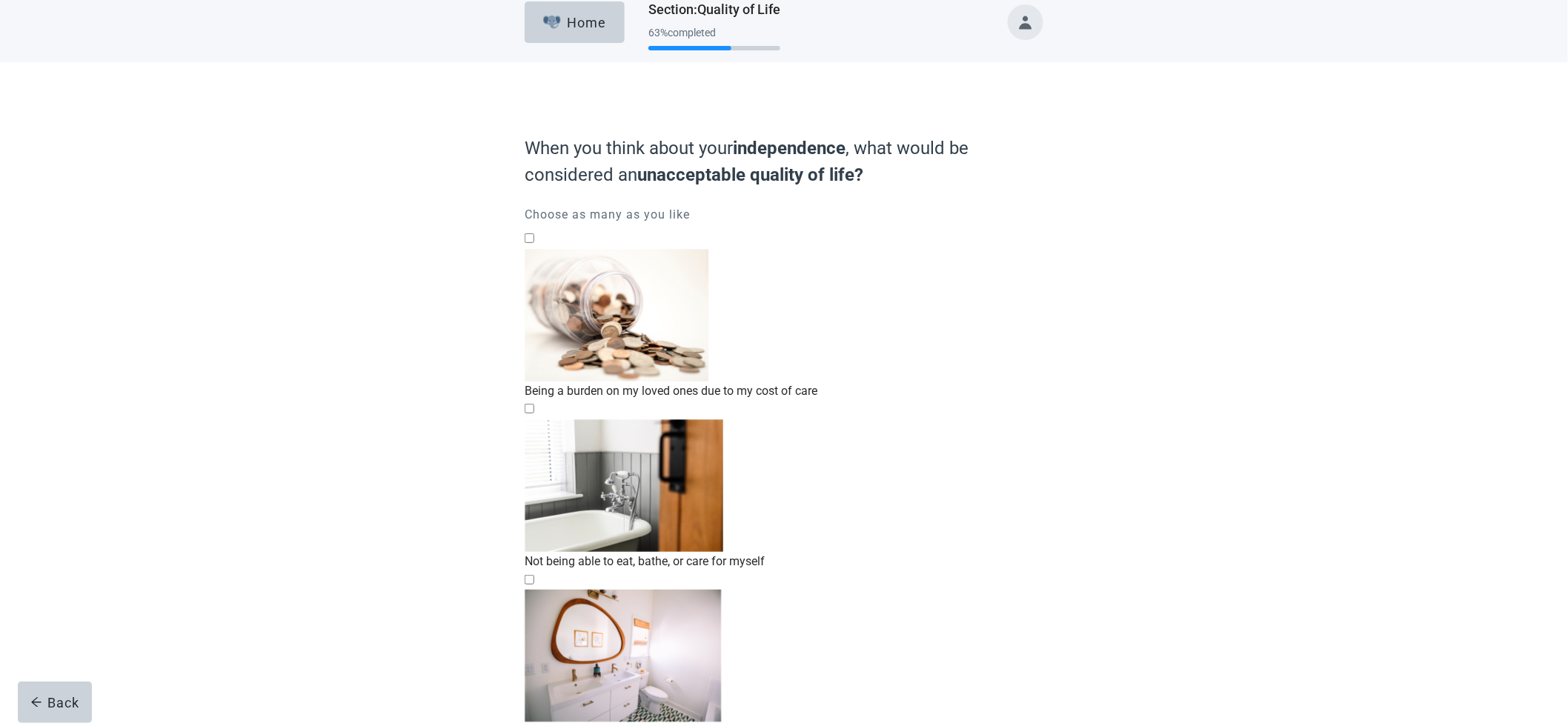
scroll to position [35, 0]
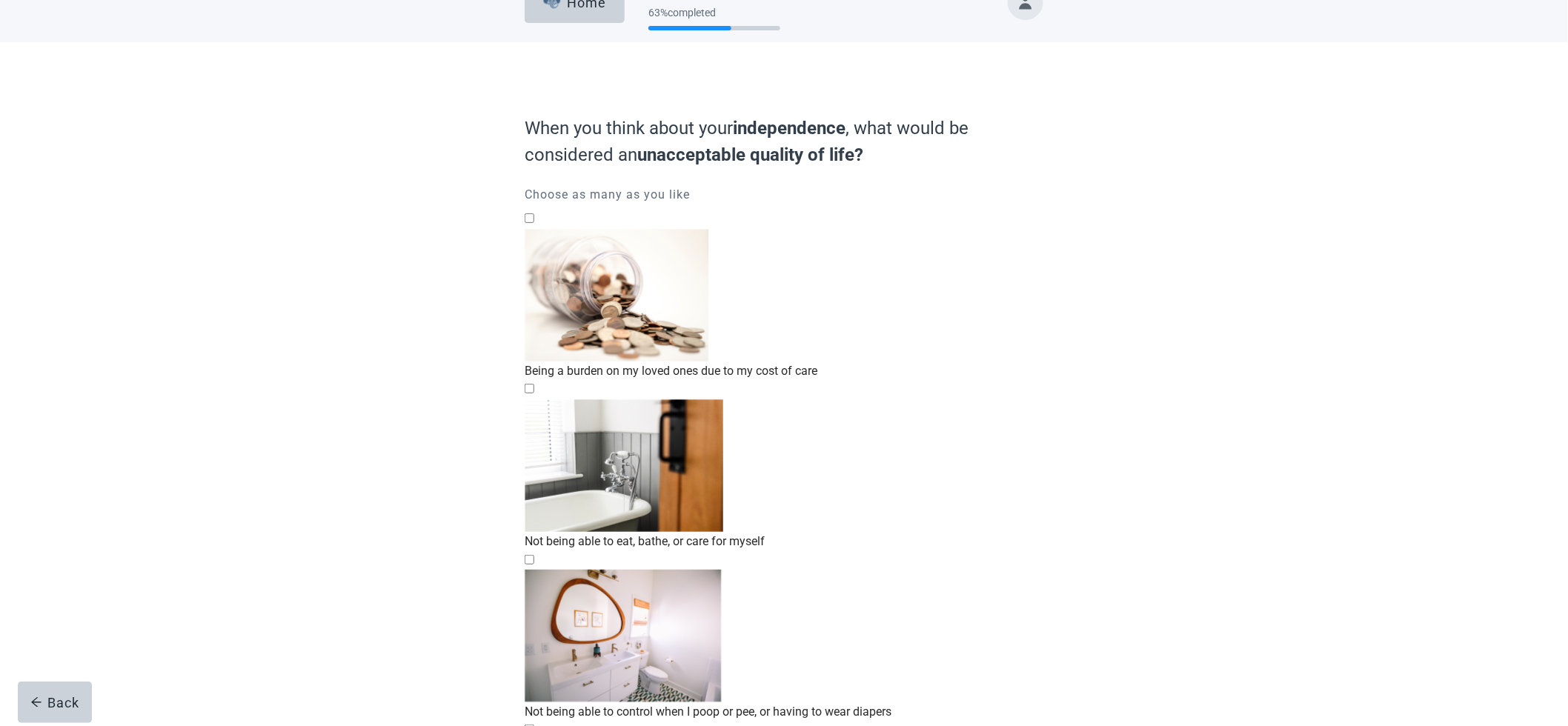
click at [801, 361] on div "Being a burden on my loved ones due to my cost of care" at bounding box center [784, 370] width 519 height 18
click at [534, 223] on input "Being a burden on my loved ones due to my cost of care" at bounding box center [530, 219] width 10 height 10
checkbox input "true"
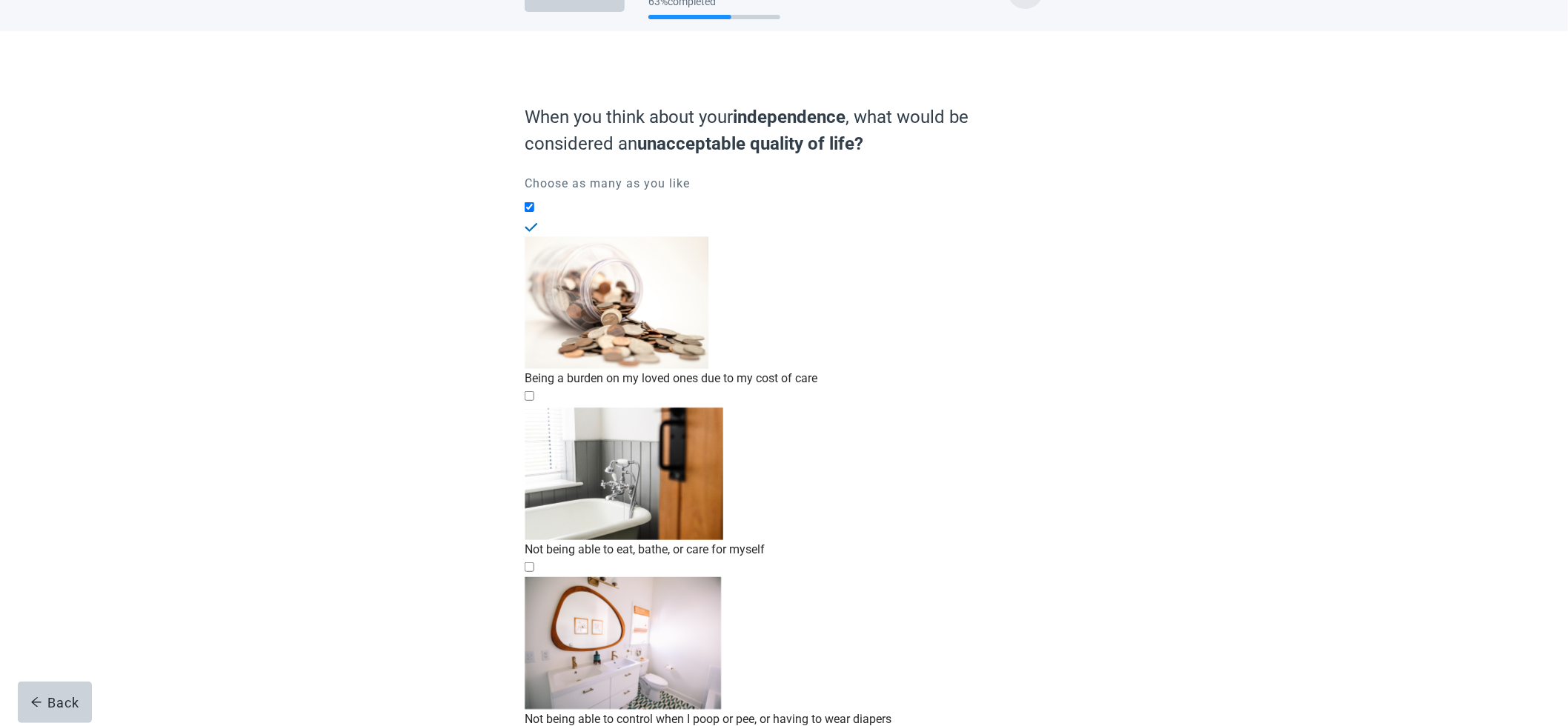
scroll to position [47, 0]
click at [534, 691] on input "Living in constant severe pain or [MEDICAL_DATA]" at bounding box center [530, 736] width 10 height 10
checkbox input "true"
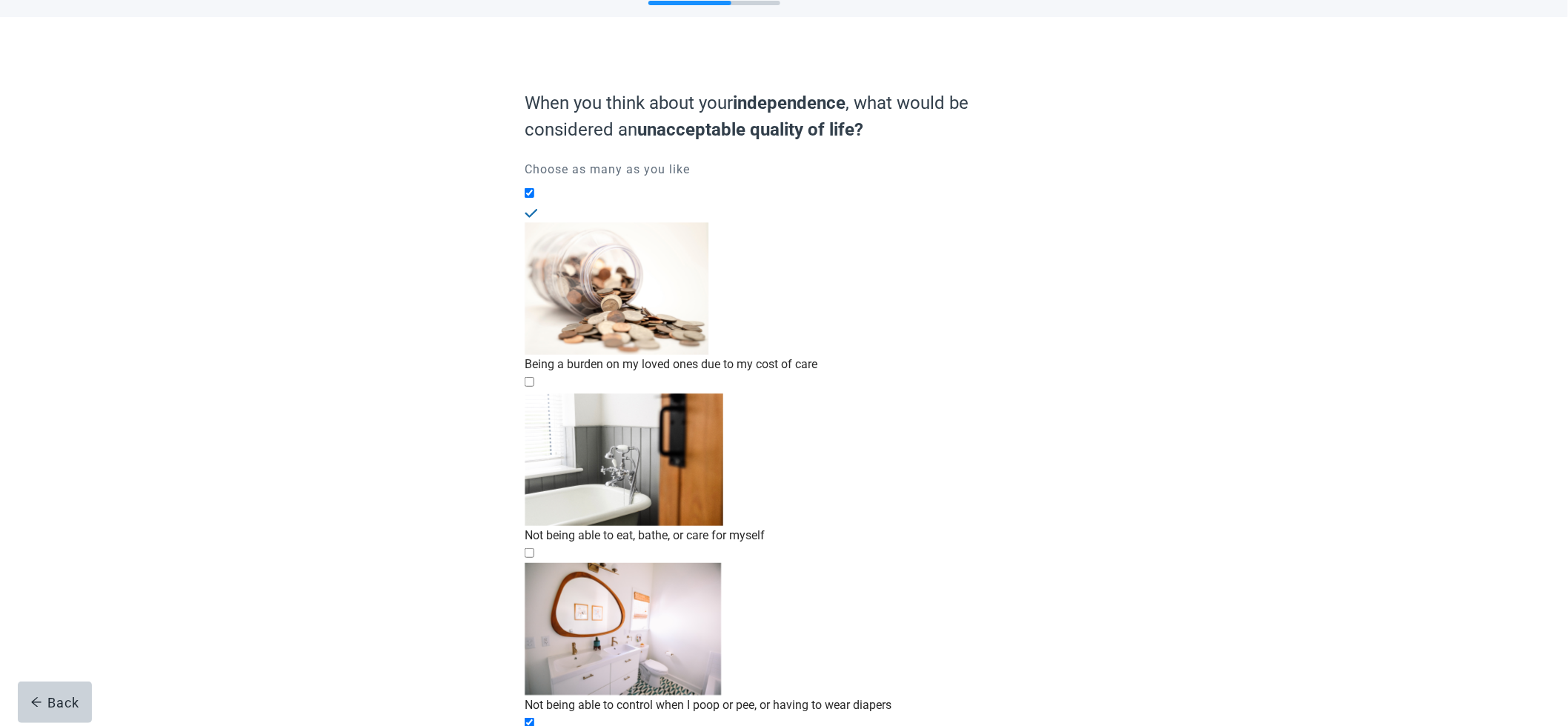
scroll to position [62, 0]
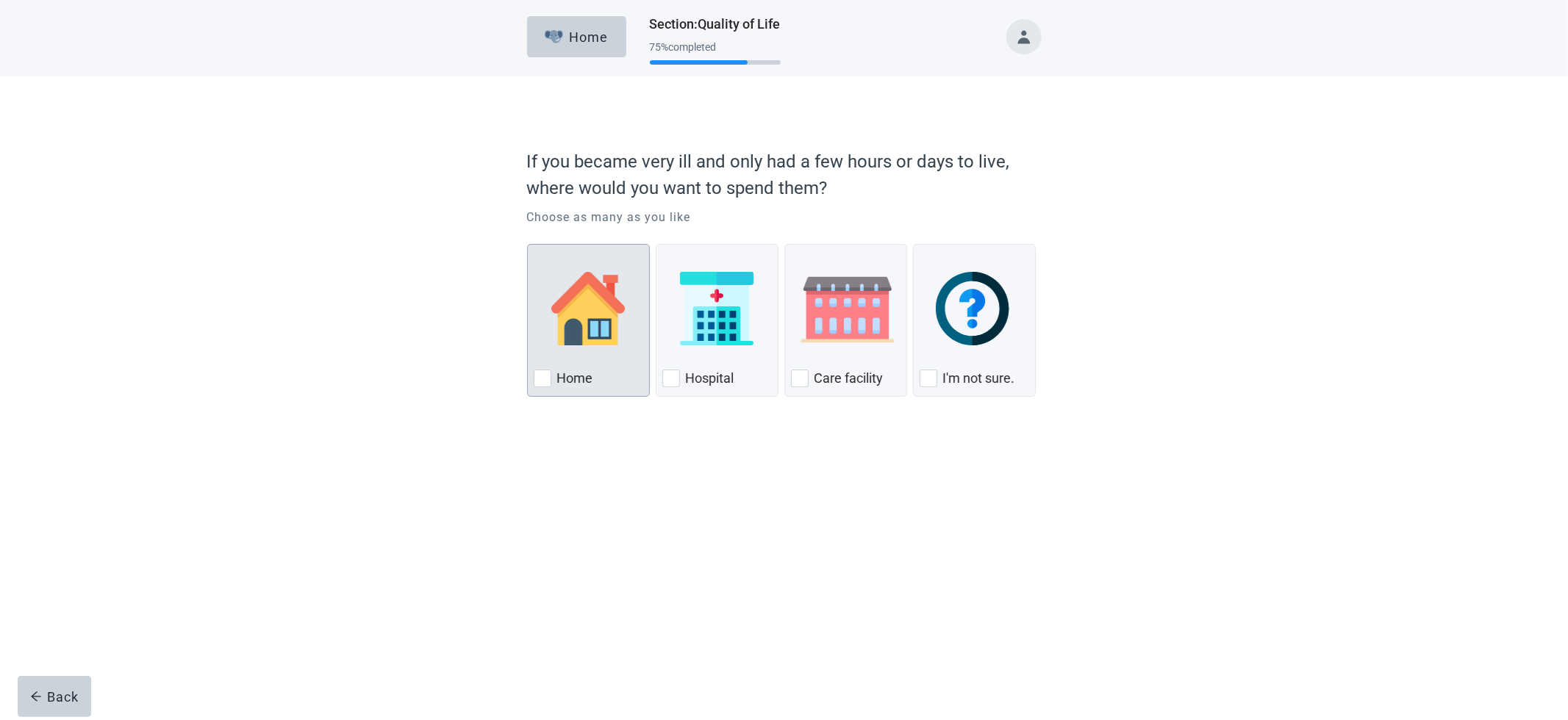
click at [612, 382] on div "Home" at bounding box center [588, 378] width 110 height 24
click at [528, 245] on input "Home" at bounding box center [527, 244] width 1 height 1
checkbox input "true"
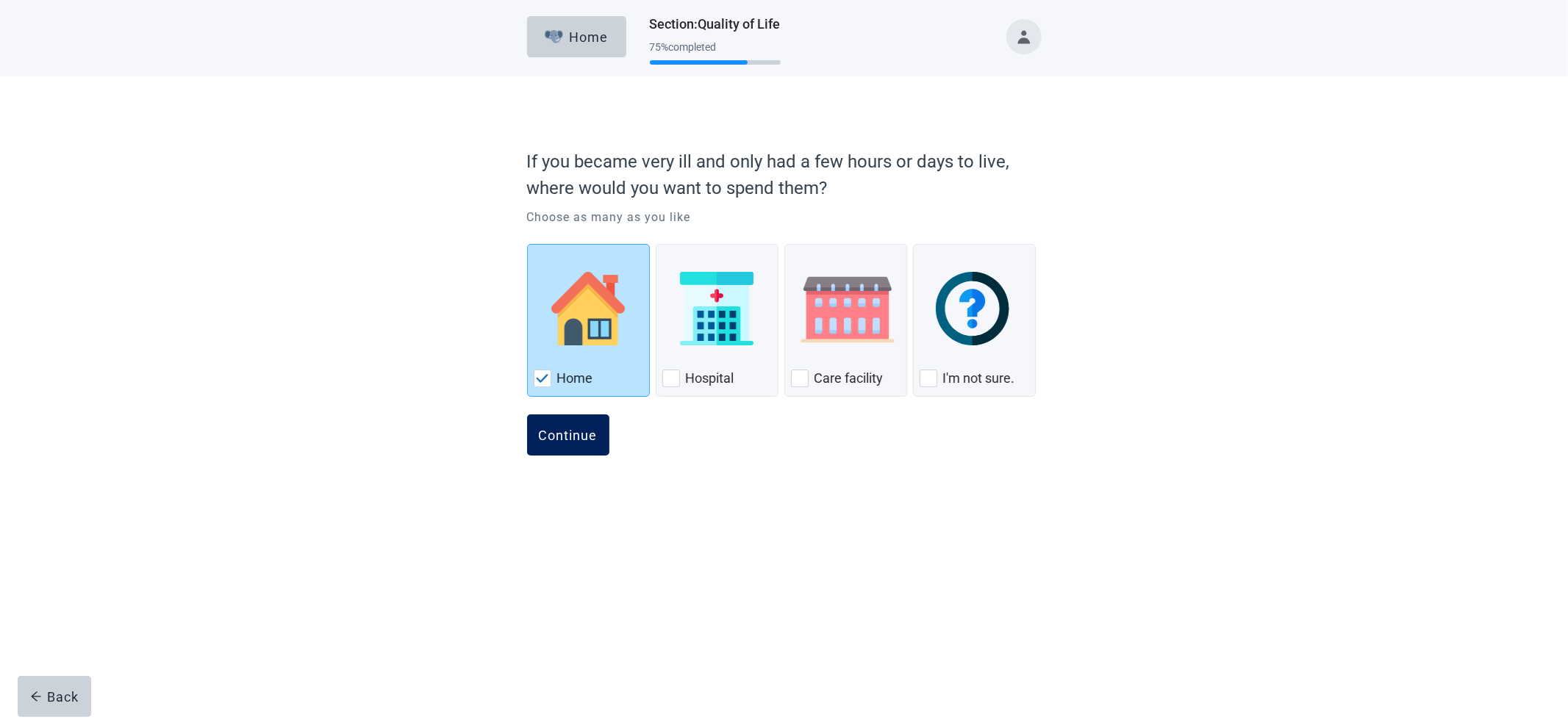
click at [590, 443] on button "Continue" at bounding box center [568, 435] width 83 height 41
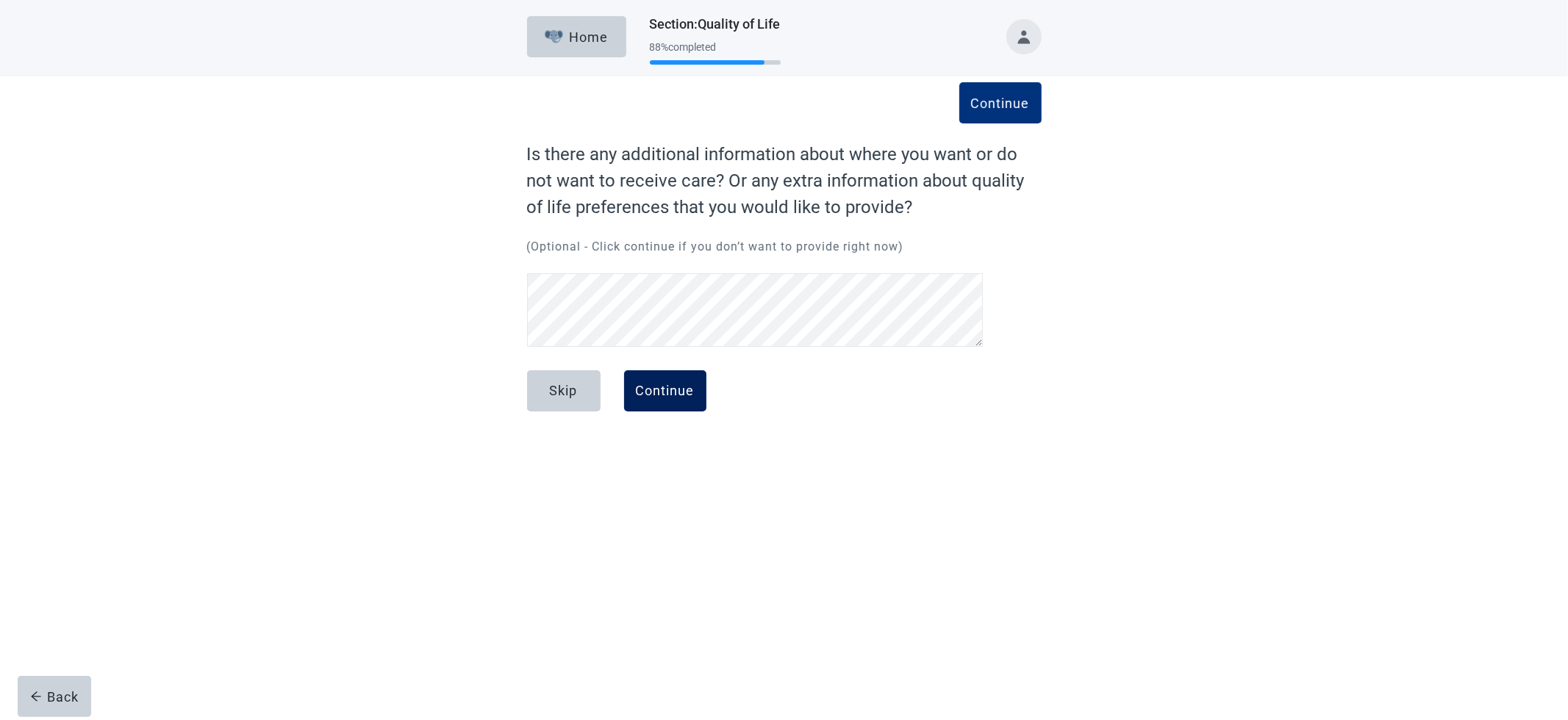
click at [654, 401] on button "Continue" at bounding box center [665, 391] width 83 height 41
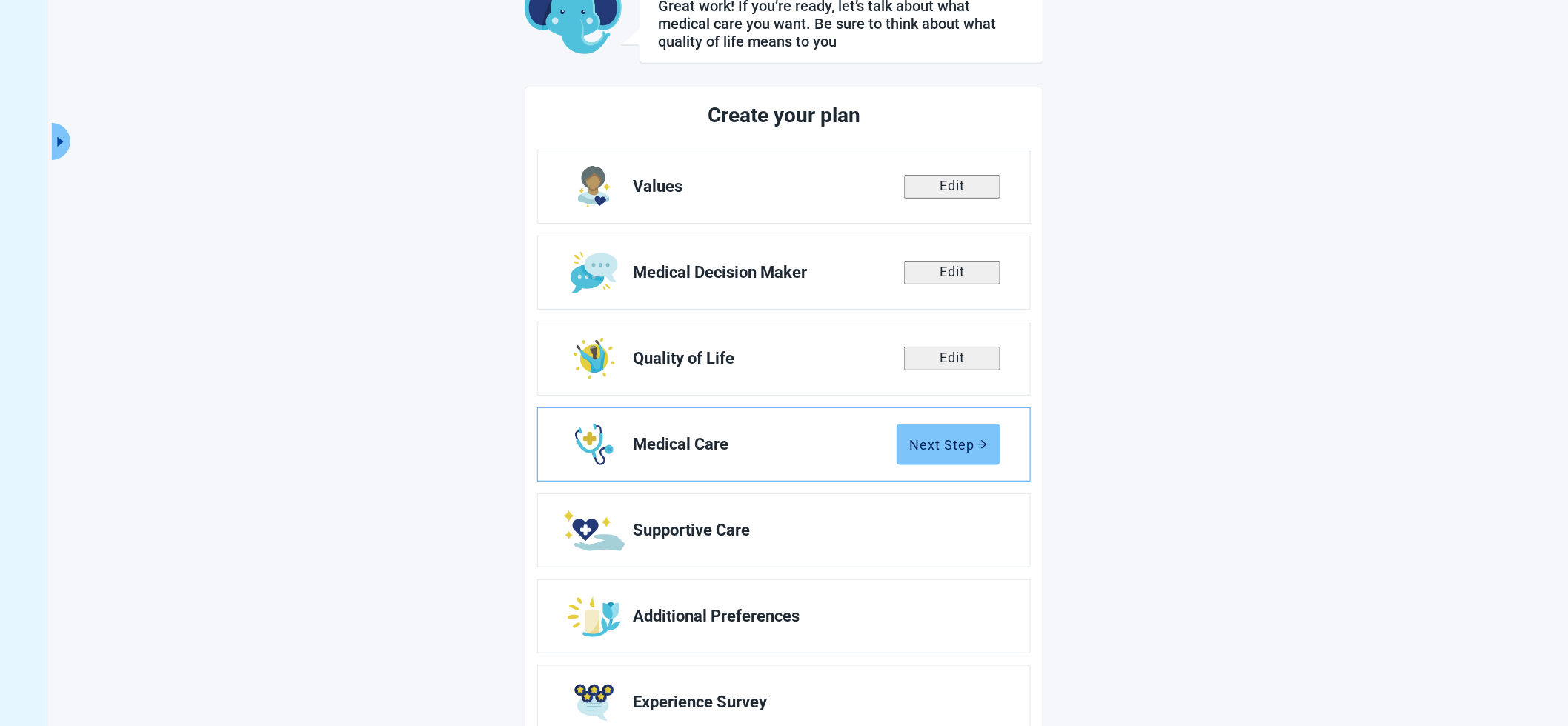
scroll to position [106, 0]
click at [963, 437] on div "Next Step" at bounding box center [948, 444] width 78 height 15
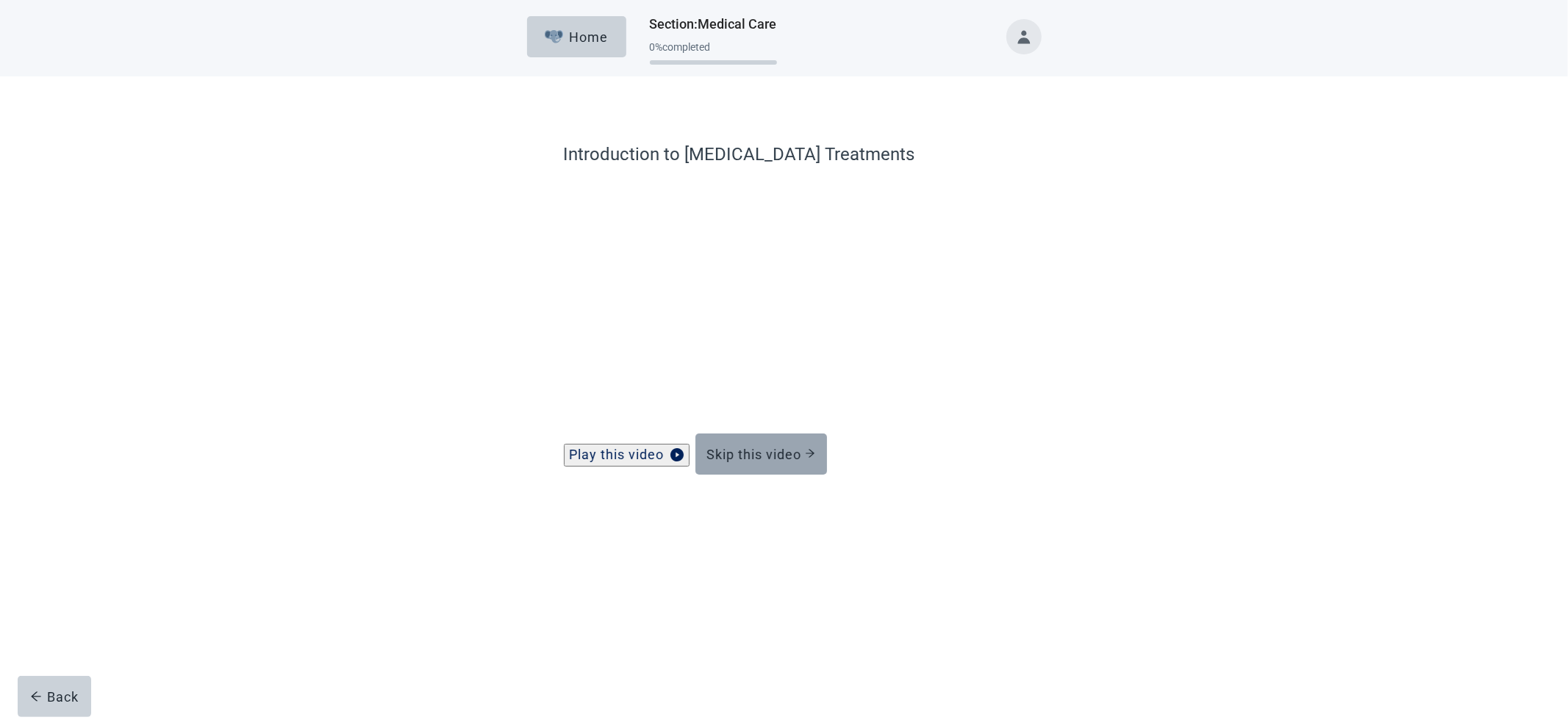
click at [781, 461] on div "Skip this video" at bounding box center [761, 454] width 108 height 15
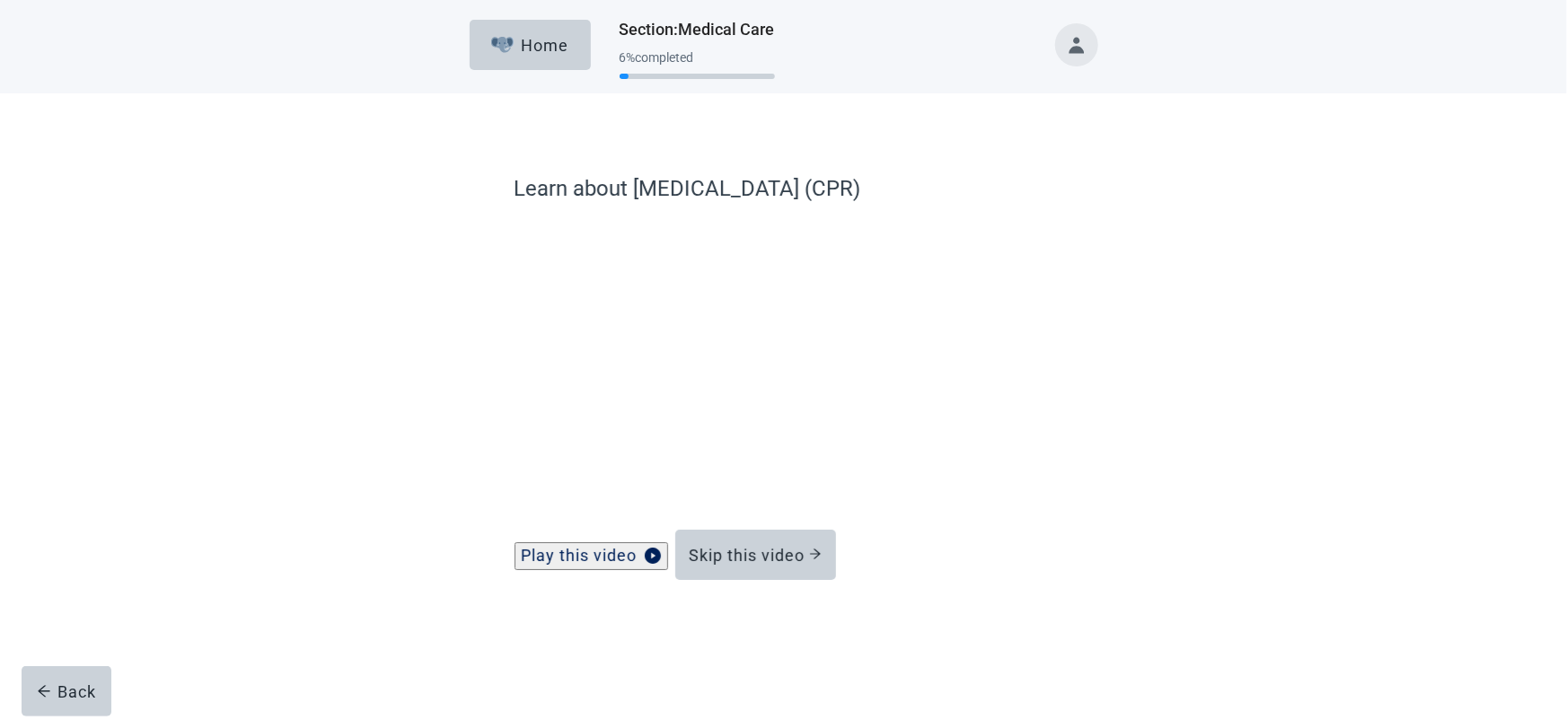
click at [436, 378] on div "Learn about [MEDICAL_DATA] (CPR) Play this video Skip this video Back" at bounding box center [784, 402] width 754 height 546
click at [438, 456] on div "Learn about [MEDICAL_DATA] (CPR) Play this video Skip this video Back" at bounding box center [784, 402] width 754 height 546
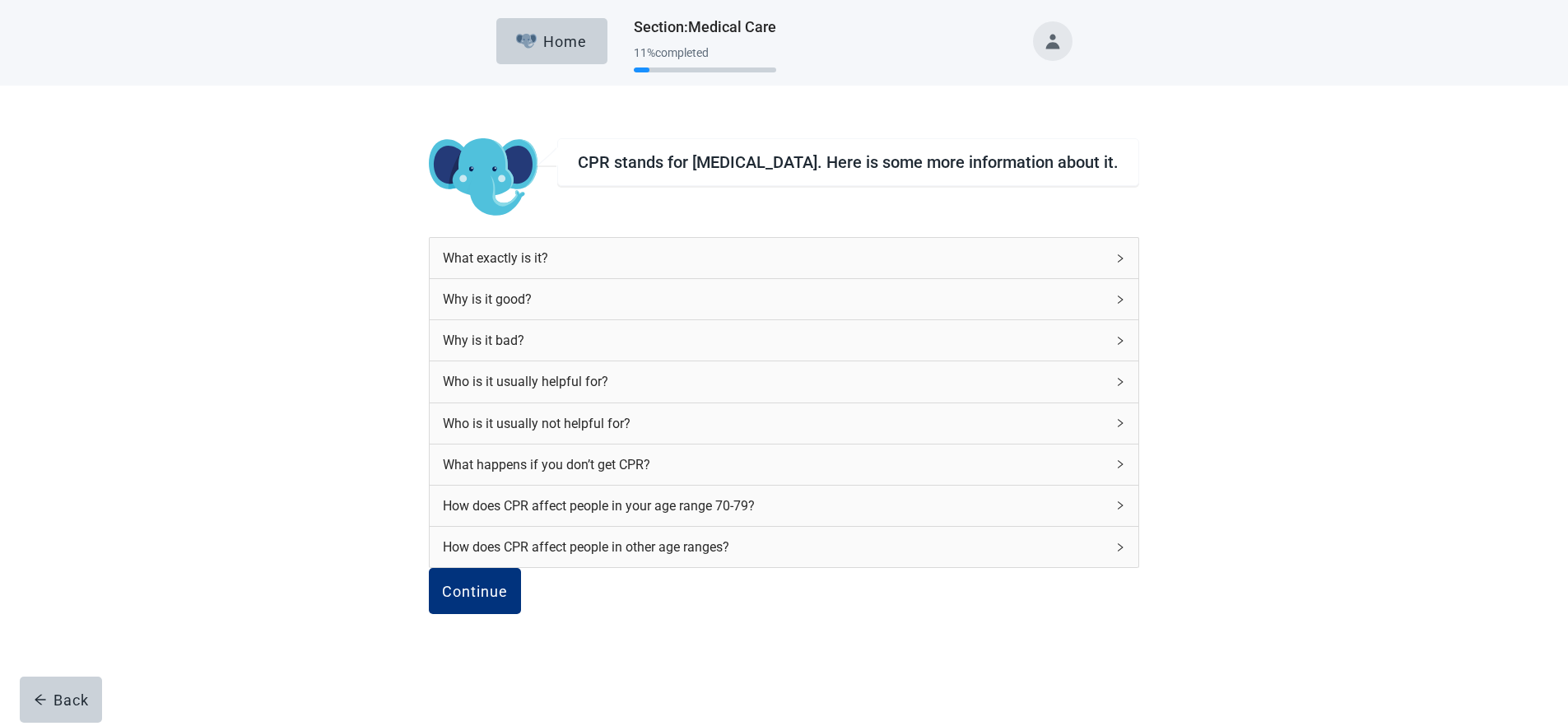
scroll to position [12, 0]
click at [859, 509] on div "How does CPR affect people in your age range 70-79?" at bounding box center [773, 506] width 662 height 20
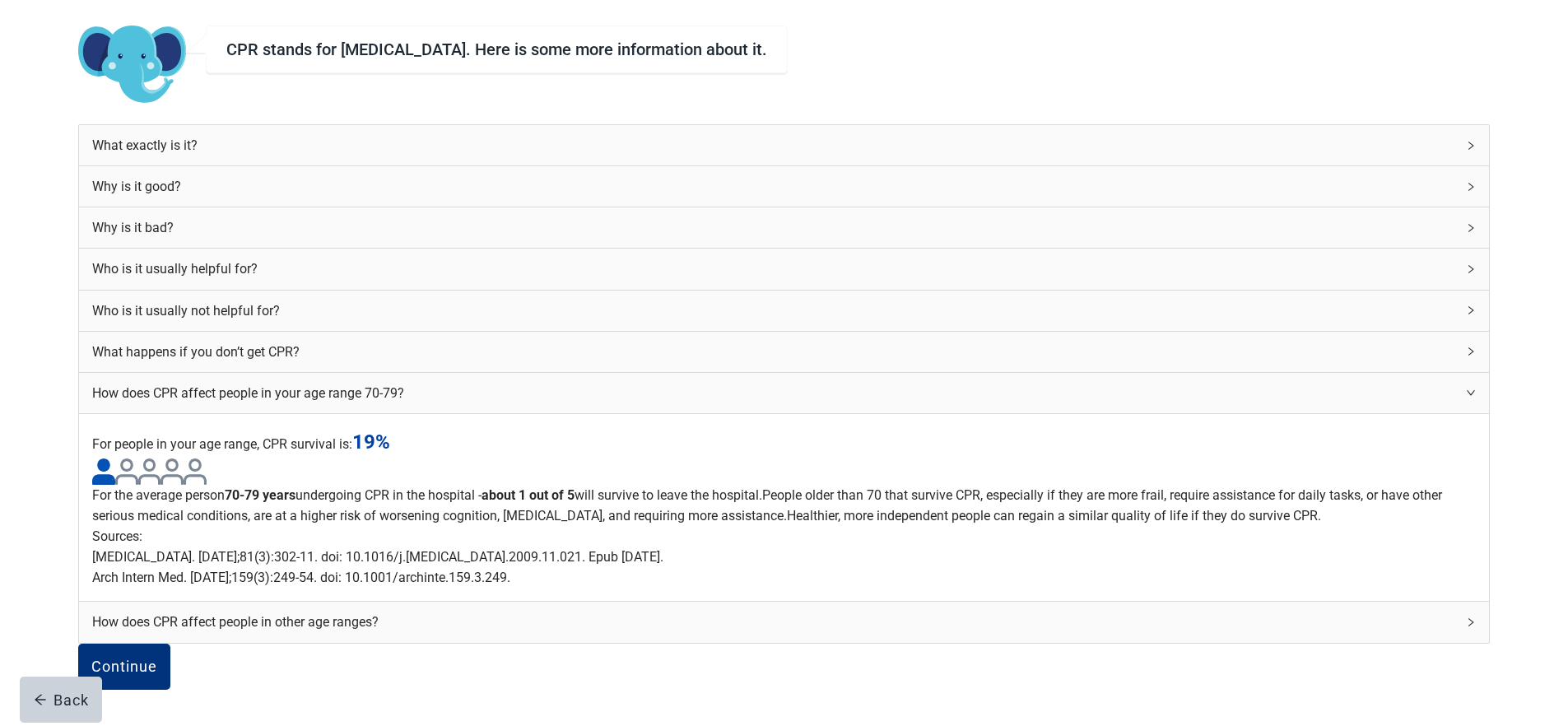
scroll to position [224, 0]
click at [930, 383] on div "How does CPR affect people in your age range 70-79?" at bounding box center [774, 393] width 1364 height 20
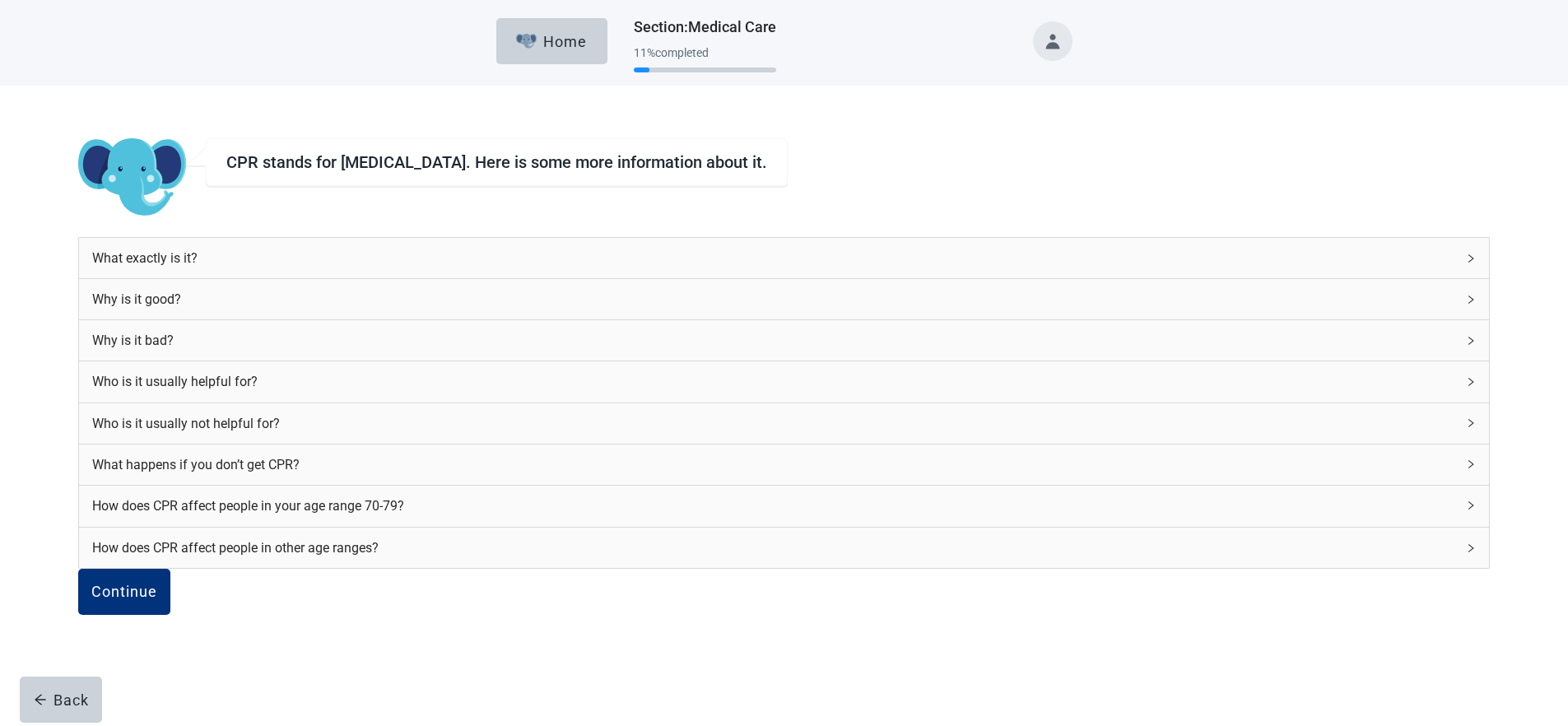
scroll to position [68, 0]
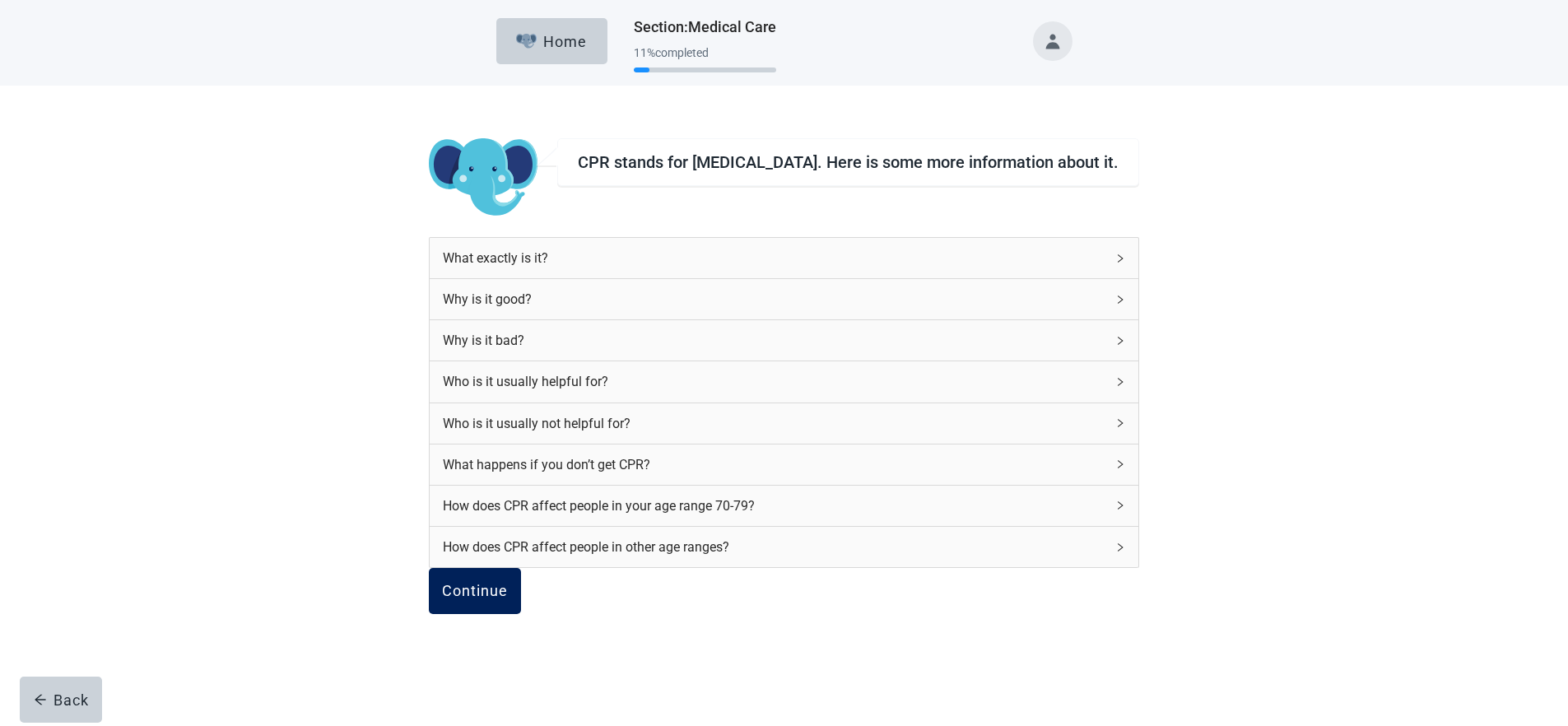
click at [521, 568] on button "Continue" at bounding box center [475, 591] width 93 height 46
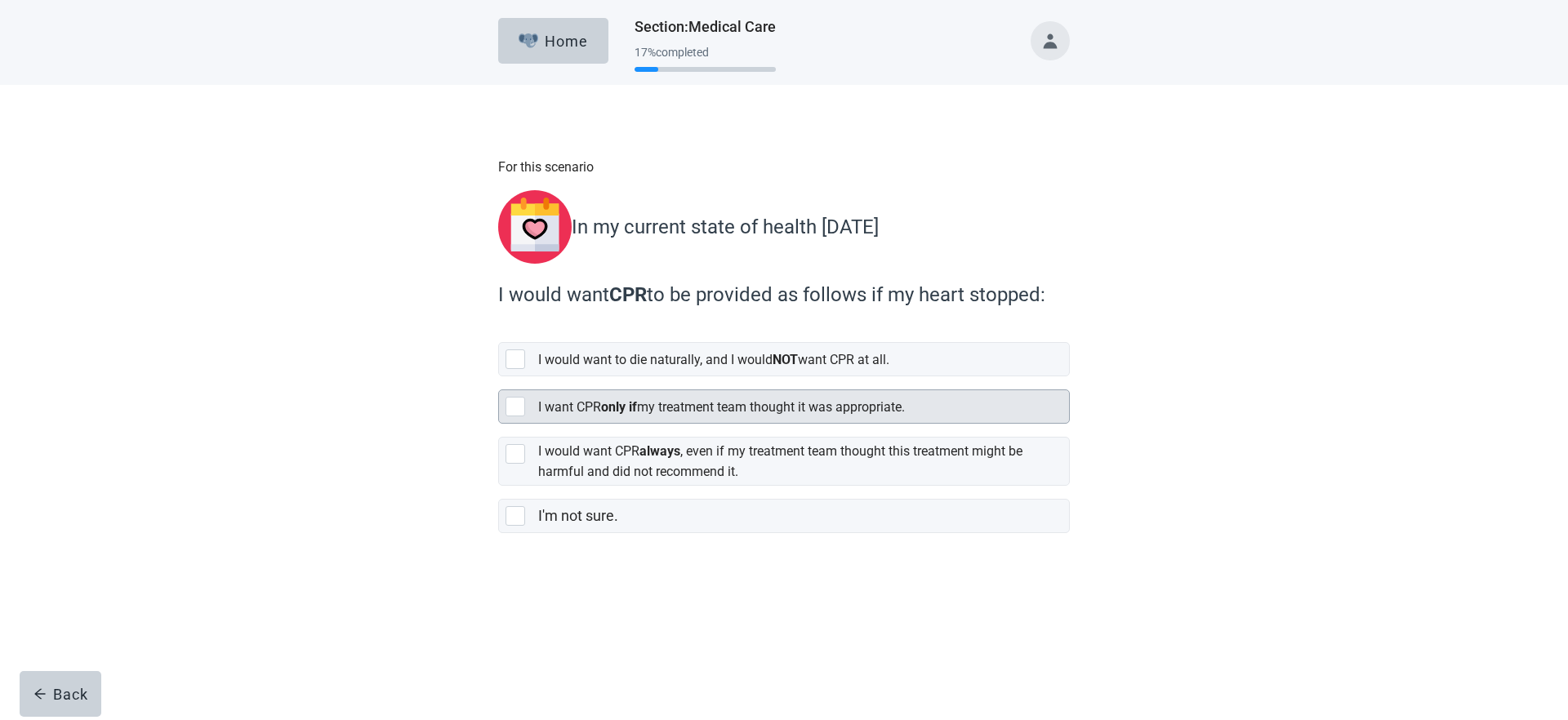
click at [621, 401] on strong "only if" at bounding box center [619, 406] width 36 height 15
checkbox input "true"
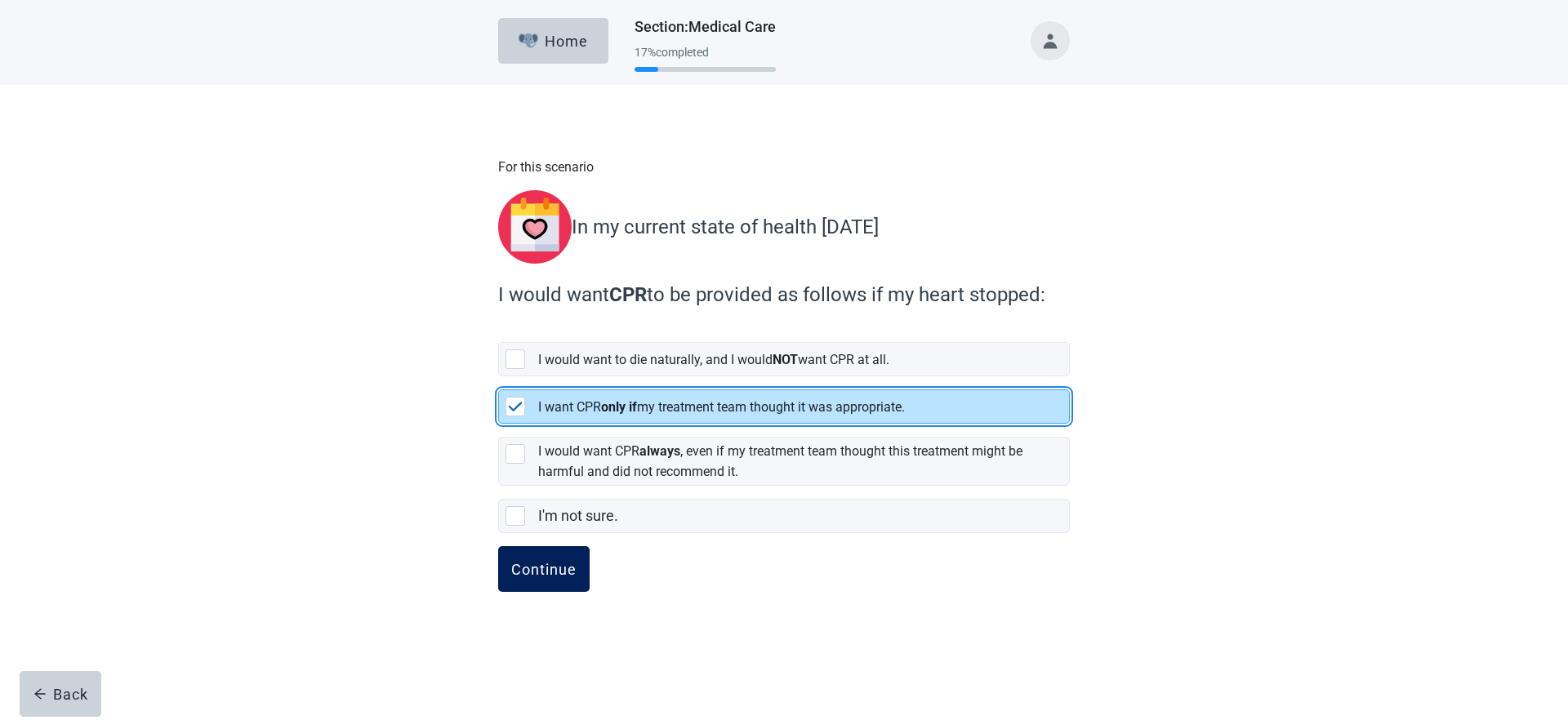
click at [564, 569] on div "Continue" at bounding box center [544, 569] width 65 height 16
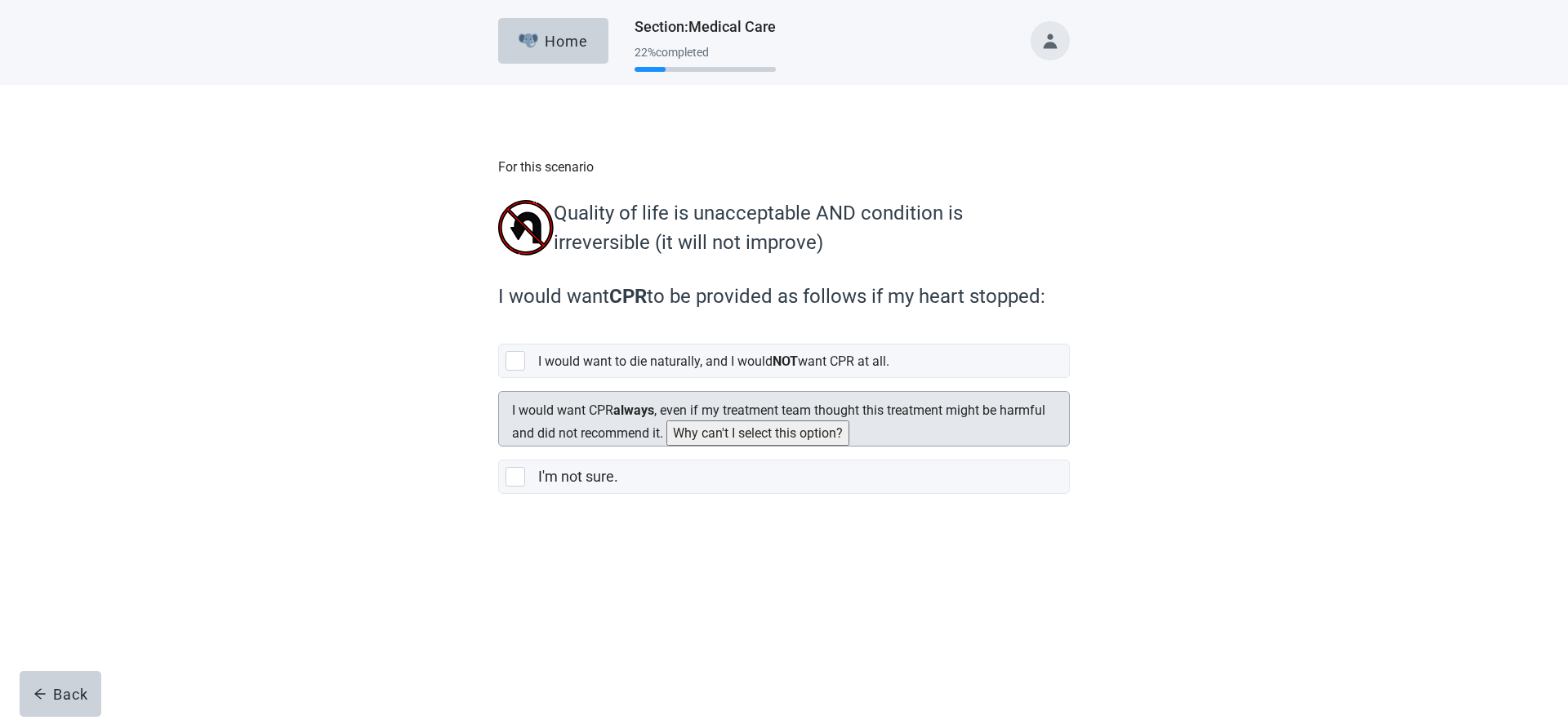
click at [849, 430] on button "Why can't I select this option?" at bounding box center [757, 434] width 183 height 25
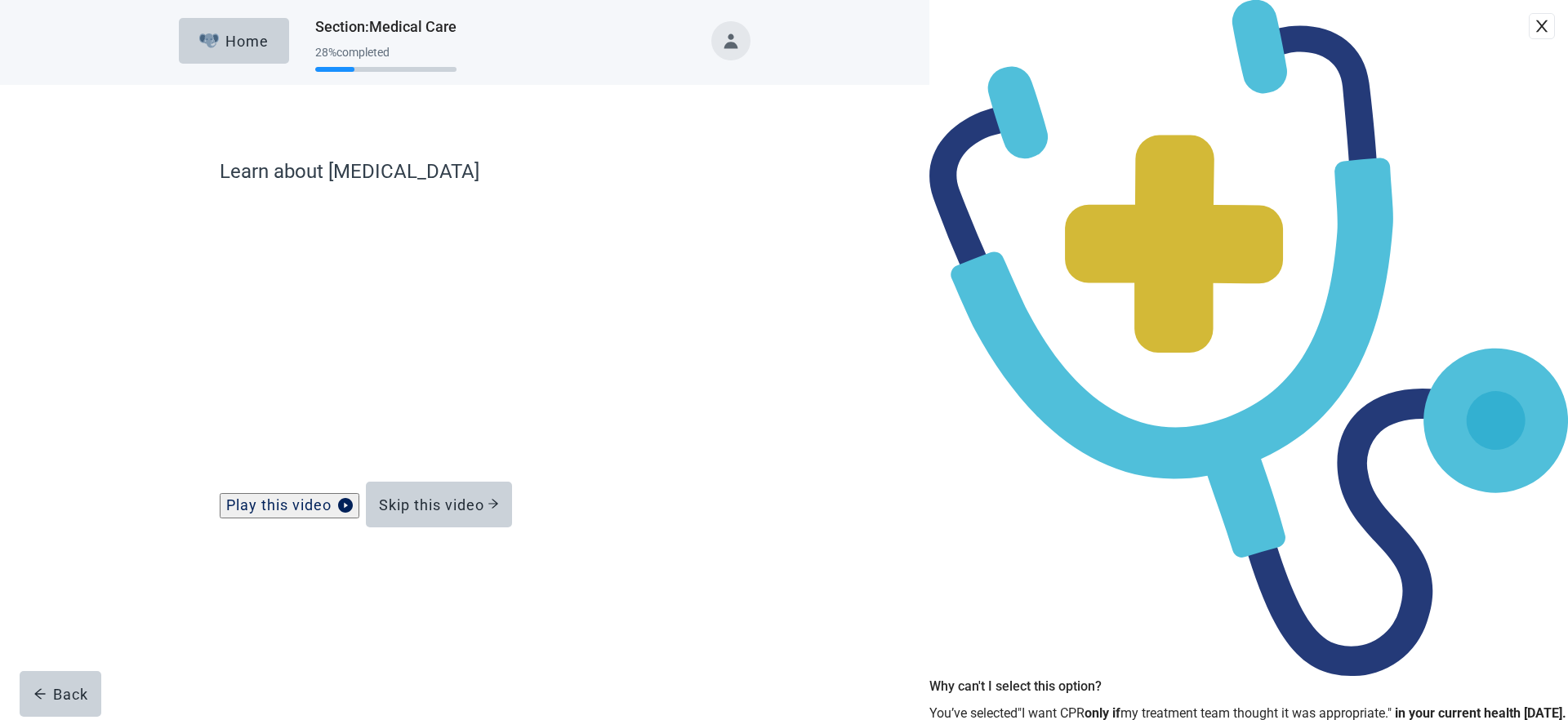
click at [1533, 35] on icon "close" at bounding box center [1542, 26] width 16 height 16
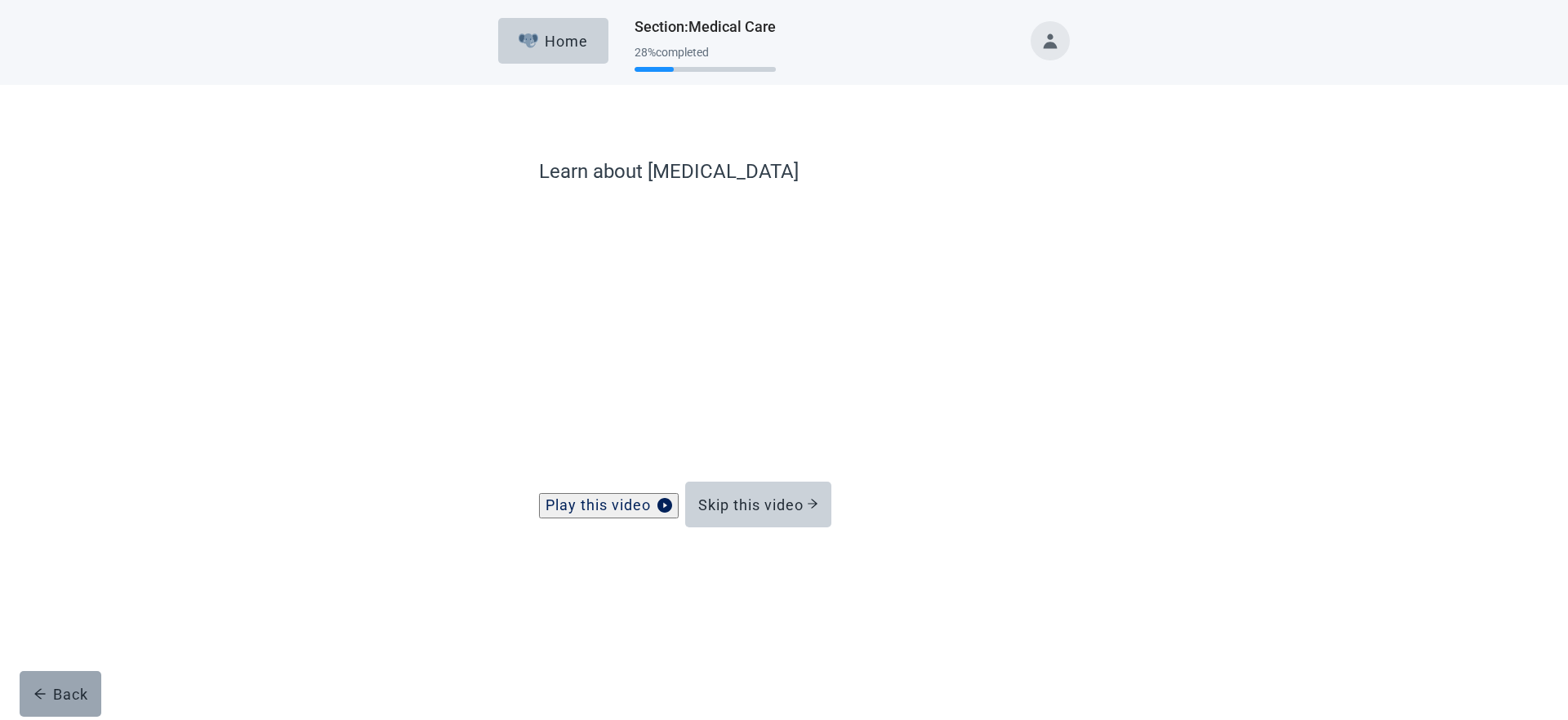
click at [65, 695] on div "Back" at bounding box center [61, 694] width 55 height 16
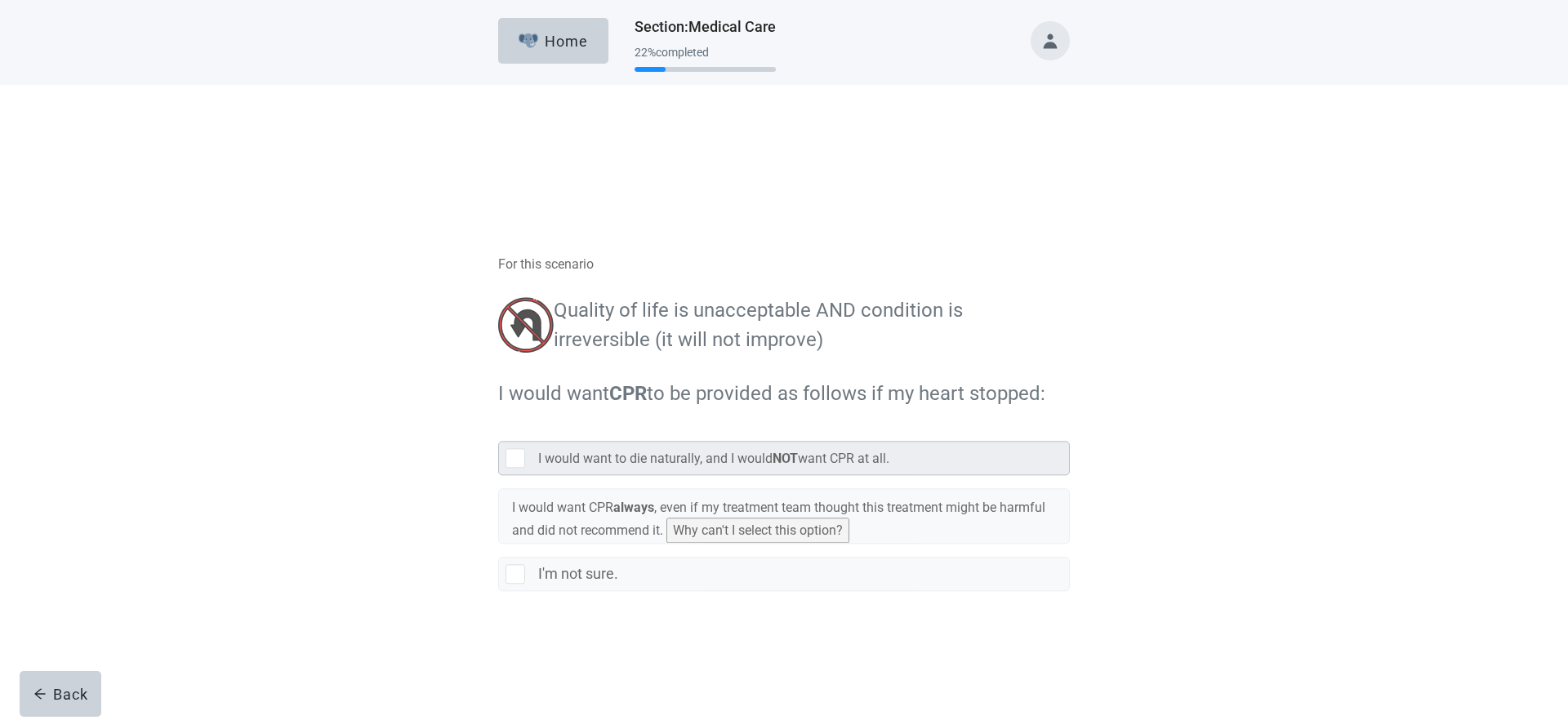
click at [517, 367] on div "[object Object], checkbox, not selected" at bounding box center [515, 361] width 20 height 20
click at [499, 332] on input "I would want to die naturally, and I would NOT want CPR at all." at bounding box center [498, 331] width 1 height 1
checkbox input "true"
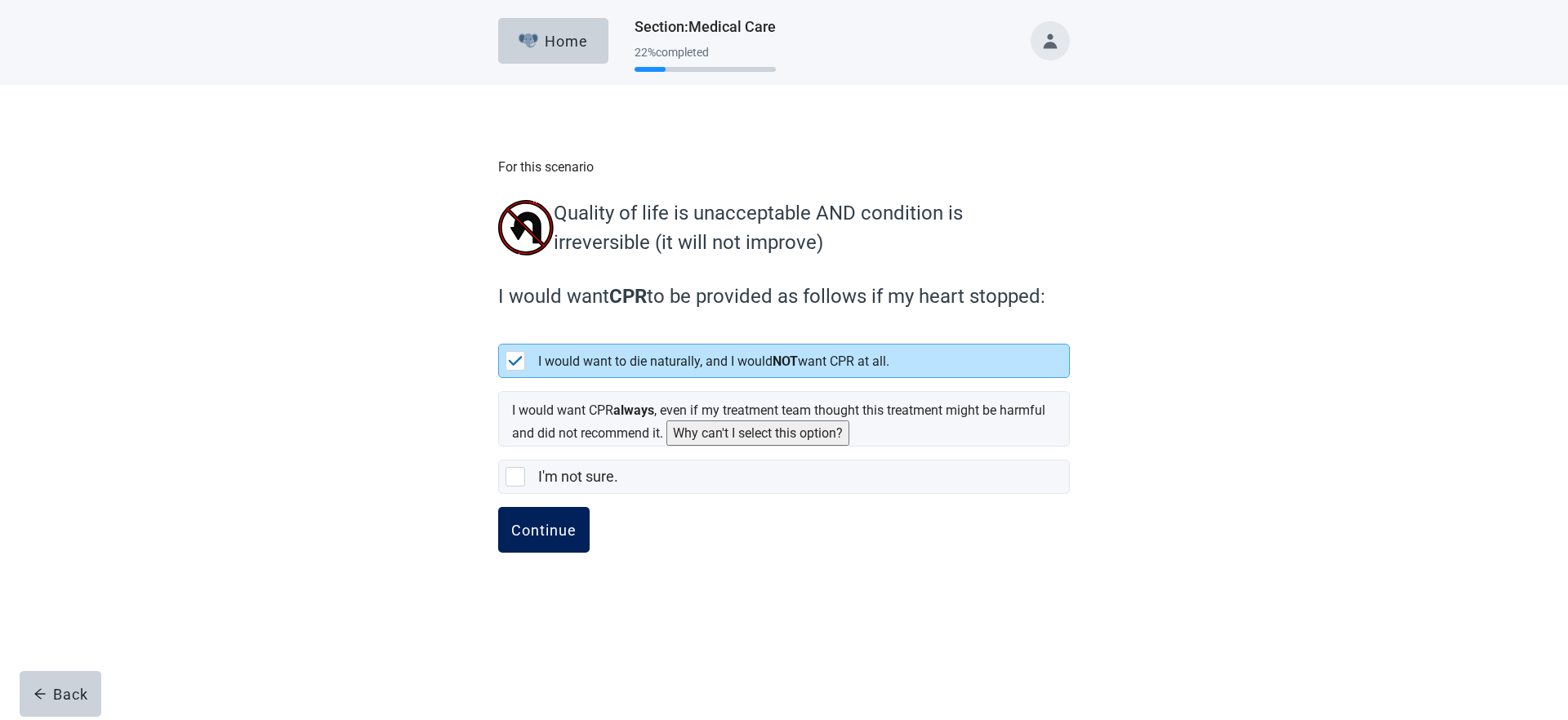
click at [555, 535] on div "Continue" at bounding box center [544, 530] width 65 height 16
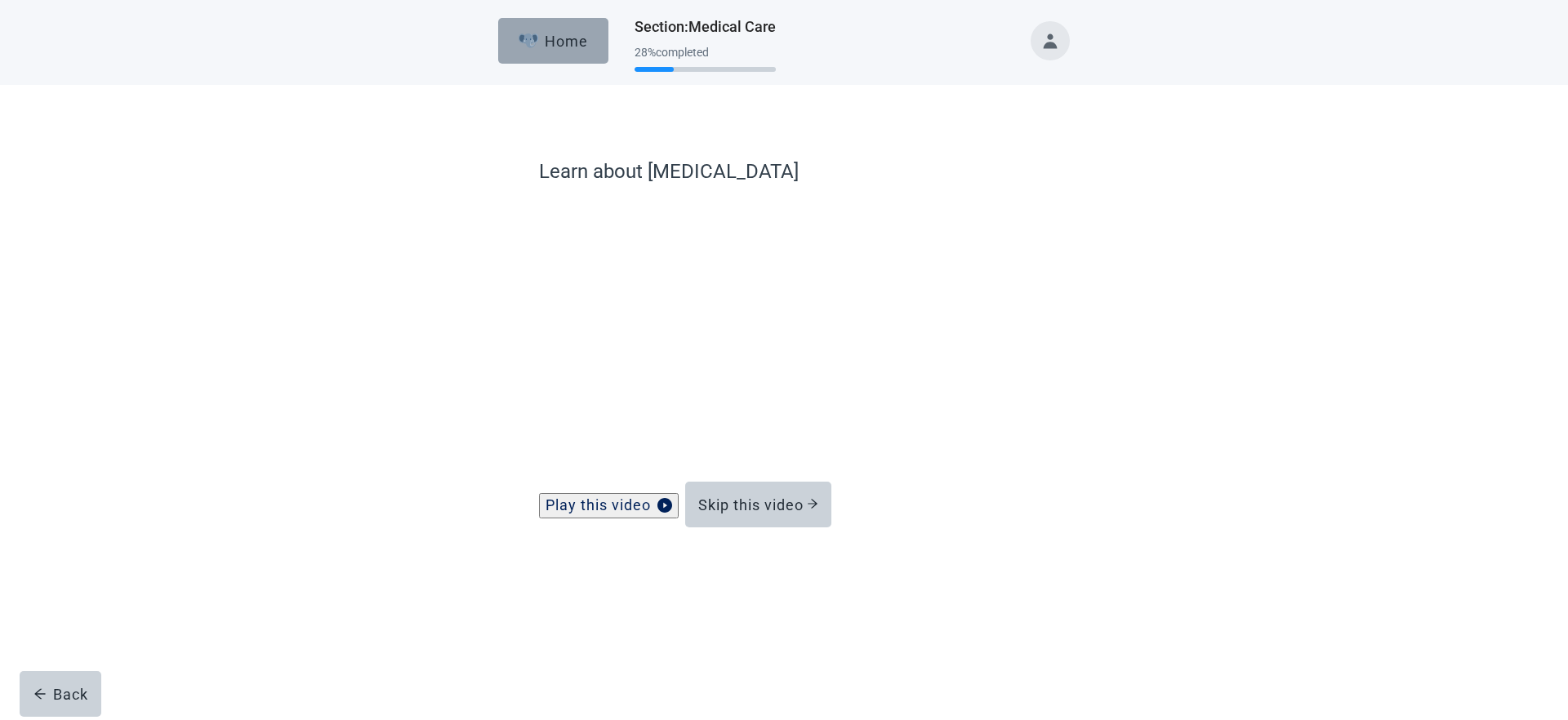
click at [556, 48] on div "Home" at bounding box center [553, 41] width 70 height 16
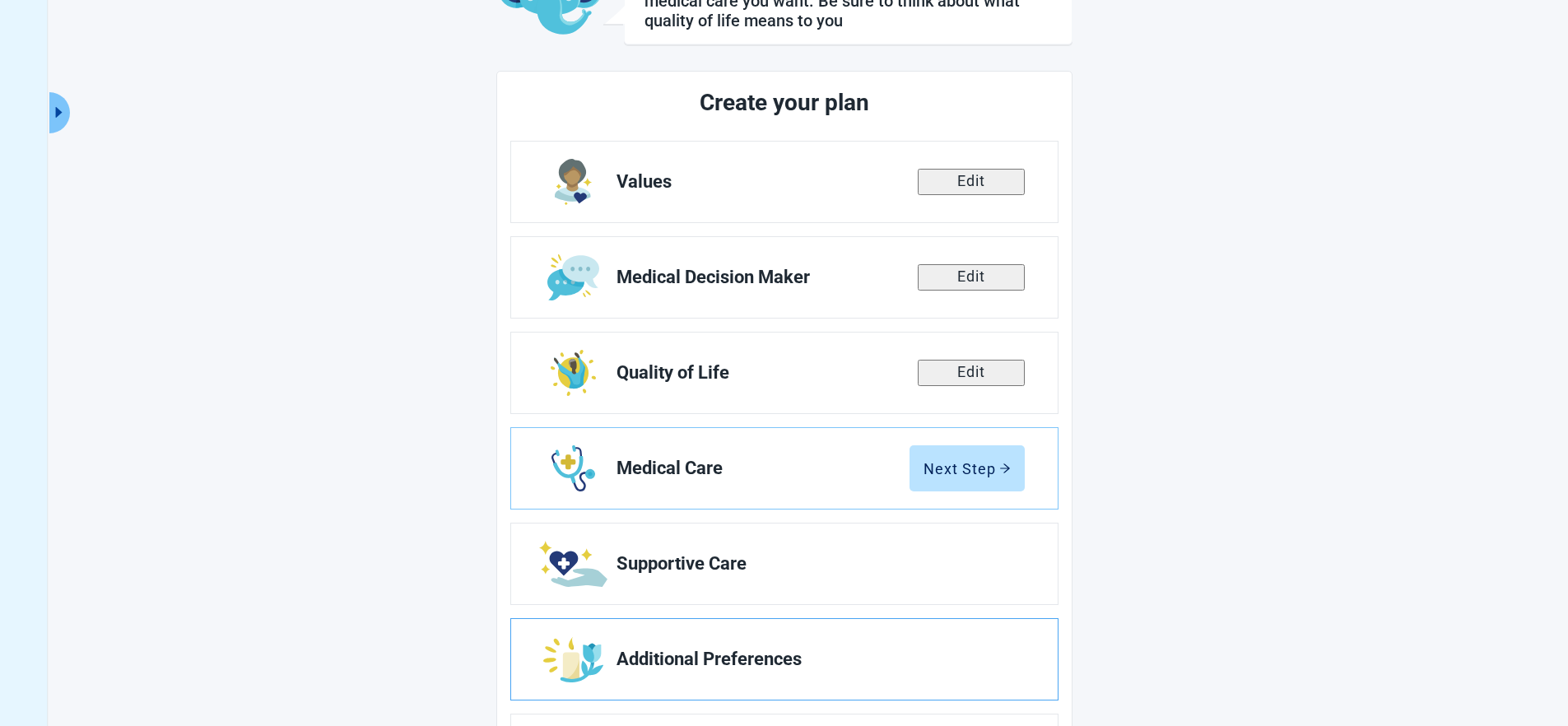
scroll to position [14, 0]
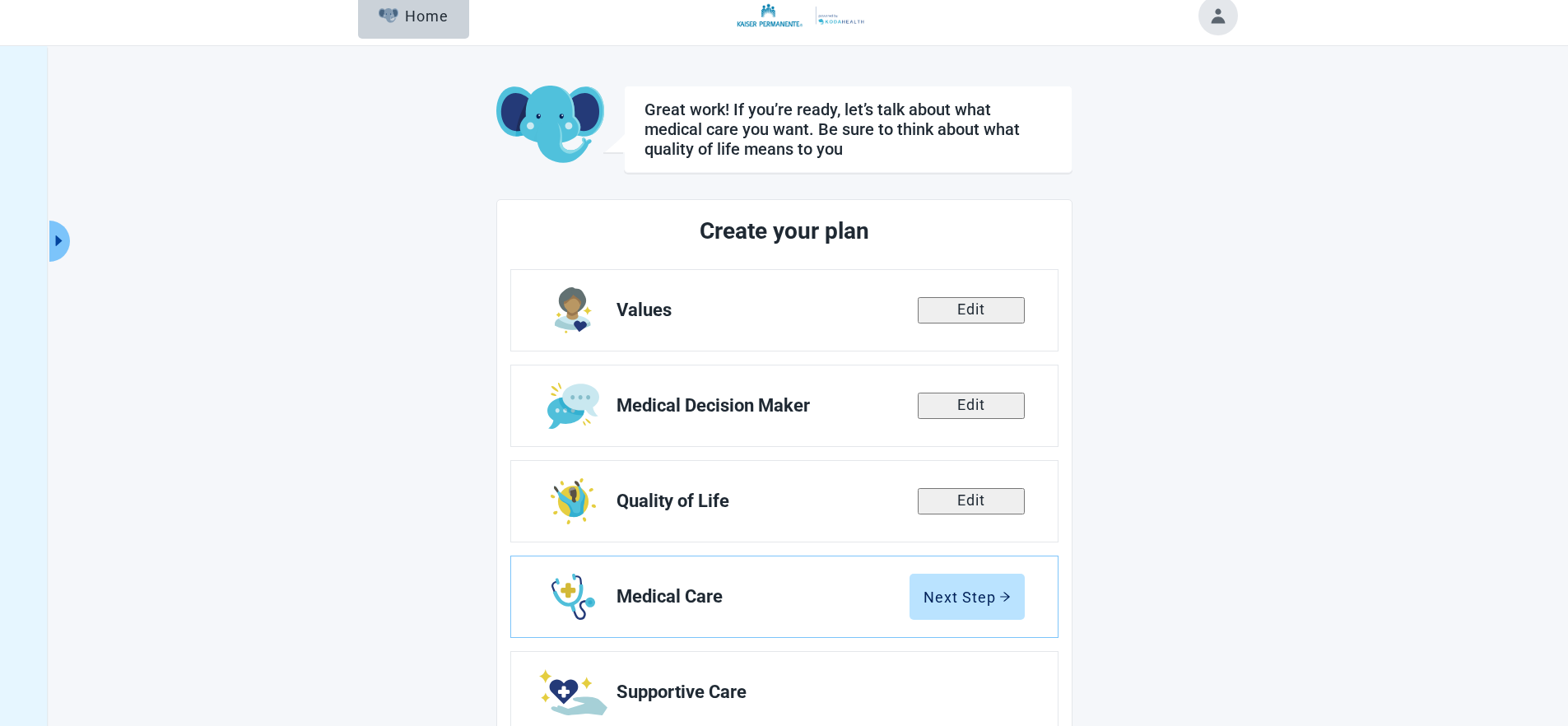
click at [71, 230] on div "Great work! If you’re ready, let’s talk about what medical care you want. Be su…" at bounding box center [784, 505] width 1568 height 918
click at [67, 233] on icon "caret-right" at bounding box center [59, 240] width 16 height 16
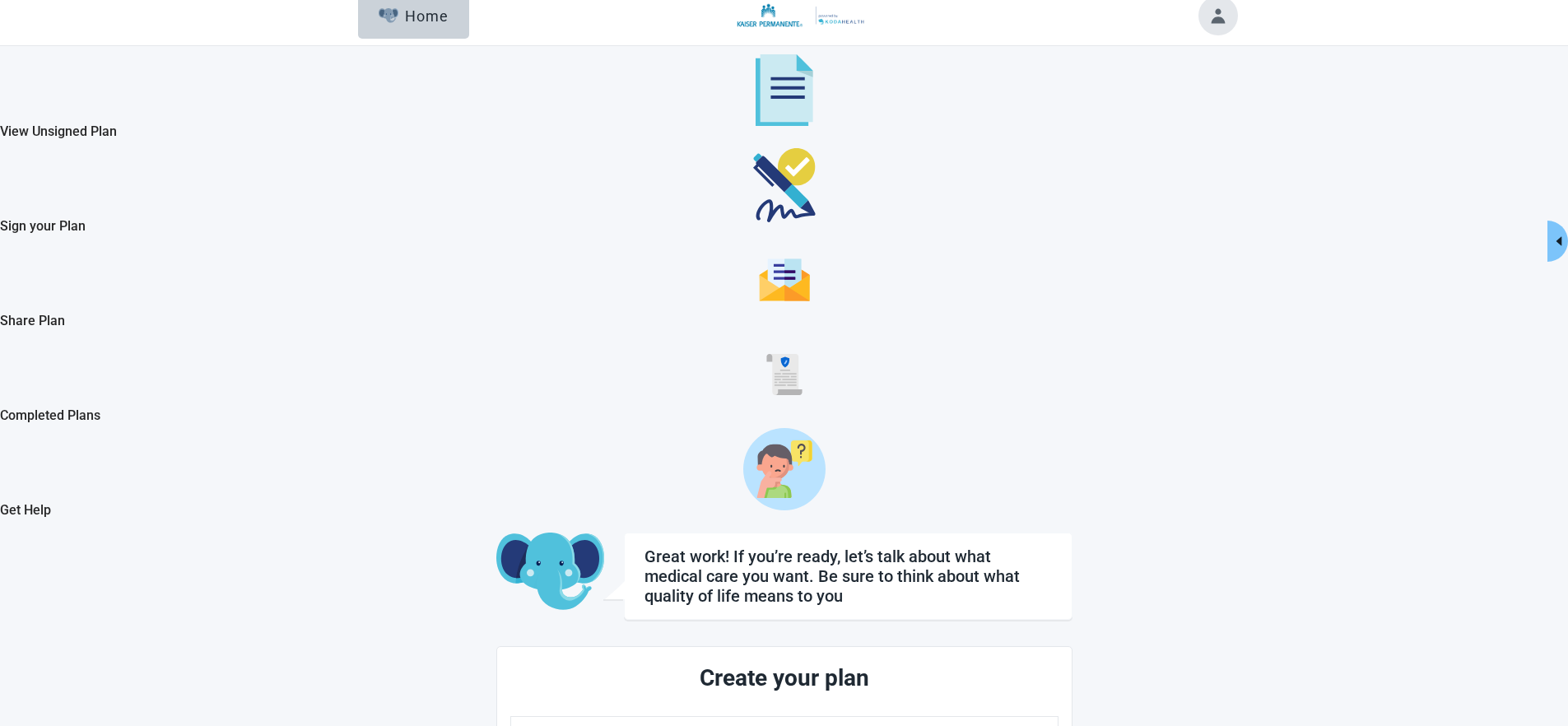
click at [177, 126] on h2 "View Unsigned Plan" at bounding box center [784, 131] width 1568 height 20
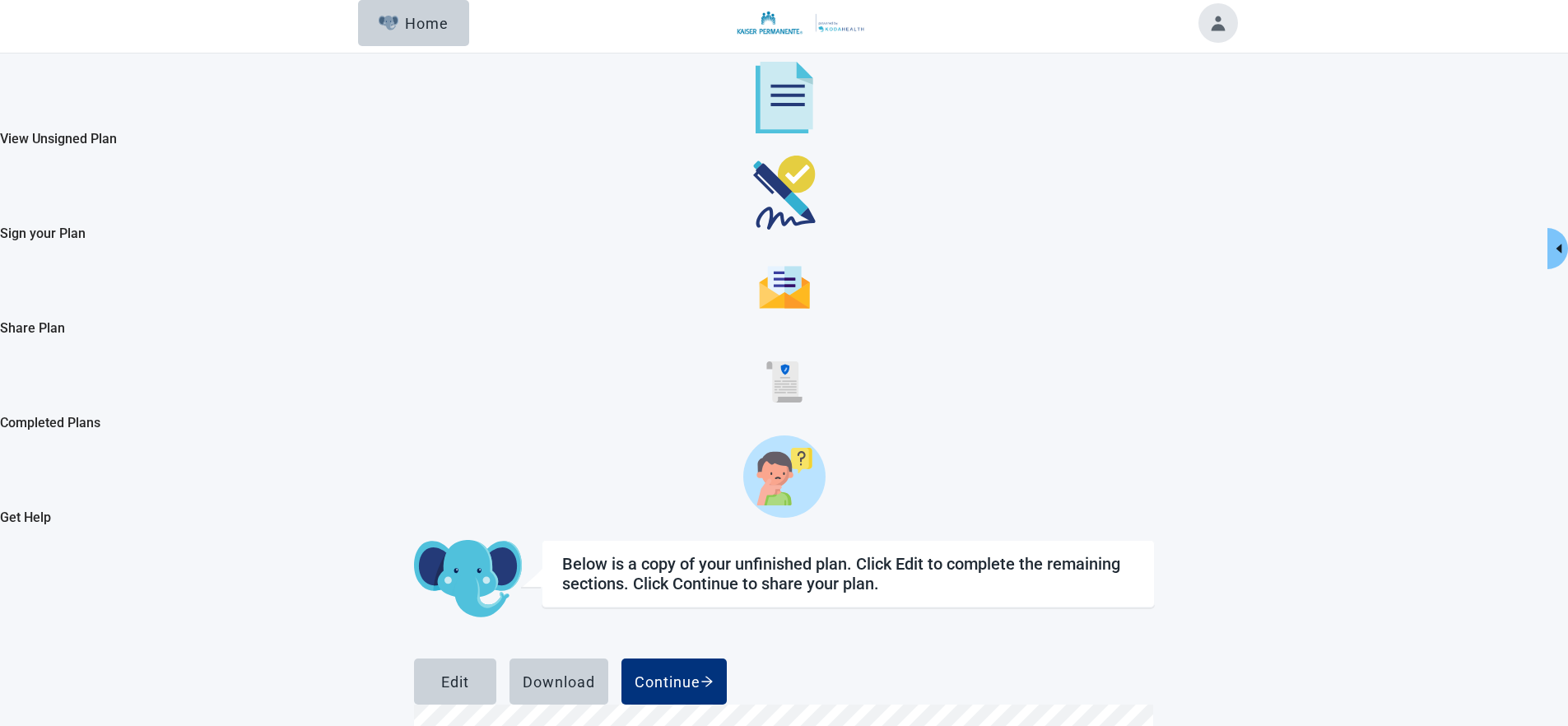
scroll to position [2412, 0]
click at [727, 659] on button "Continue" at bounding box center [674, 682] width 105 height 46
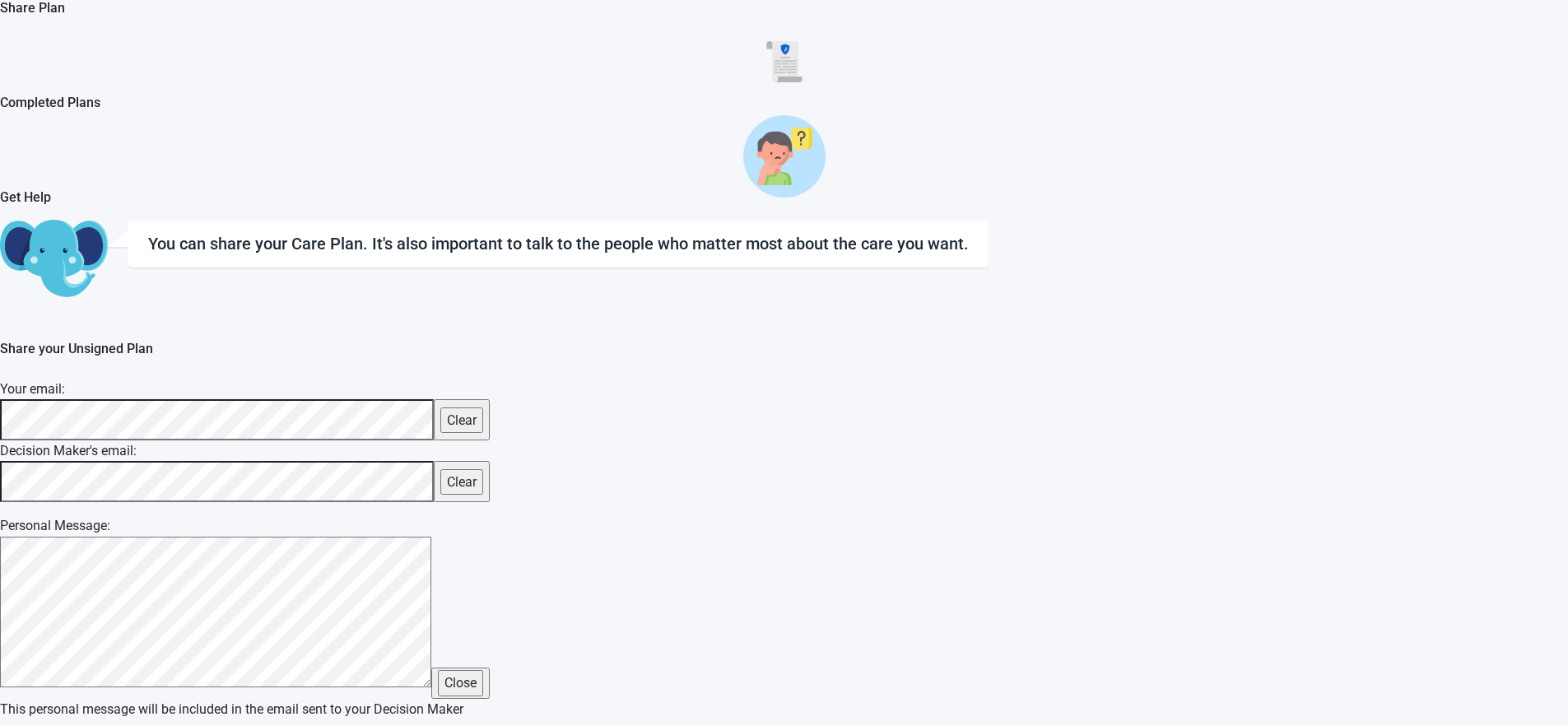
scroll to position [327, 0]
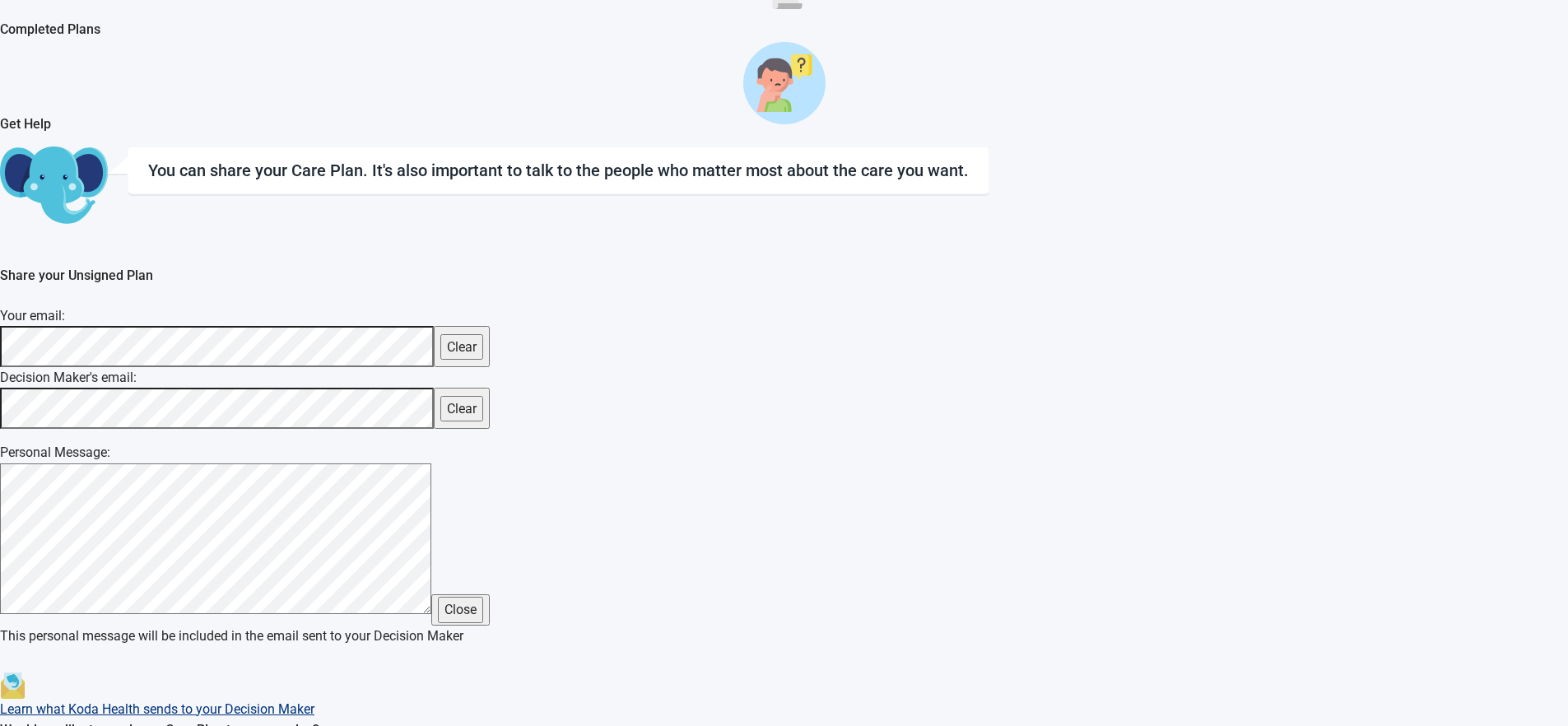
scroll to position [433, 0]
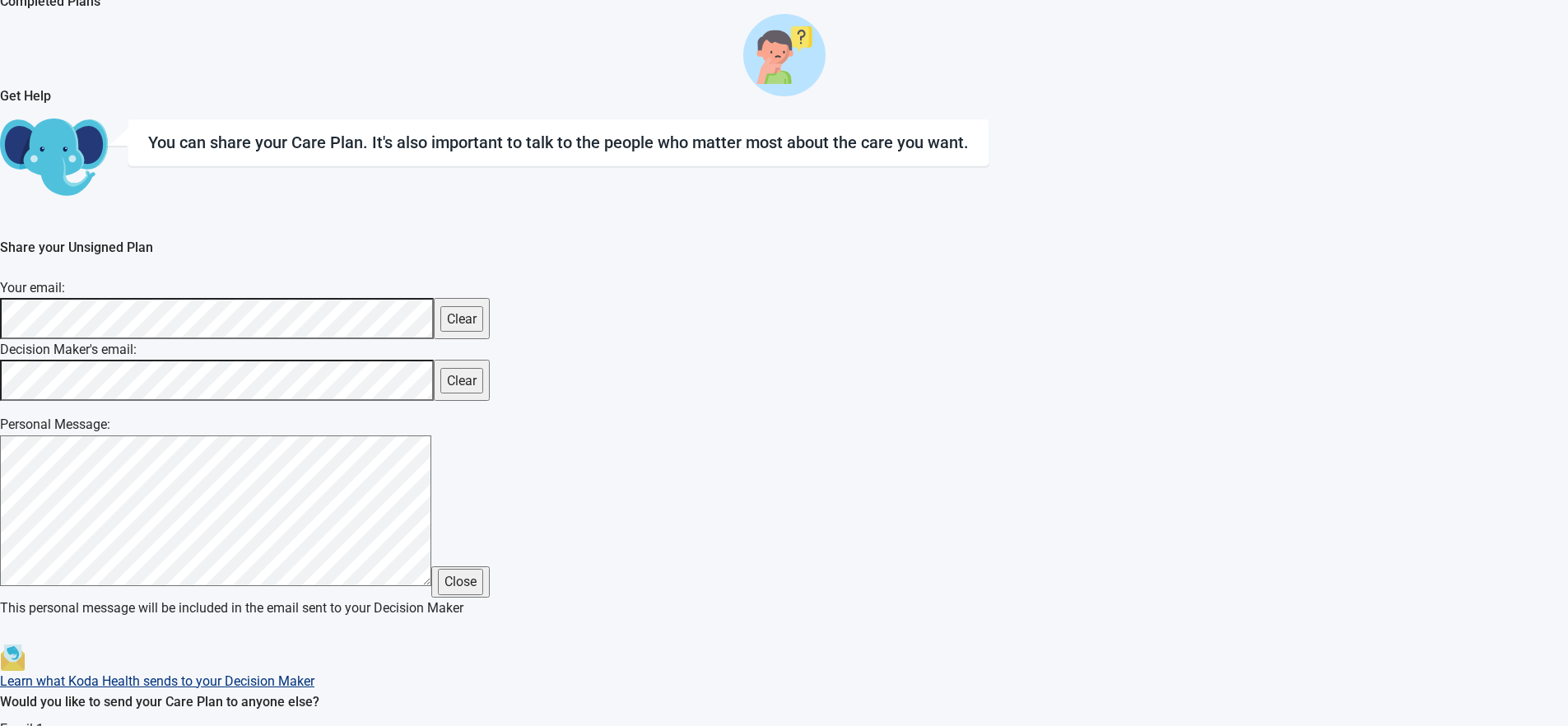
scroll to position [406, 0]
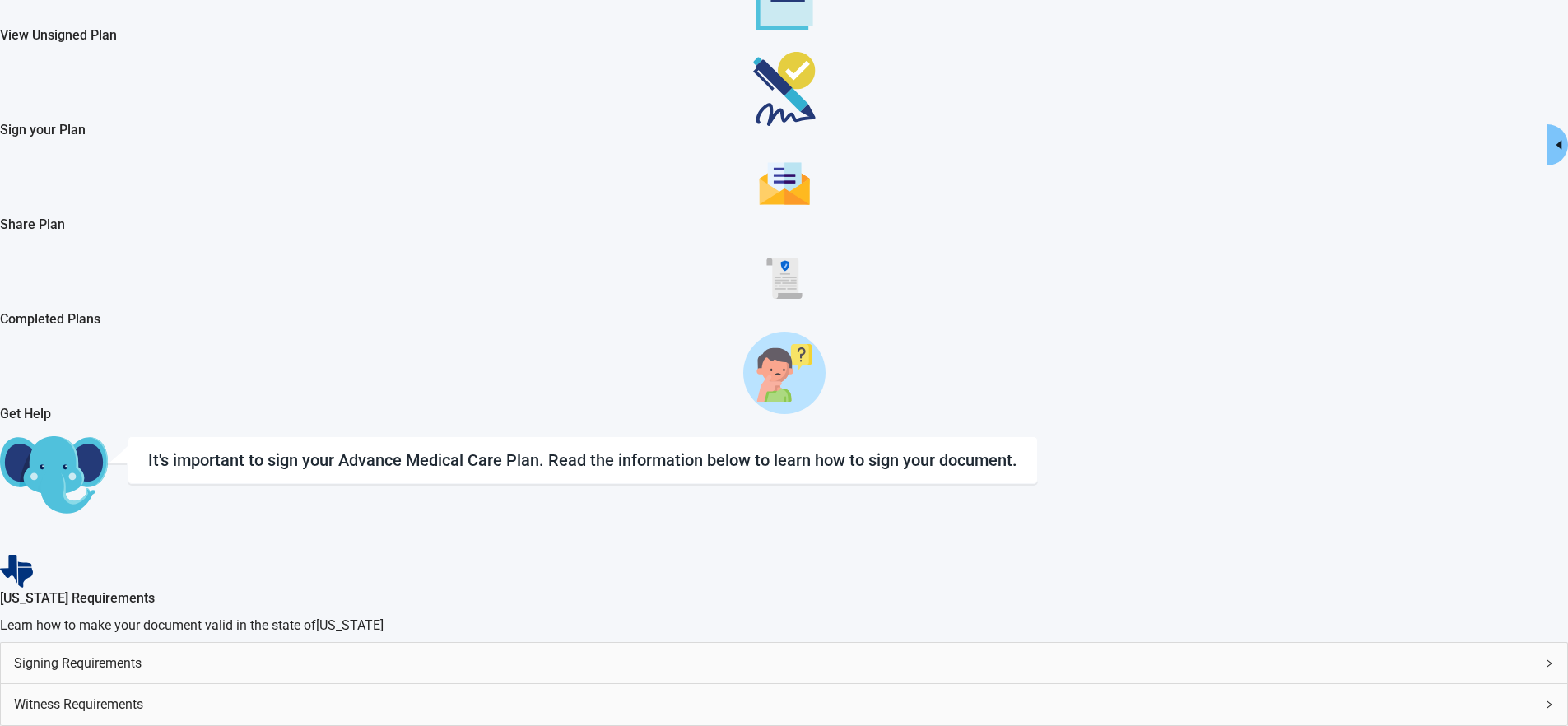
scroll to position [138, 0]
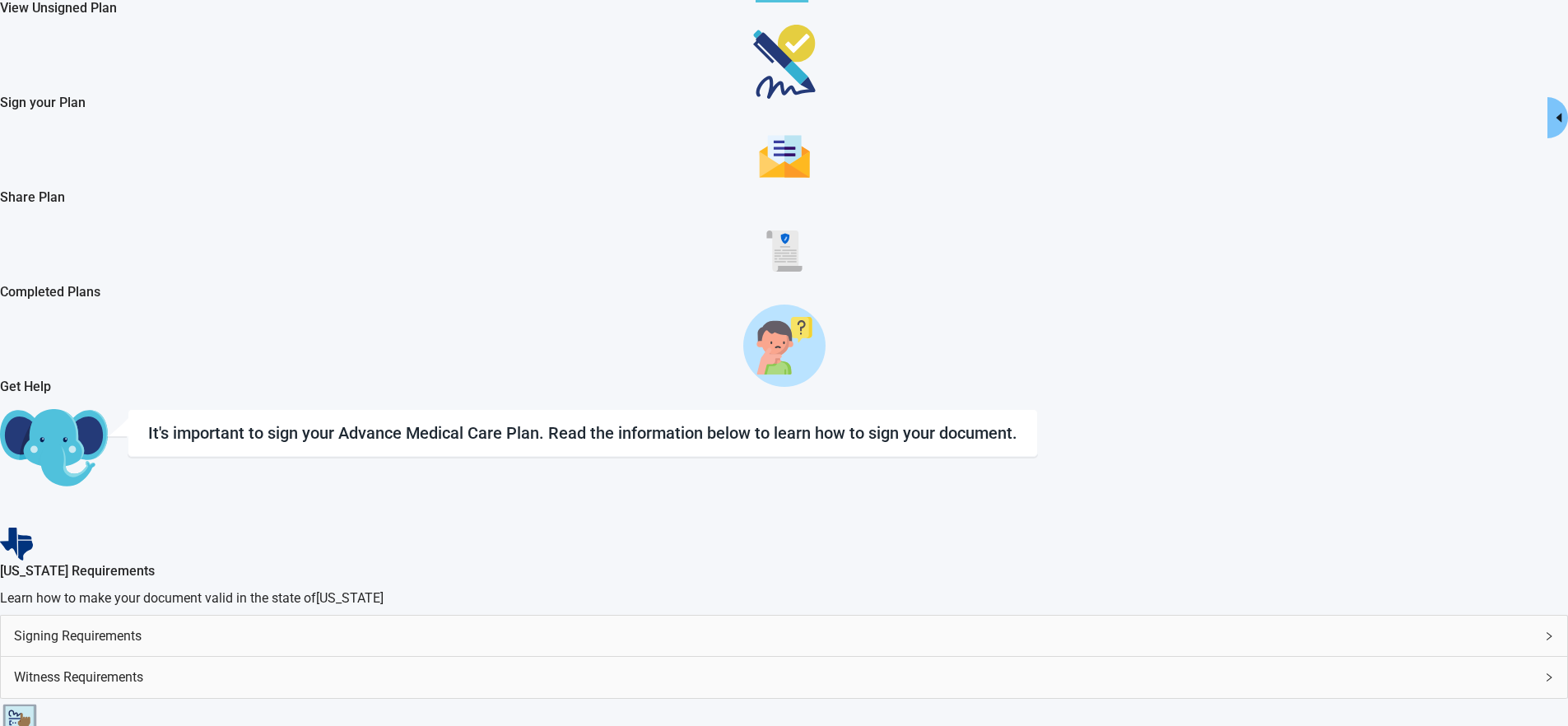
click at [967, 626] on span "Signing Requirements" at bounding box center [773, 636] width 1520 height 20
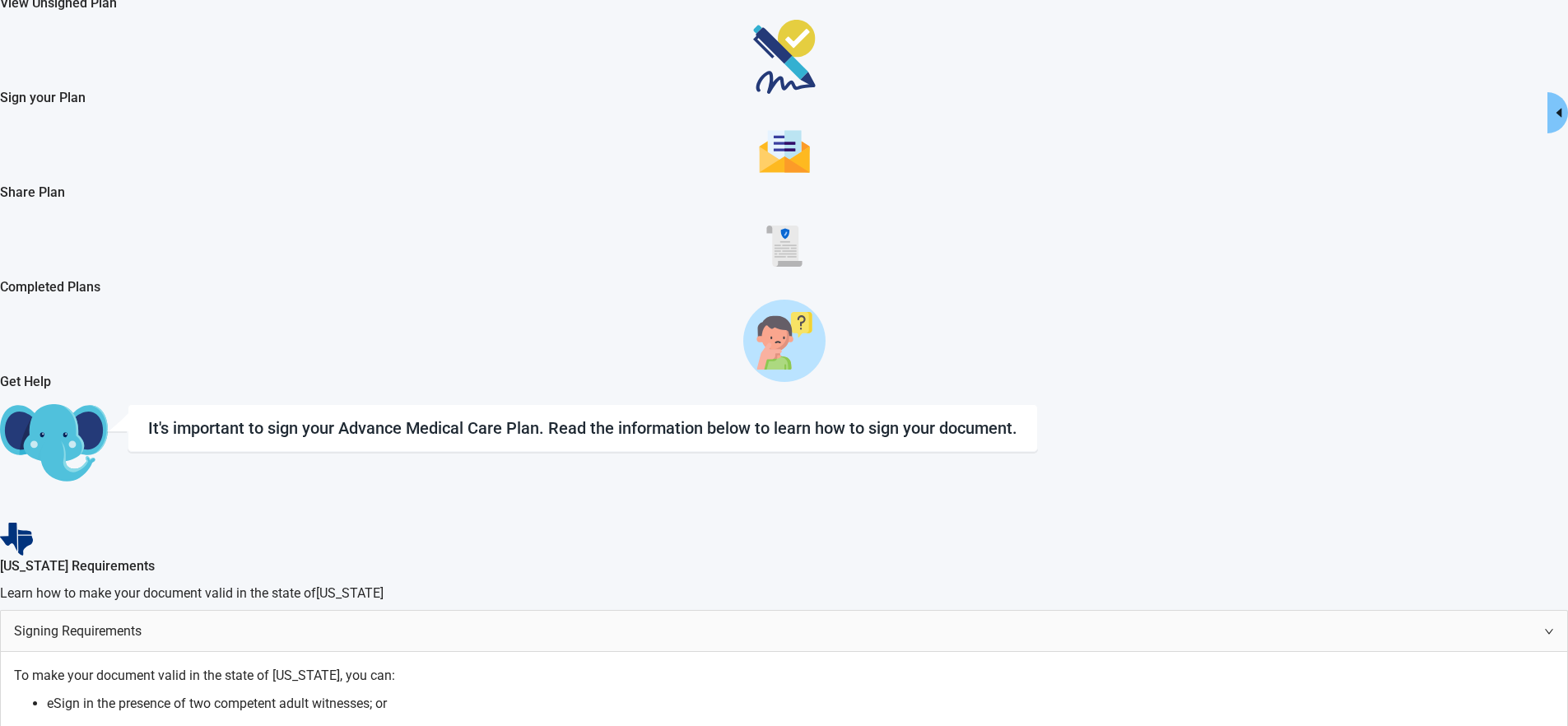
scroll to position [159, 0]
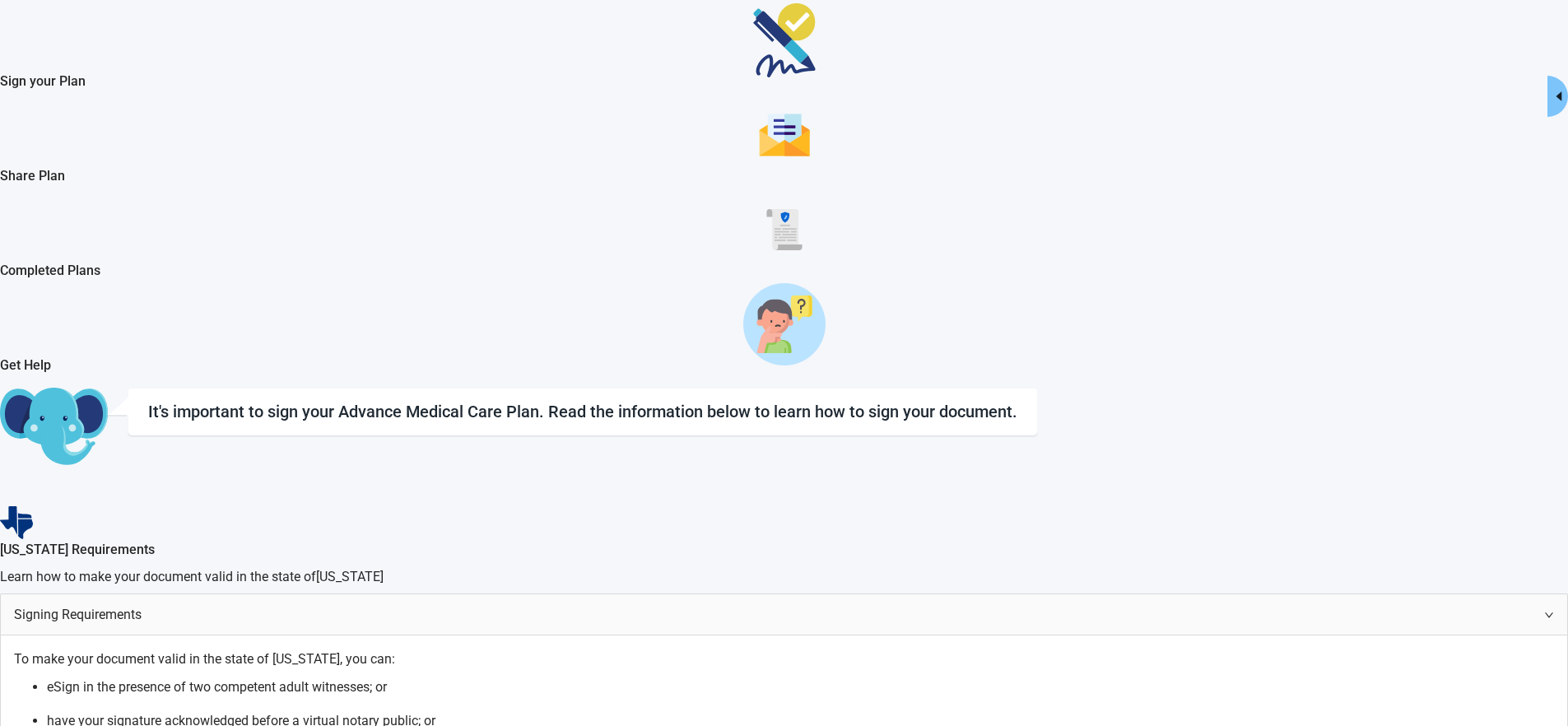
click at [913, 604] on span "Signing Requirements" at bounding box center [773, 614] width 1520 height 20
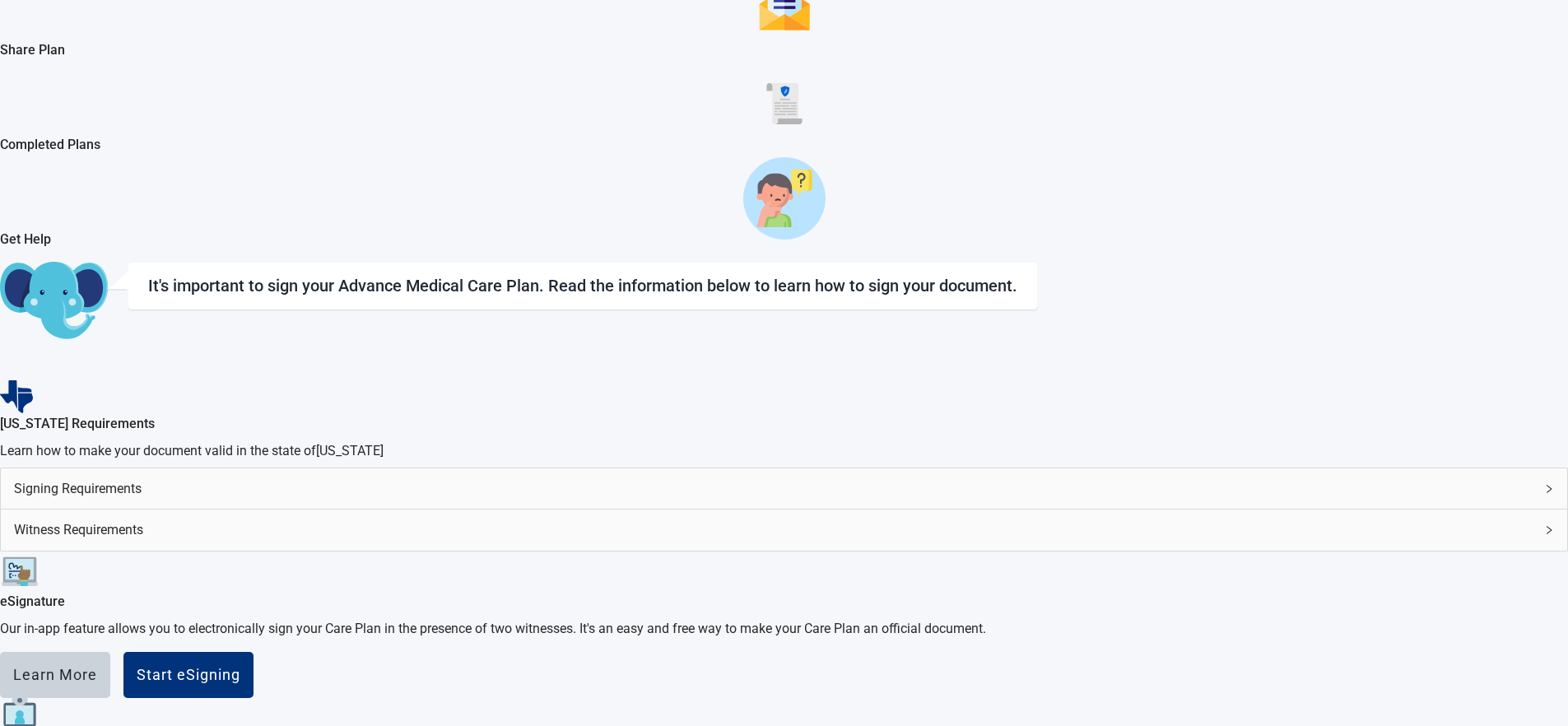
scroll to position [368, 0]
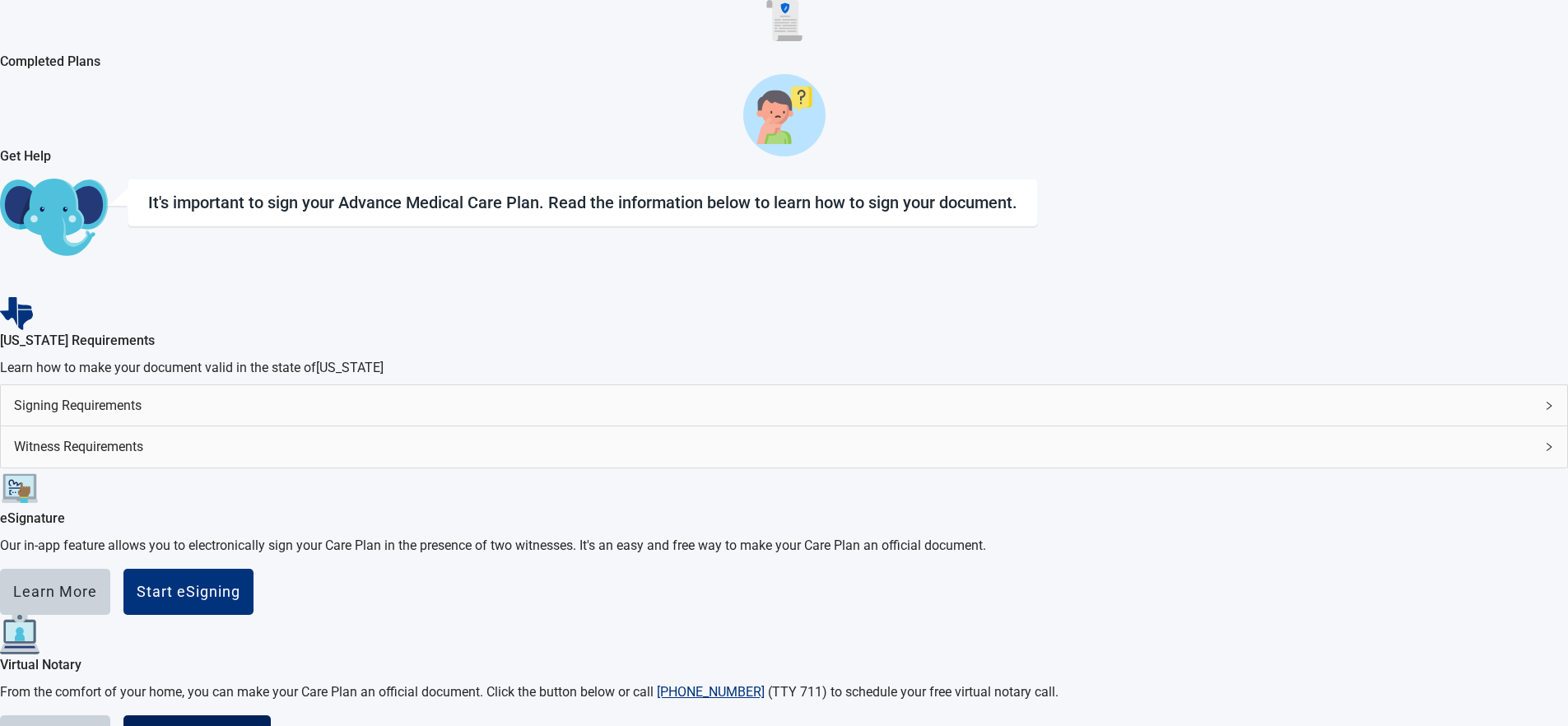
click at [258, 731] on div "Schedule Notary" at bounding box center [197, 739] width 121 height 16
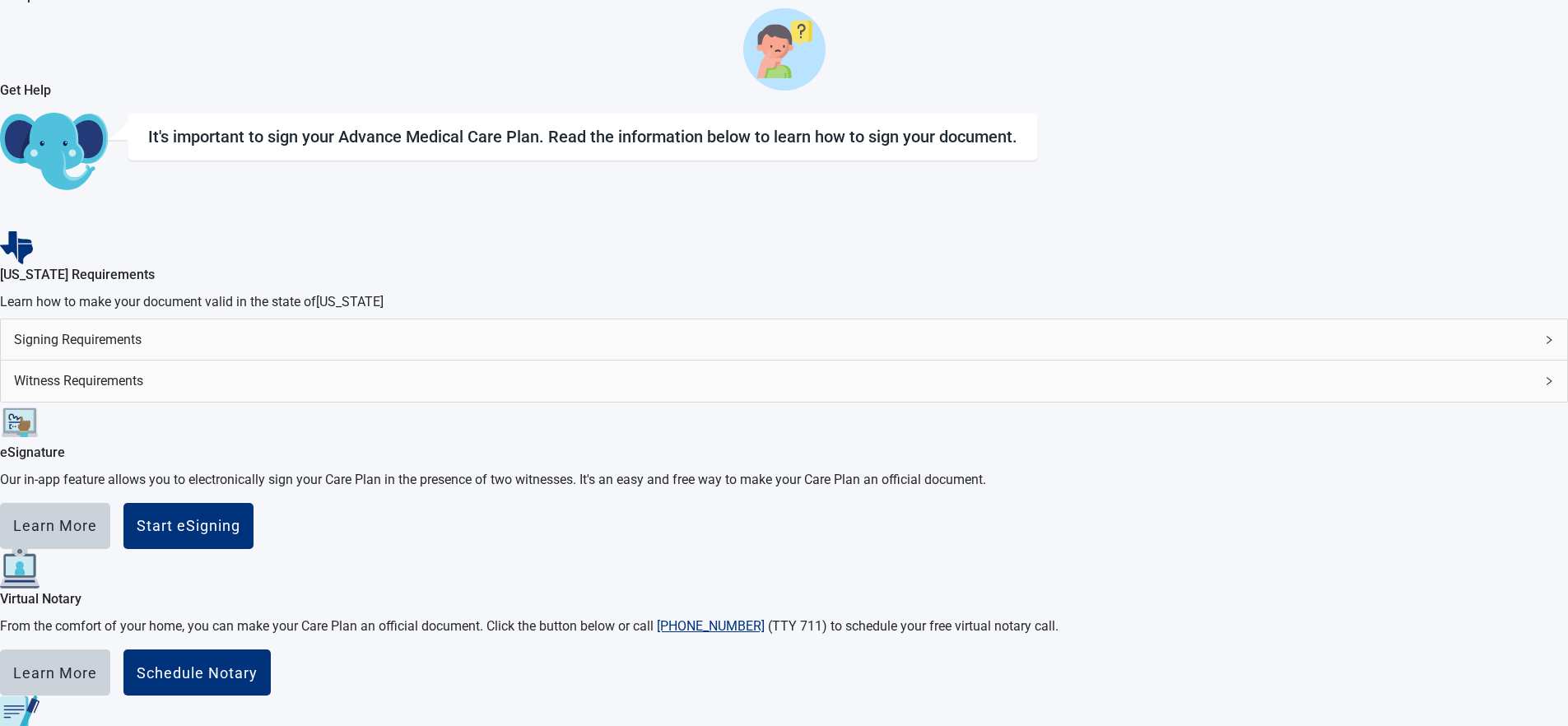
scroll to position [436, 0]
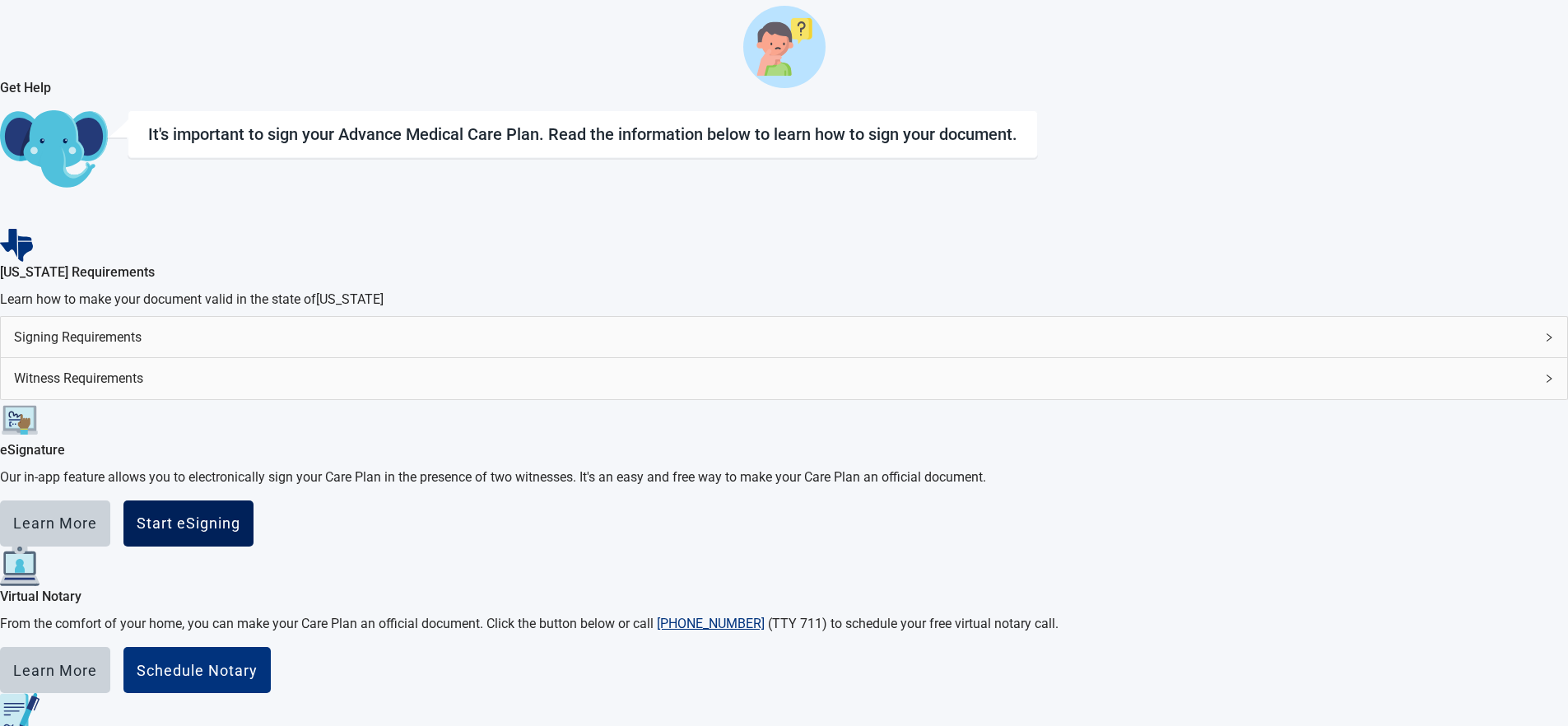
click at [240, 515] on div "Start eSigning" at bounding box center [188, 523] width 104 height 16
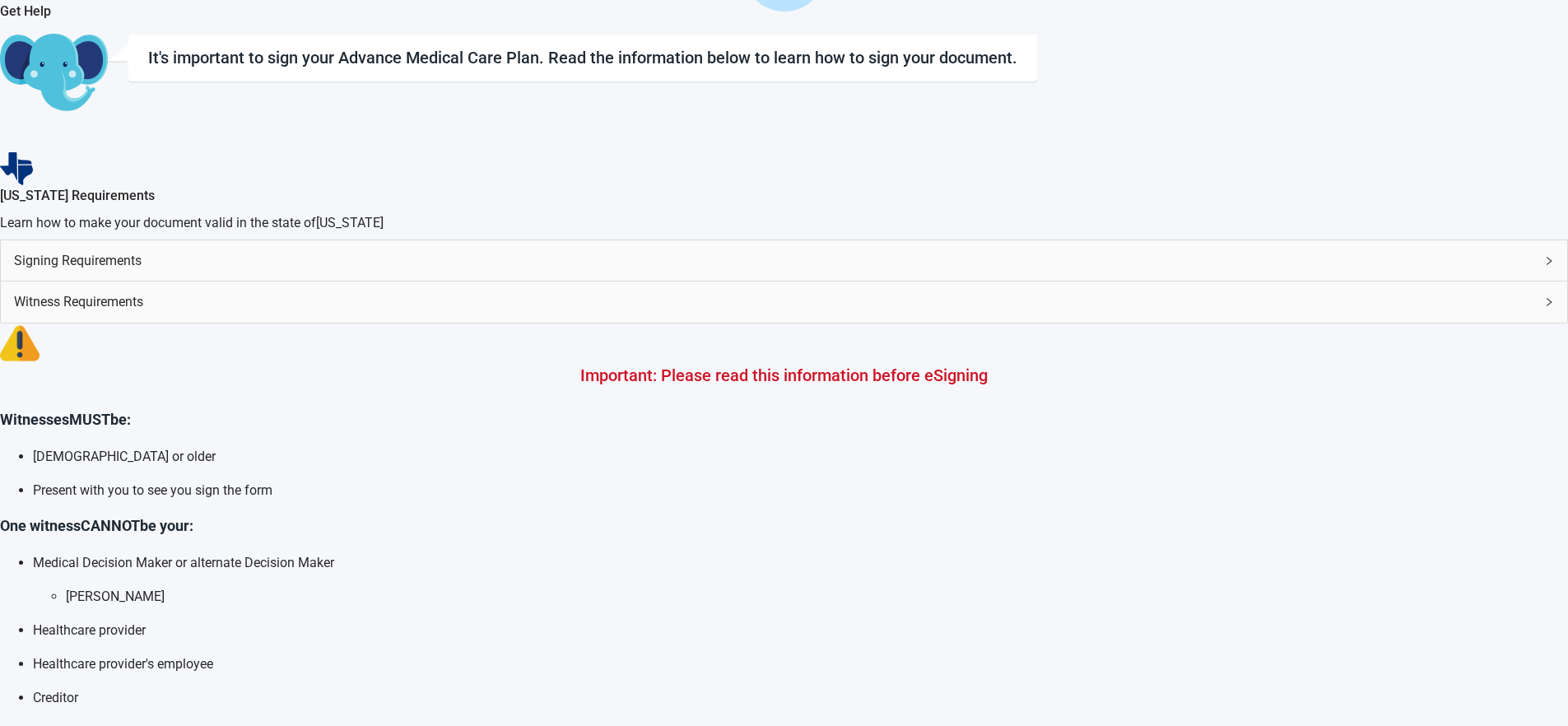
scroll to position [519, 0]
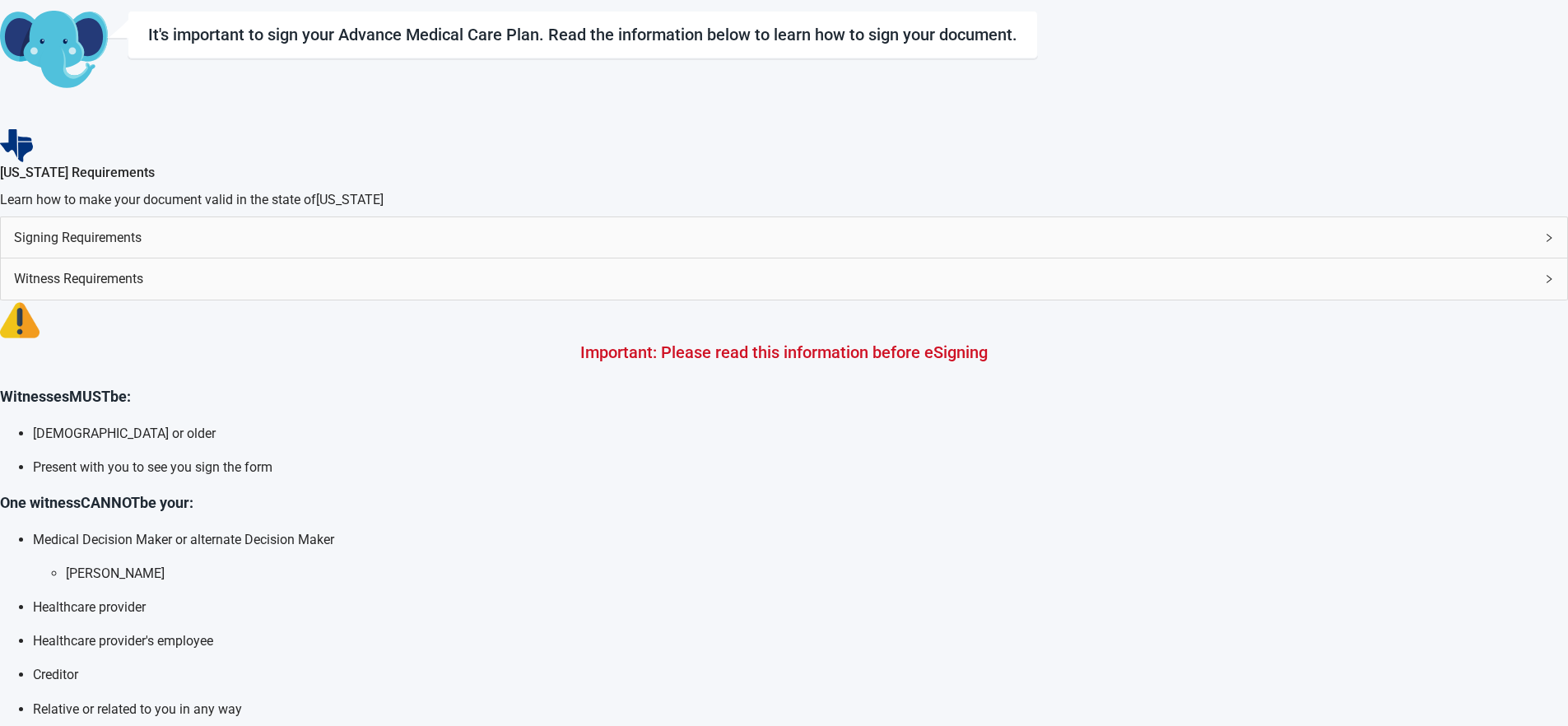
scroll to position [537, 0]
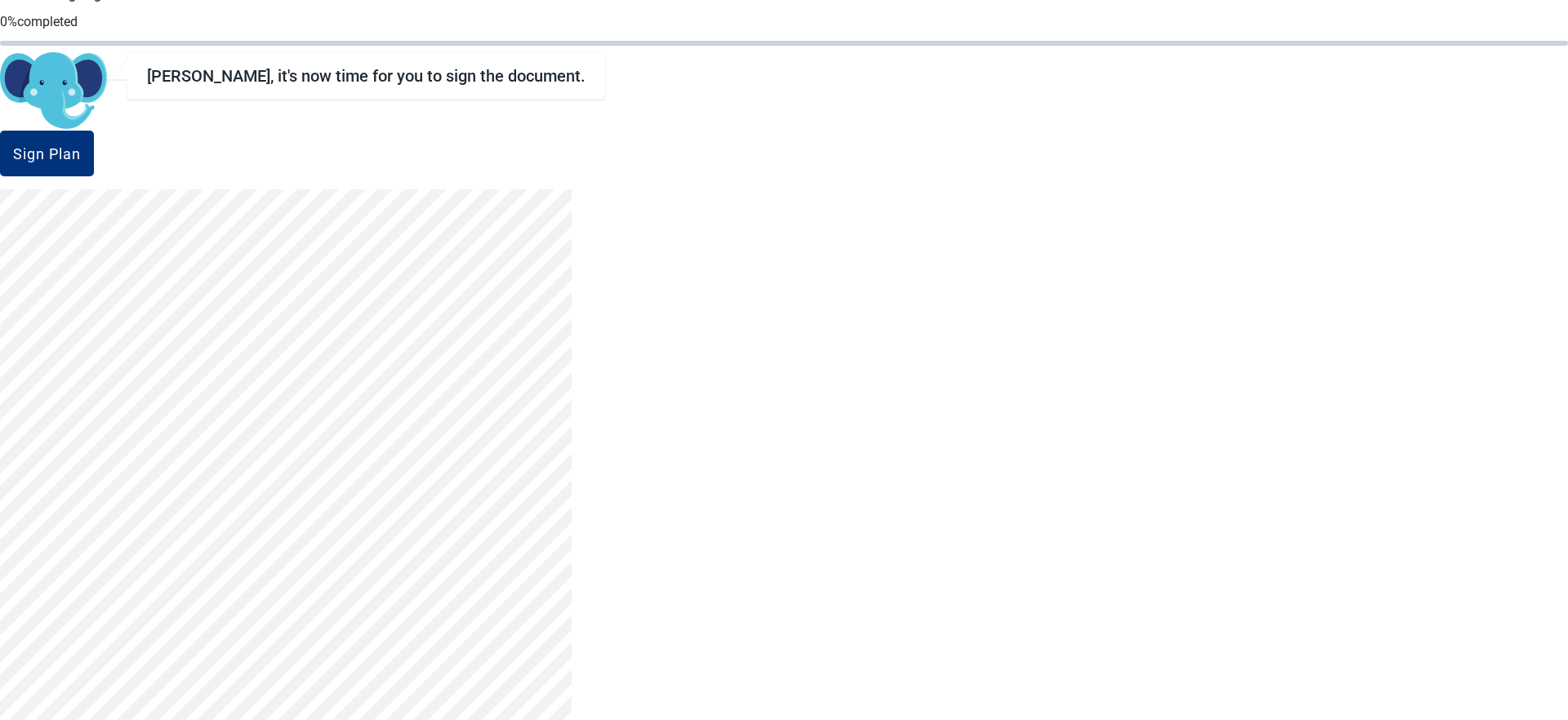
scroll to position [79, 0]
click at [81, 156] on div "Sign Plan" at bounding box center [46, 148] width 68 height 16
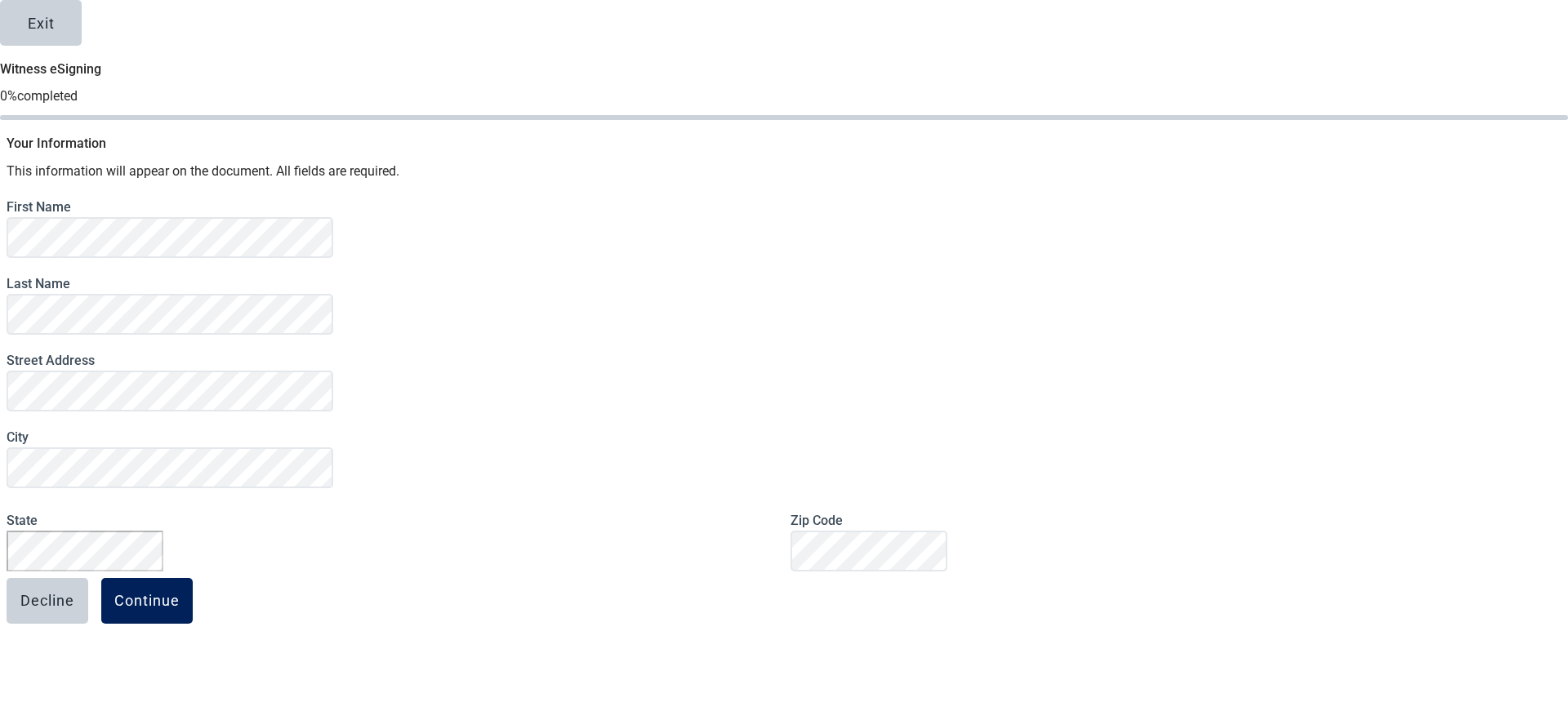
click at [193, 595] on button "Continue" at bounding box center [146, 601] width 92 height 45
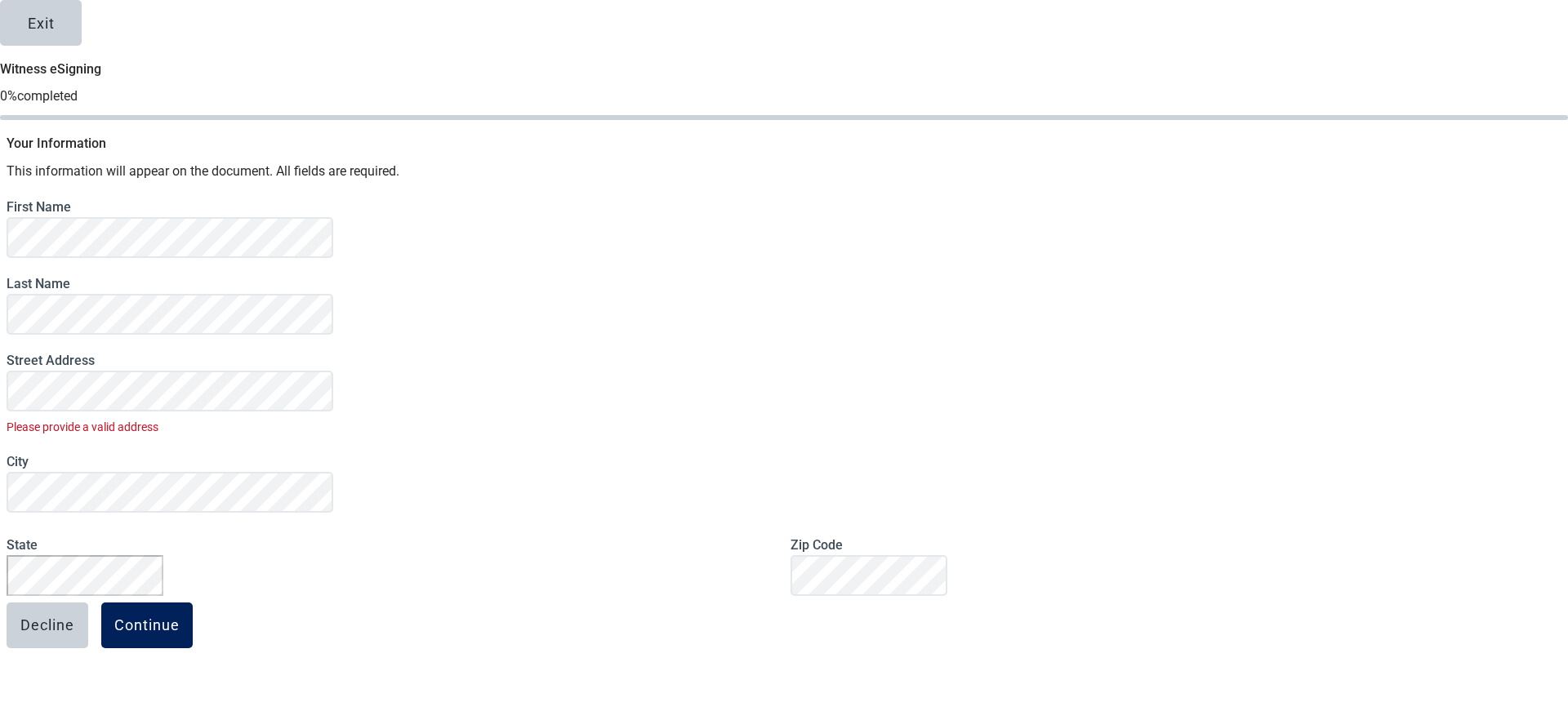
scroll to position [40, 0]
click at [180, 617] on div "Continue" at bounding box center [147, 625] width 65 height 16
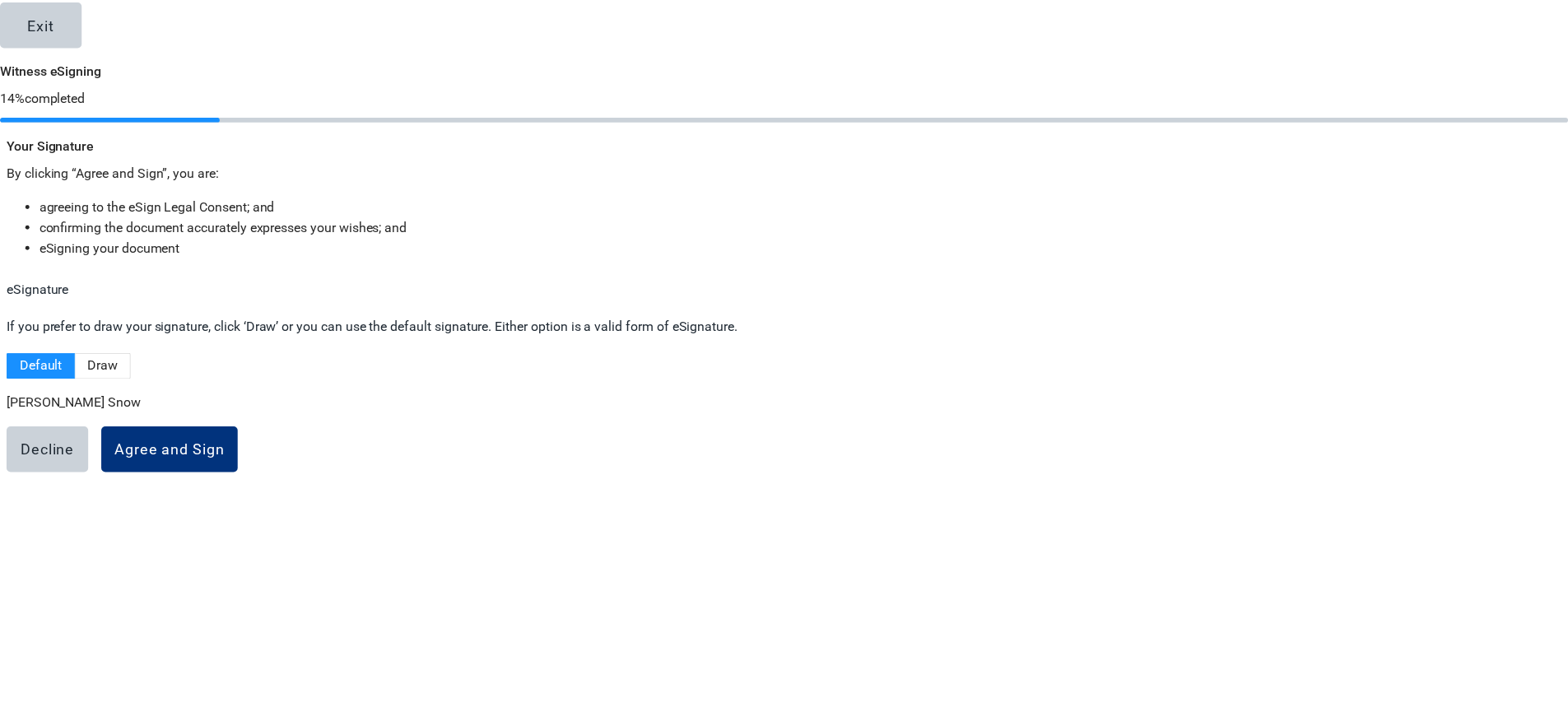
scroll to position [0, 0]
click at [226, 458] on div "Agree and Sign" at bounding box center [170, 450] width 111 height 16
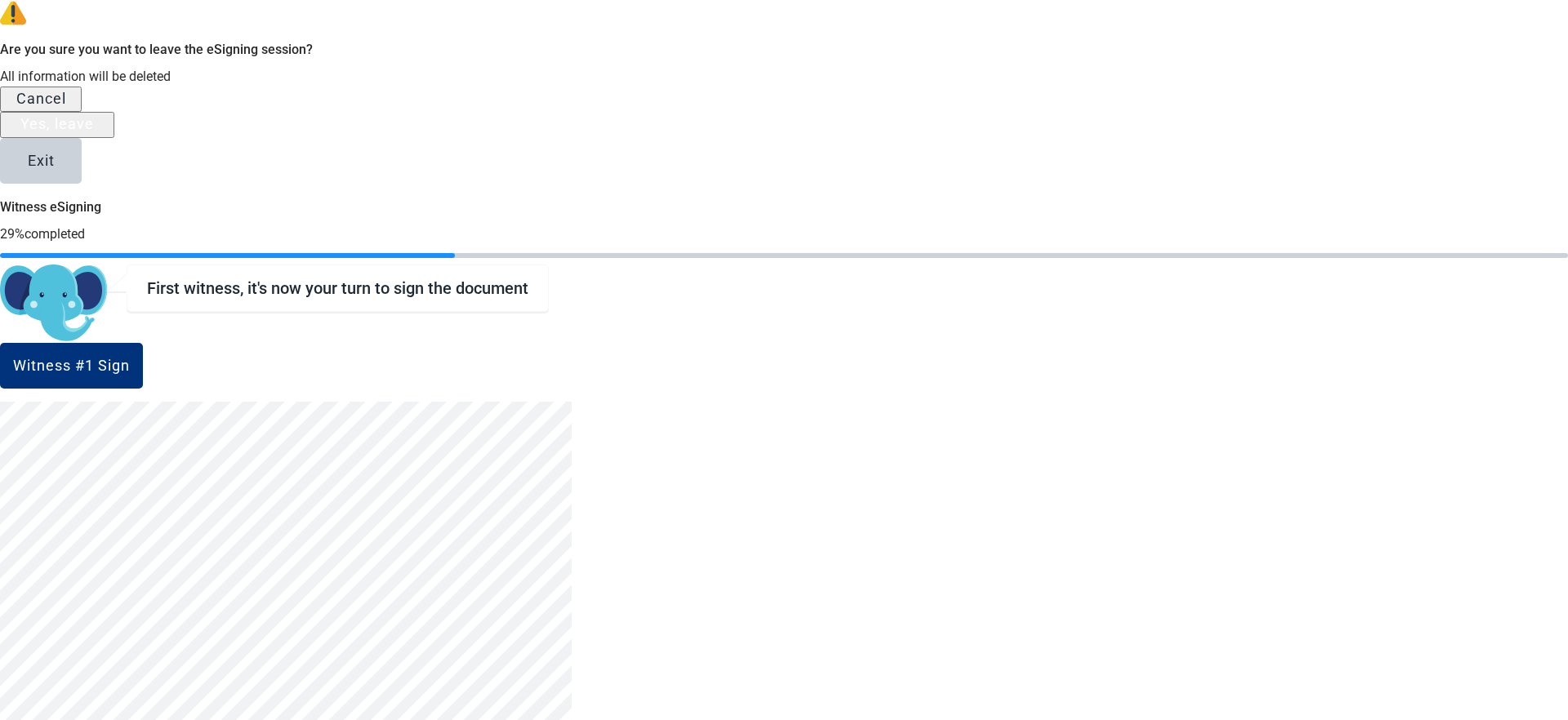
click at [82, 112] on button "Cancel" at bounding box center [41, 99] width 82 height 25
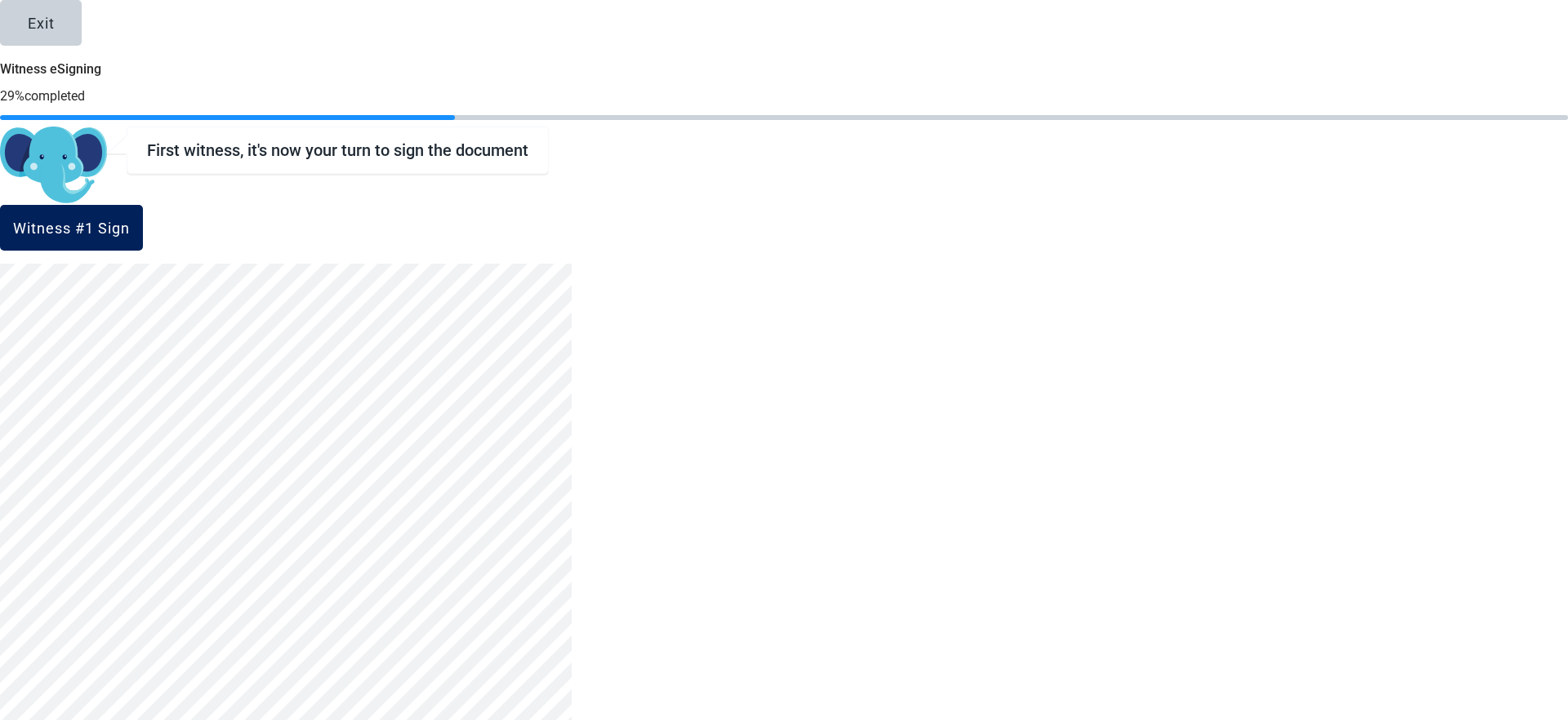
click at [143, 228] on button "Witness #1 Sign" at bounding box center [71, 227] width 143 height 45
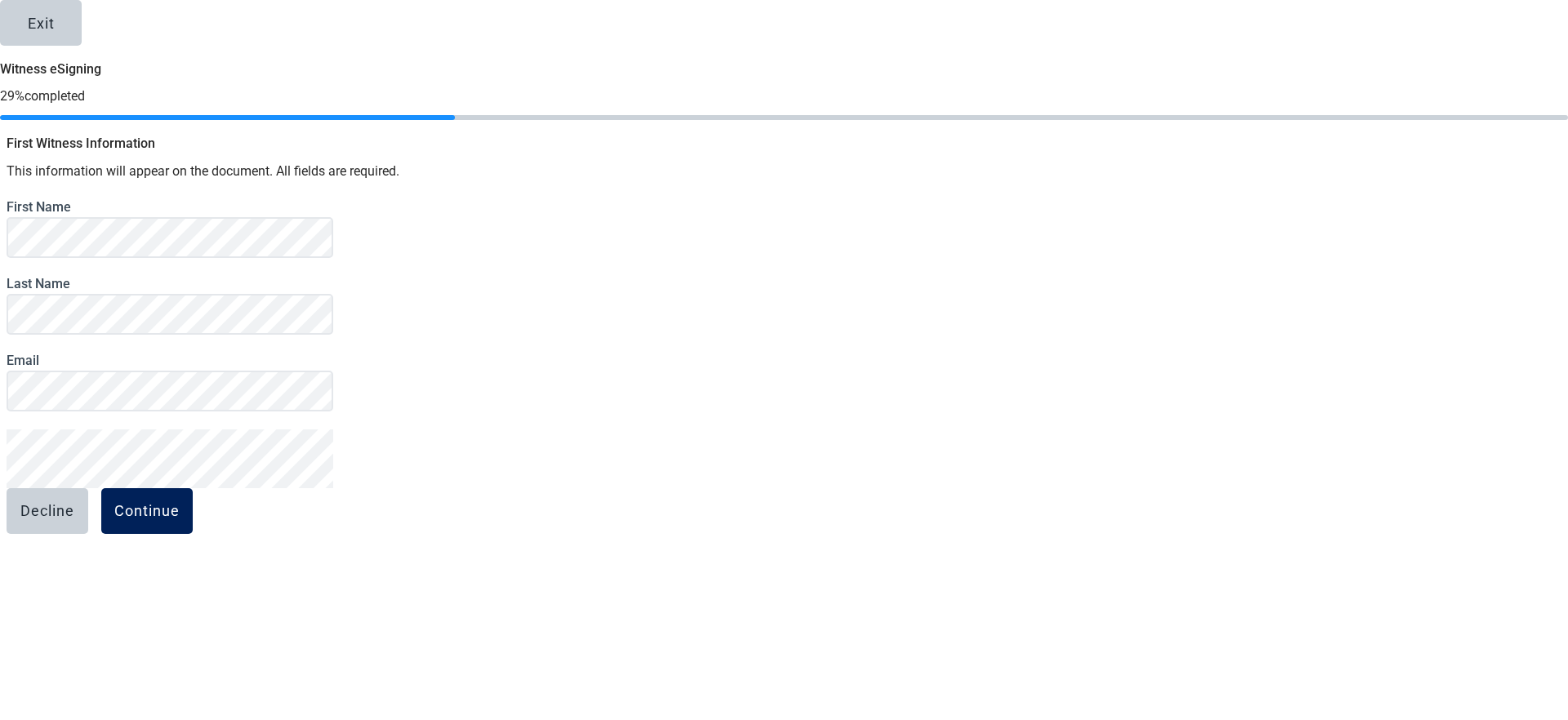
click at [193, 516] on button "Continue" at bounding box center [146, 511] width 92 height 45
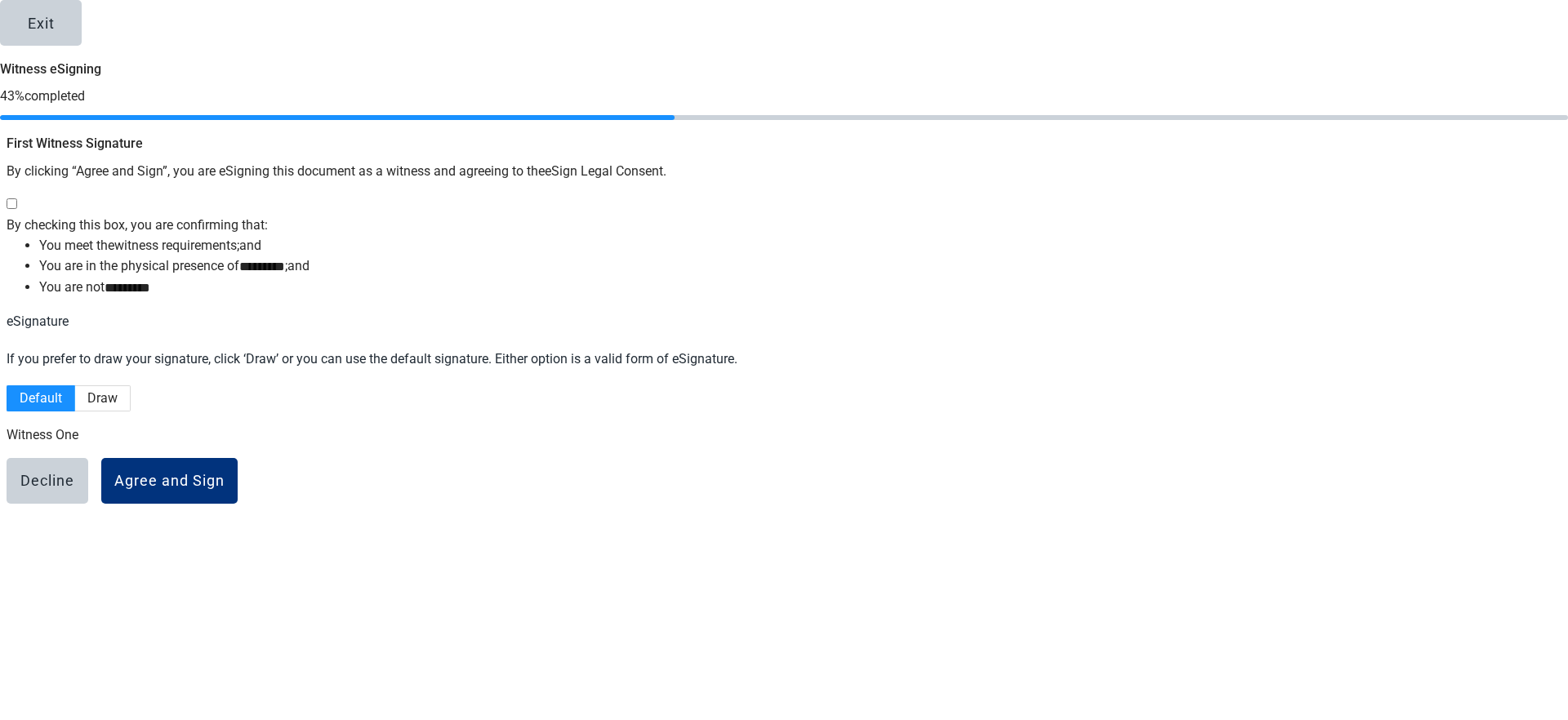
click at [526, 212] on div "By checking this box, you are confirming that:" at bounding box center [784, 215] width 1554 height 41
click at [225, 489] on div "Agree and Sign" at bounding box center [169, 481] width 110 height 16
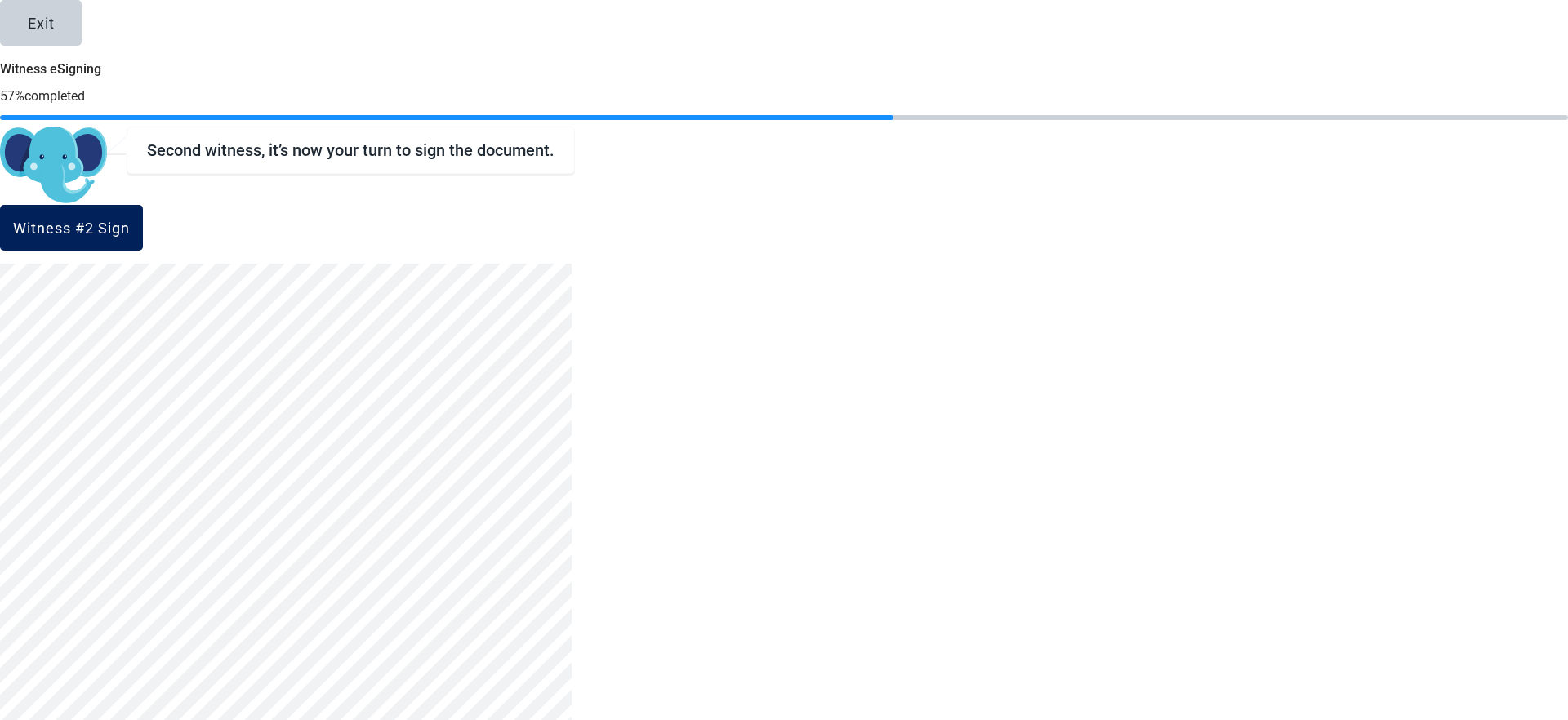
click at [130, 236] on div "Witness #2 Sign" at bounding box center [71, 228] width 116 height 16
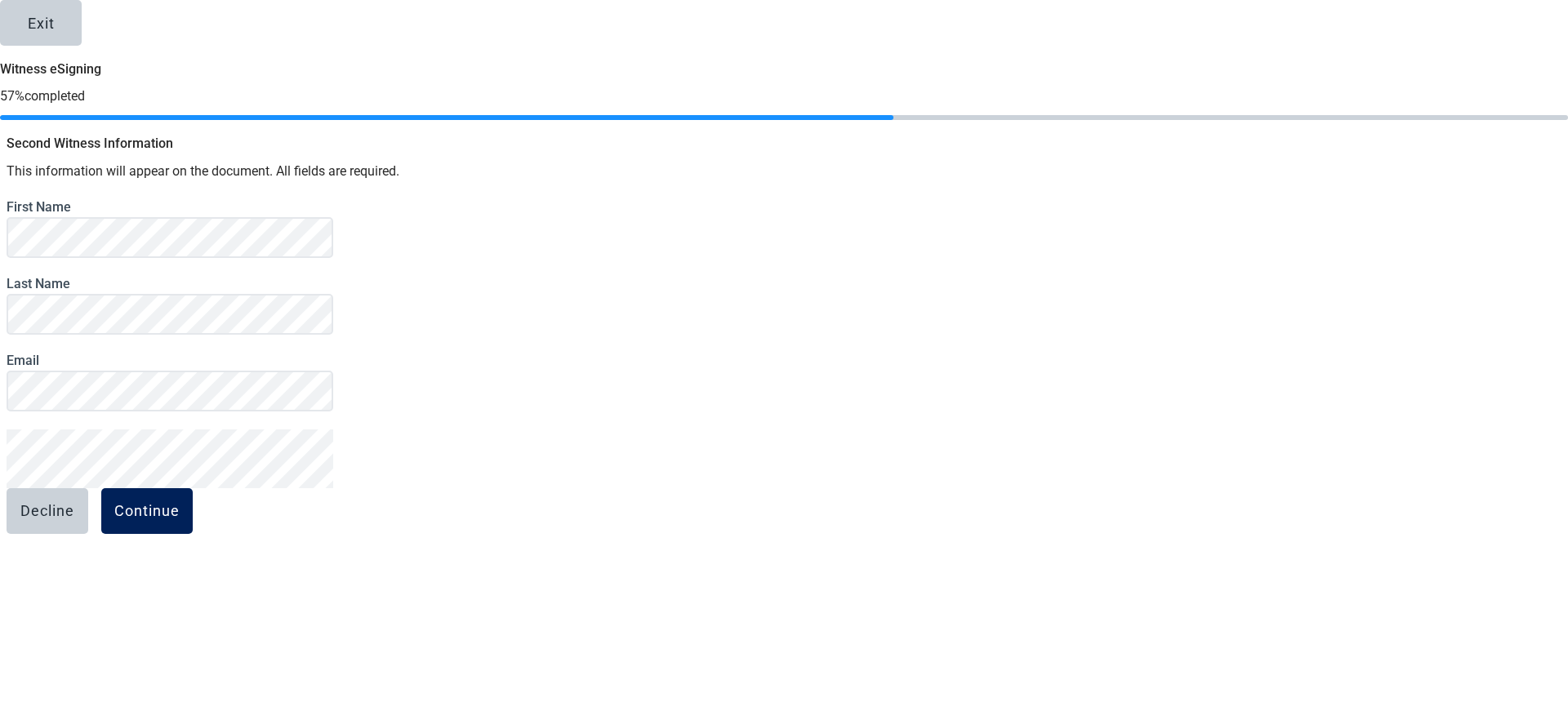
click at [180, 519] on div "Continue" at bounding box center [147, 511] width 65 height 16
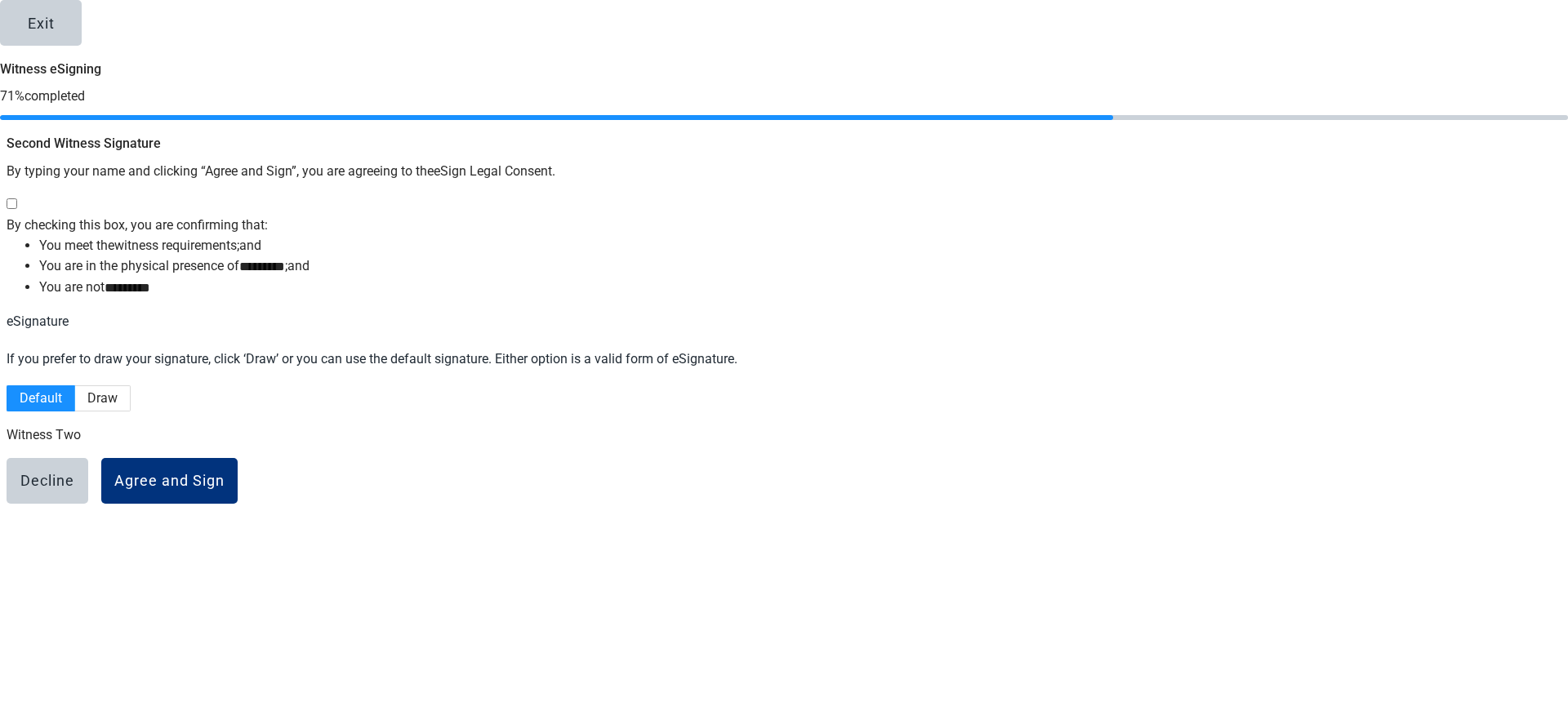
click at [534, 215] on div "By checking this box, you are confirming that:" at bounding box center [784, 225] width 1554 height 20
click at [225, 489] on div "Agree and Sign" at bounding box center [169, 481] width 110 height 16
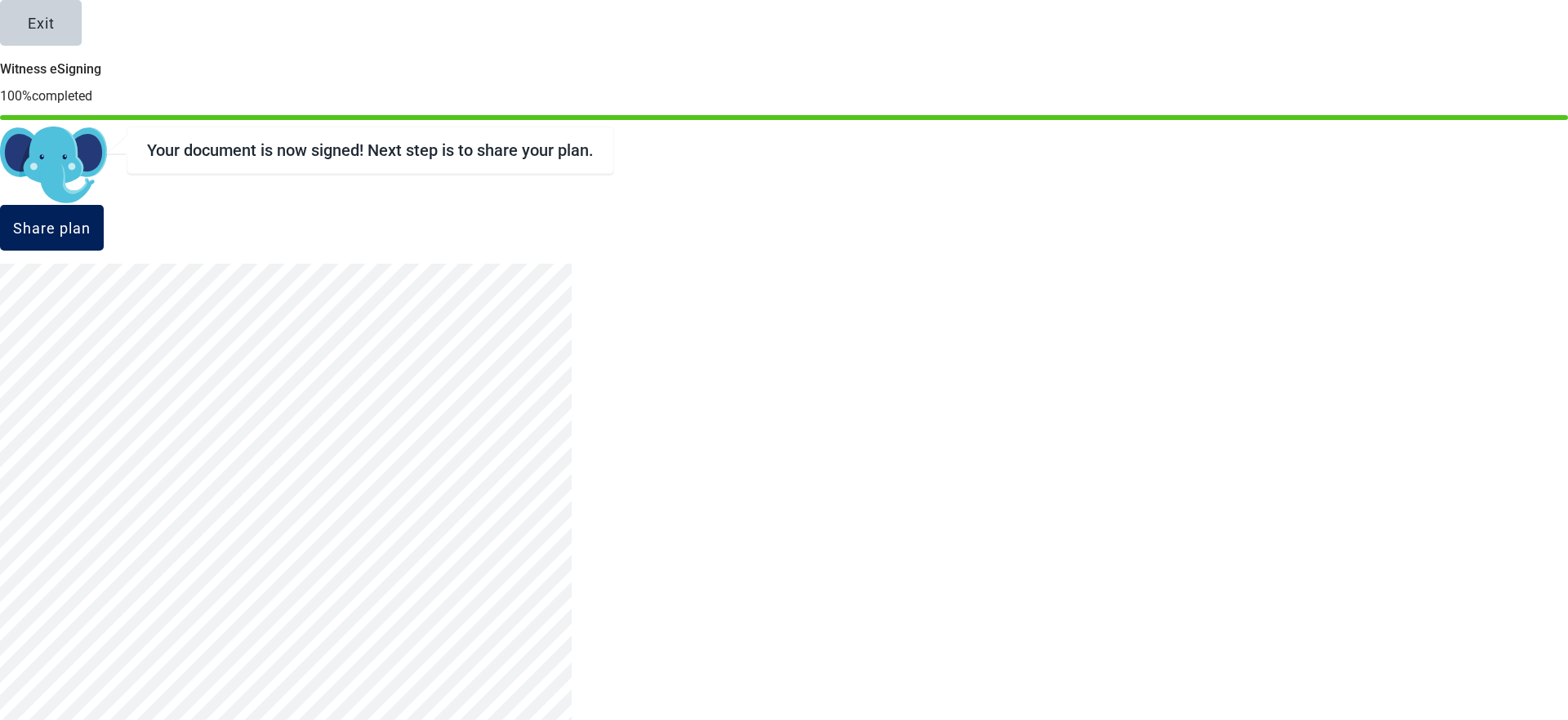
click at [91, 236] on div "Share plan" at bounding box center [51, 228] width 77 height 16
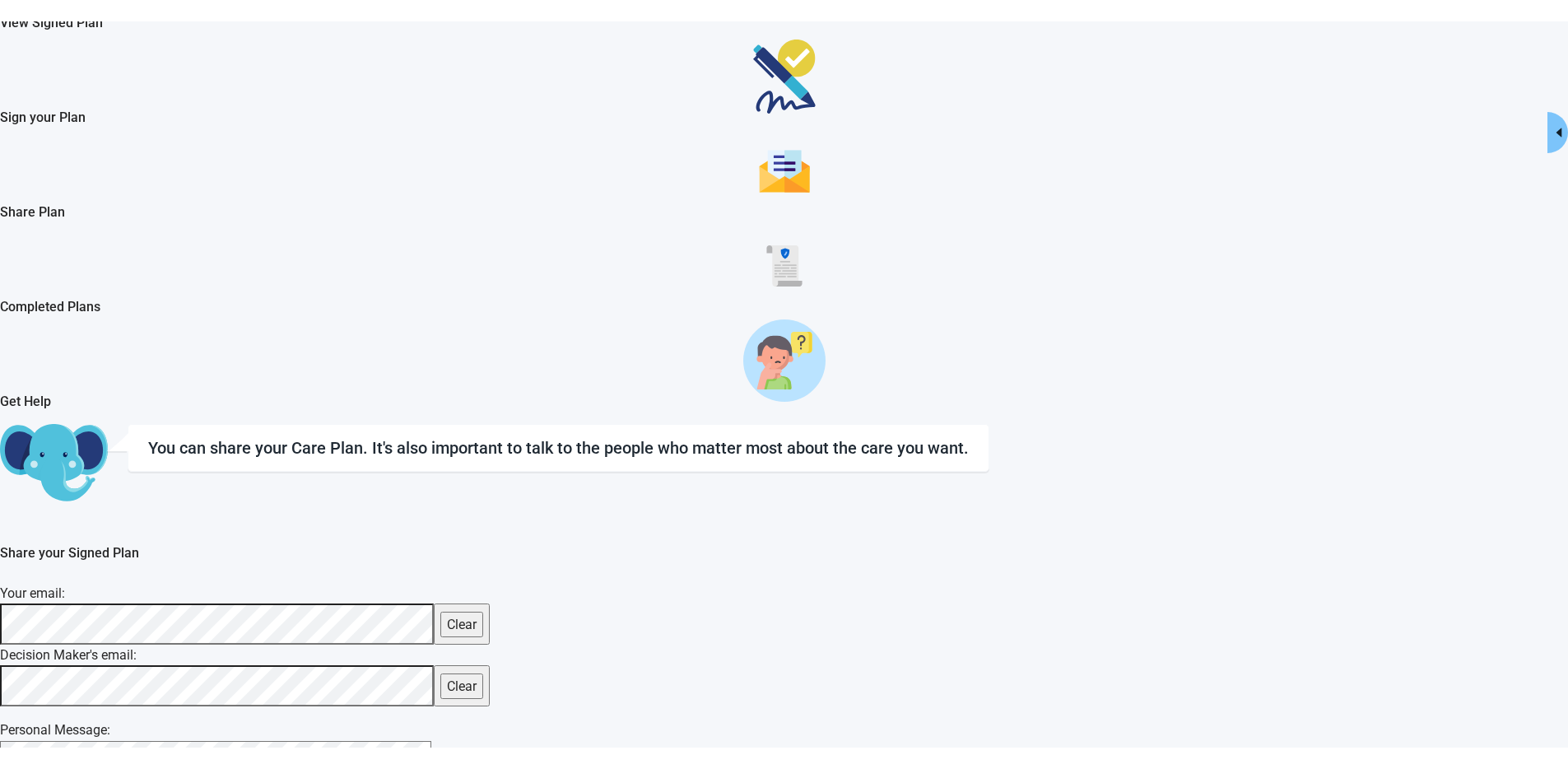
scroll to position [170, 0]
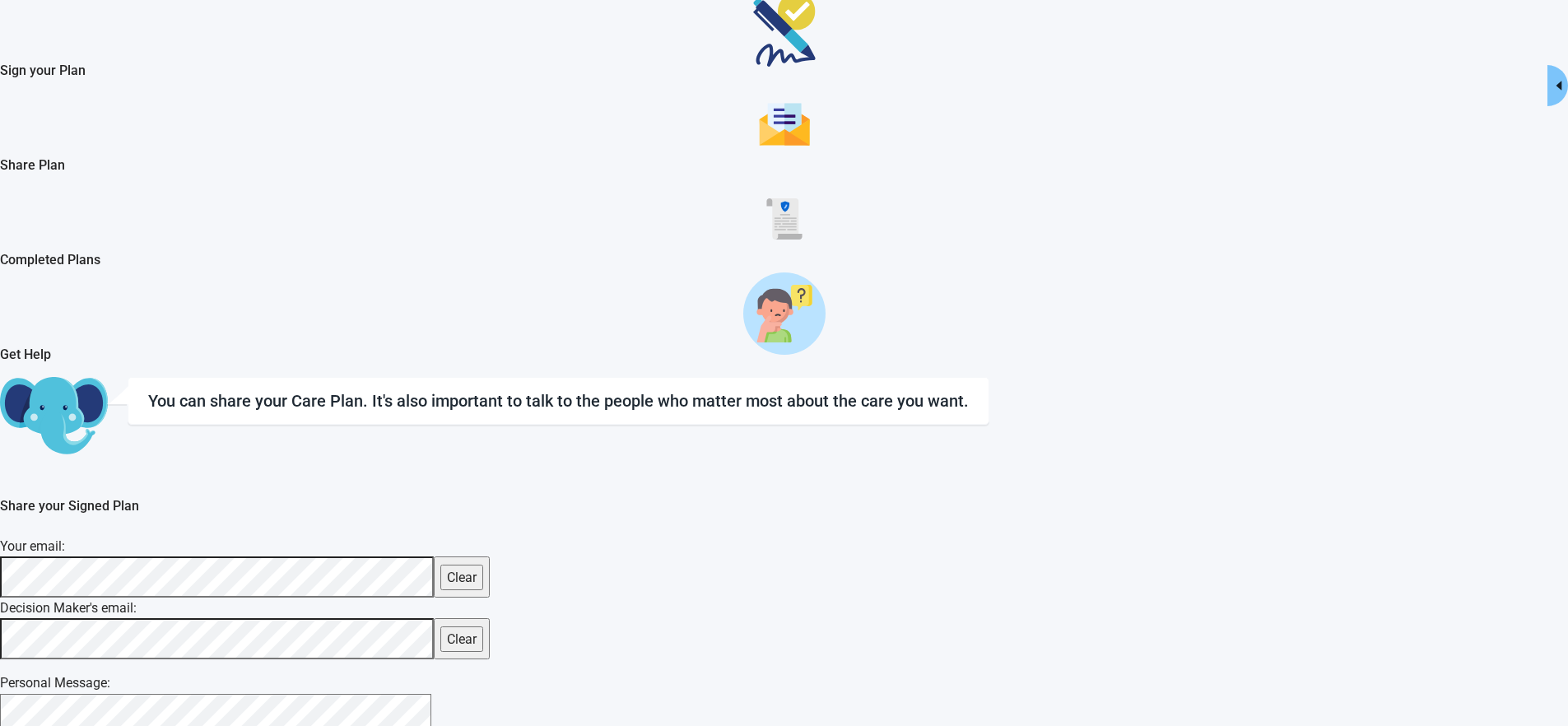
drag, startPoint x: 476, startPoint y: 33, endPoint x: 470, endPoint y: 4, distance: 29.6
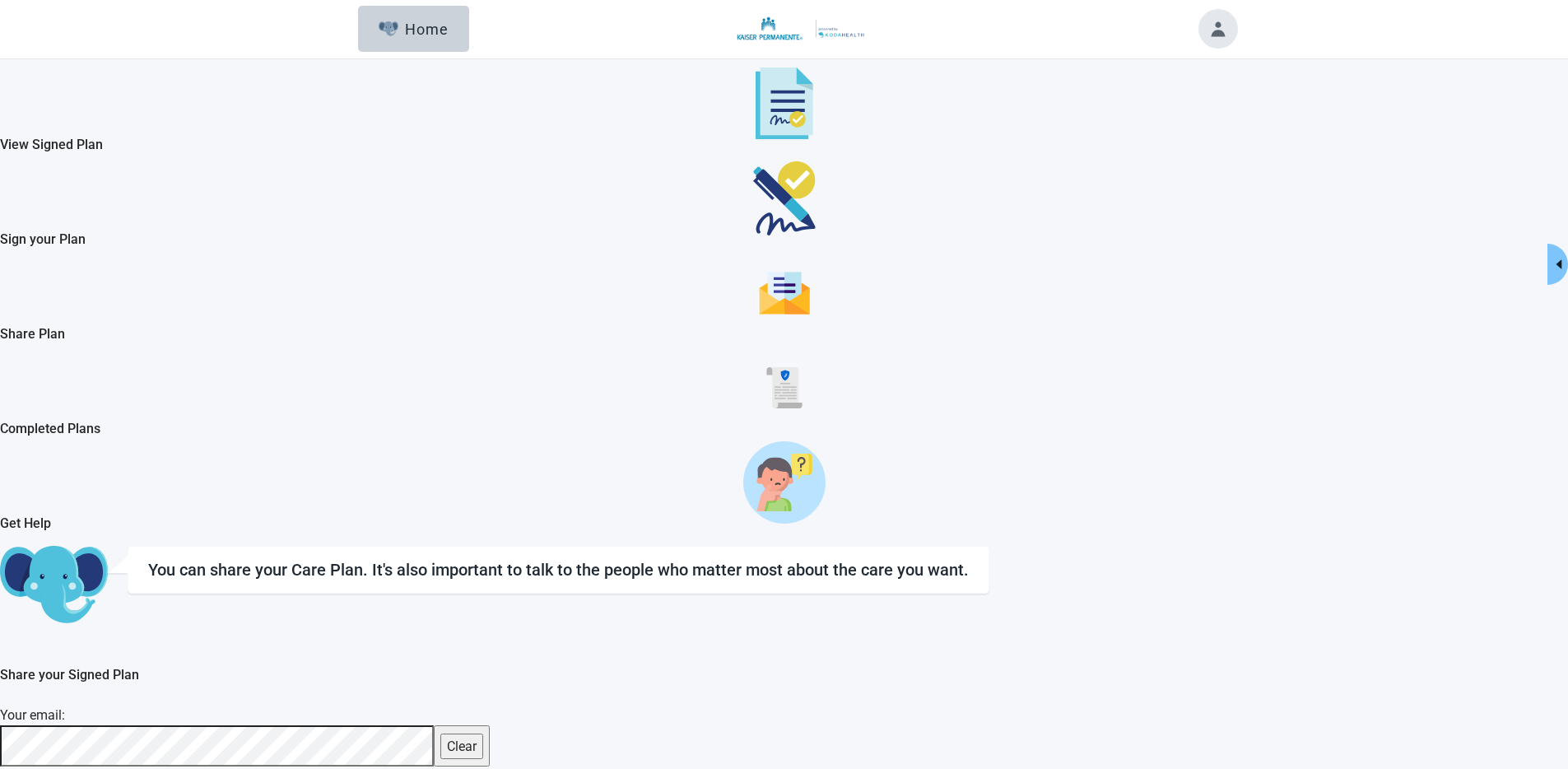
scroll to position [0, 0]
click at [1201, 27] on button "Toggle account menu" at bounding box center [1218, 29] width 39 height 39
click at [1195, 197] on span "Logout" at bounding box center [1174, 189] width 41 height 16
